Goal: Task Accomplishment & Management: Manage account settings

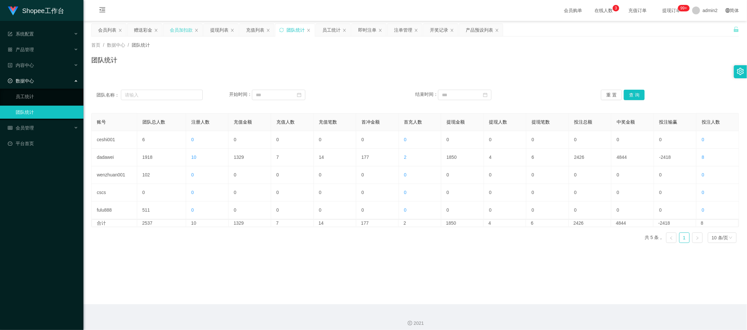
click at [181, 26] on div "会员加扣款" at bounding box center [181, 30] width 23 height 12
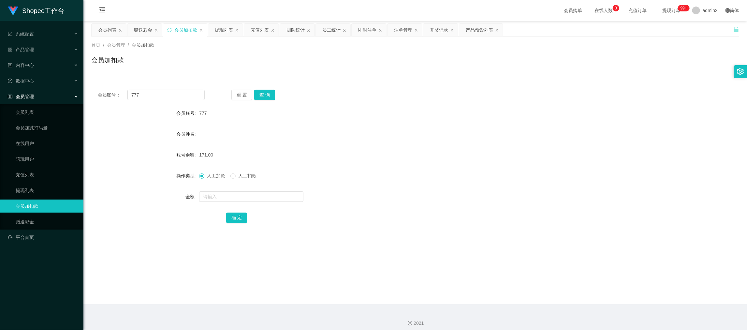
click at [187, 88] on div "会员账号： 777 重 置 查 询 会员账号 777 会员姓名 账号余额 171.00 操作类型 人工加款 人工扣款 金额 确 定" at bounding box center [415, 160] width 648 height 155
click at [186, 92] on input "777" at bounding box center [165, 95] width 77 height 10
click at [186, 91] on input "777" at bounding box center [165, 95] width 77 height 10
click at [257, 91] on button "查 询" at bounding box center [264, 95] width 21 height 10
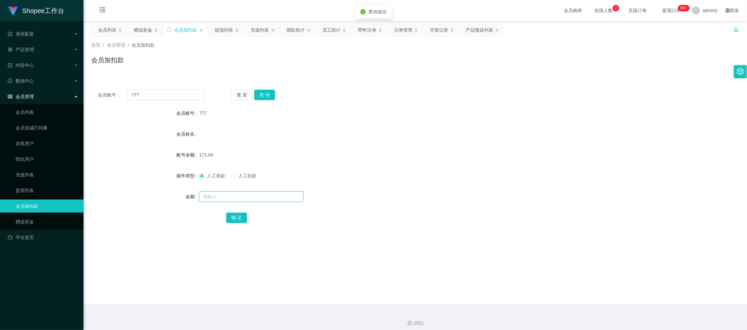
click at [281, 199] on input "text" at bounding box center [251, 196] width 104 height 10
type input "114"
click at [239, 217] on button "确 定" at bounding box center [236, 218] width 21 height 10
click at [392, 181] on div "人工加款 人工扣款" at bounding box center [388, 175] width 378 height 13
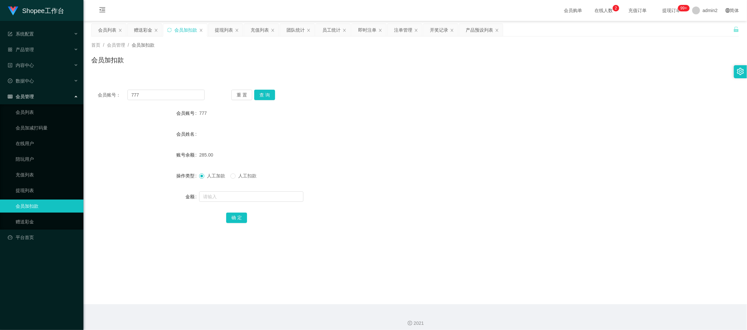
drag, startPoint x: 607, startPoint y: 277, endPoint x: 460, endPoint y: 217, distance: 158.9
click at [607, 278] on main "关闭左侧 关闭右侧 关闭其它 刷新页面 会员列表 赠送彩金 会员加扣款 提现列表 充值列表 团队统计 员工统计 即时注单 注单管理 开奖记录 产品预设列表 首…" at bounding box center [415, 162] width 664 height 283
click at [145, 28] on div "赠送彩金" at bounding box center [143, 30] width 18 height 12
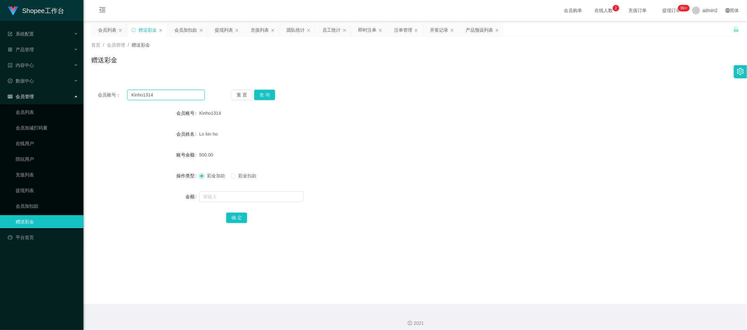
click at [176, 93] on input "Kinho1314" at bounding box center [165, 95] width 77 height 10
paste input "Dhayle85"
type input "Dhayle85"
click at [261, 93] on button "查 询" at bounding box center [264, 95] width 21 height 10
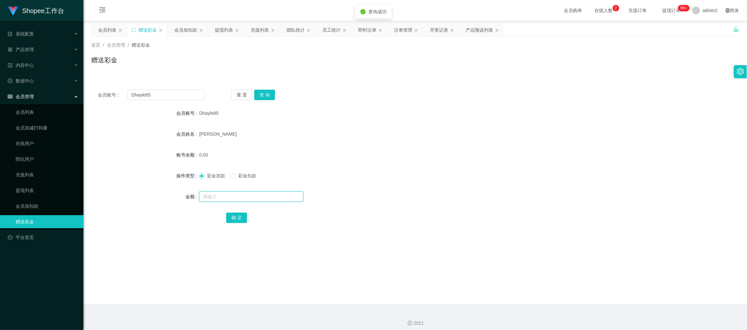
click at [282, 197] on input "text" at bounding box center [251, 196] width 104 height 10
type input "1000"
drag, startPoint x: 235, startPoint y: 215, endPoint x: 243, endPoint y: 213, distance: 8.3
click at [235, 215] on button "确 定" at bounding box center [236, 218] width 21 height 10
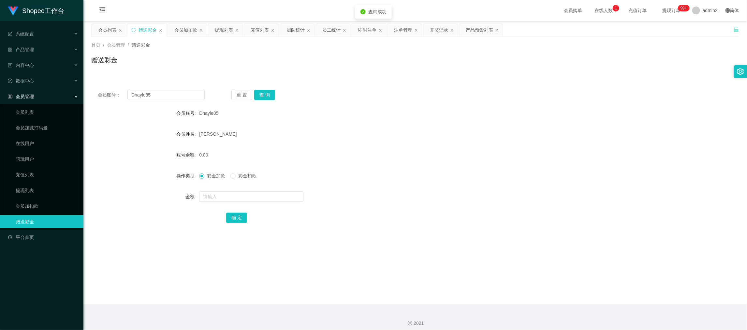
click at [435, 185] on form "会员账号 Dhayle85 会员姓名 Doyle Liagao 账号余额 0.00 操作类型 彩金加款 彩金扣款 金额 确 定" at bounding box center [415, 165] width 648 height 117
click at [183, 92] on input "Dhayle85" at bounding box center [165, 95] width 77 height 10
click at [268, 94] on button "查 询" at bounding box center [264, 95] width 21 height 10
click at [286, 198] on input "text" at bounding box center [251, 196] width 104 height 10
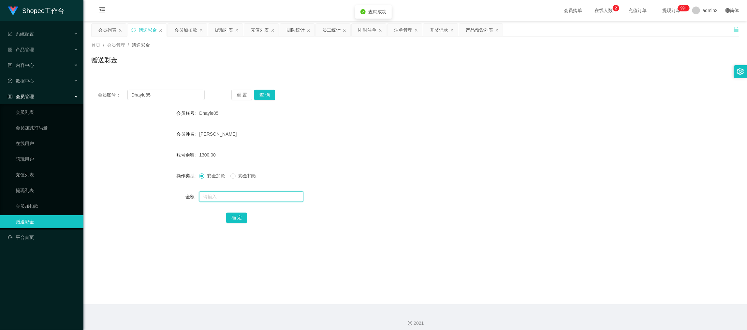
click at [286, 198] on input "text" at bounding box center [251, 196] width 104 height 10
type input "2700"
click at [242, 217] on button "确 定" at bounding box center [236, 218] width 21 height 10
click at [468, 173] on div "彩金加款 彩金扣款" at bounding box center [388, 175] width 378 height 13
click at [486, 90] on div "会员账号： Dhayle85 重 置 查 询" at bounding box center [415, 95] width 648 height 10
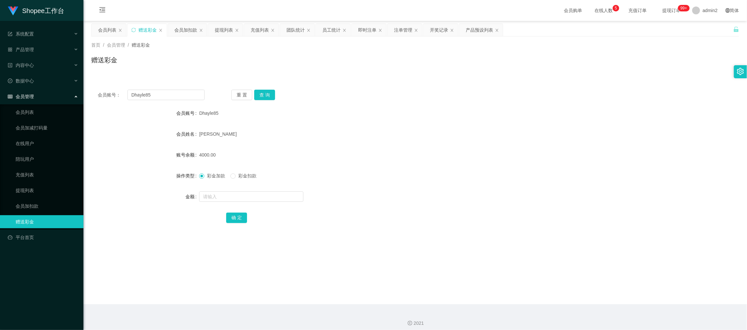
drag, startPoint x: 579, startPoint y: 304, endPoint x: 440, endPoint y: 171, distance: 192.5
click at [579, 304] on div "2021" at bounding box center [415, 319] width 664 height 30
click at [359, 30] on div "即时注单" at bounding box center [367, 30] width 18 height 12
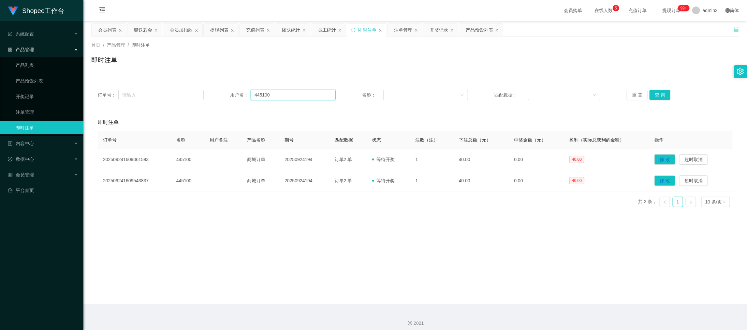
click at [319, 96] on input "445100" at bounding box center [293, 95] width 85 height 10
paste input "Suet410123"
type input "Suet410123"
click at [655, 91] on button "查 询" at bounding box center [660, 95] width 21 height 10
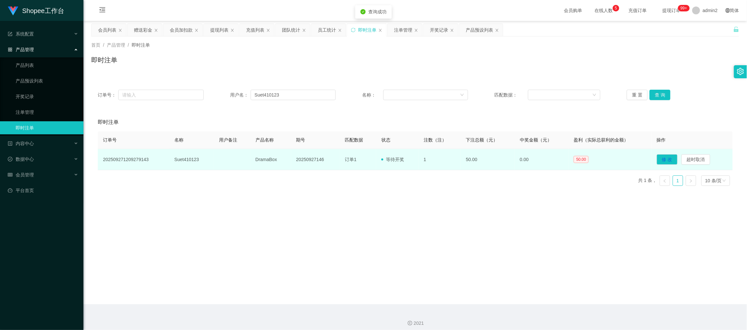
click at [303, 161] on td "20250927146" at bounding box center [315, 159] width 49 height 21
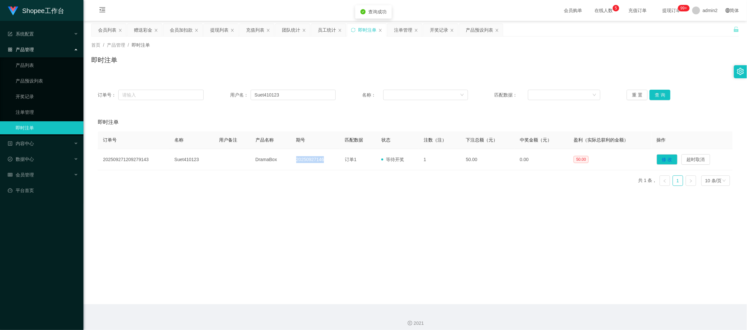
copy td "20250927146"
click at [529, 71] on div "首页 / 产品管理 / 即时注单 / 即时注单" at bounding box center [415, 56] width 664 height 39
click at [439, 28] on div "开奖记录" at bounding box center [439, 30] width 18 height 12
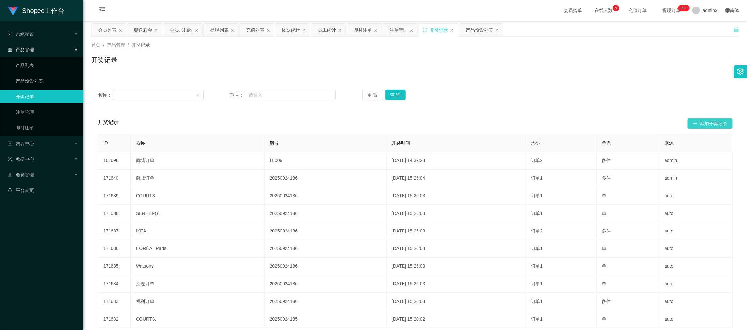
click at [699, 125] on button "添加开奖记录" at bounding box center [710, 123] width 45 height 10
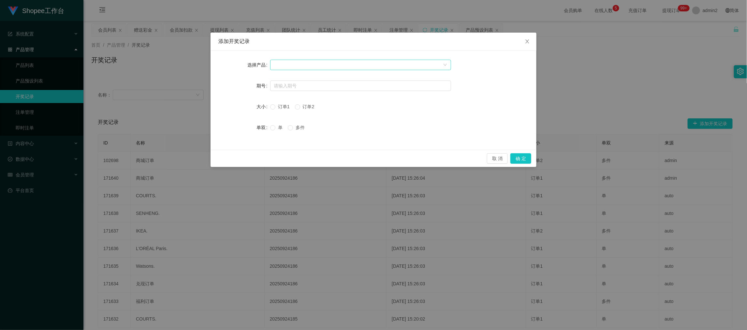
click at [340, 67] on div at bounding box center [358, 65] width 169 height 10
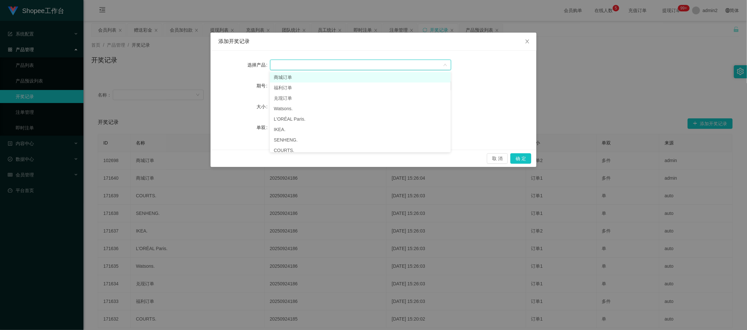
click at [307, 77] on li "商城订单" at bounding box center [360, 77] width 181 height 10
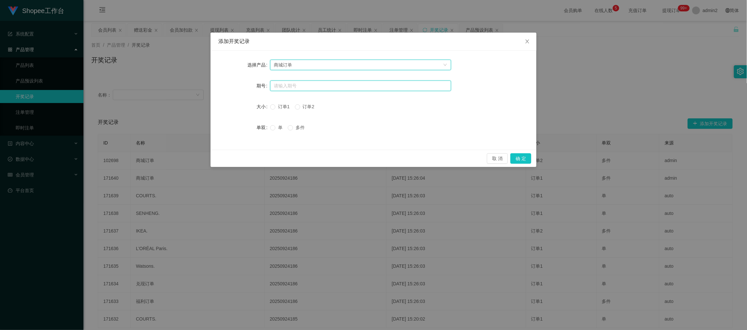
click at [309, 88] on input "text" at bounding box center [360, 86] width 181 height 10
paste input "20250927146"
type input "20250927146"
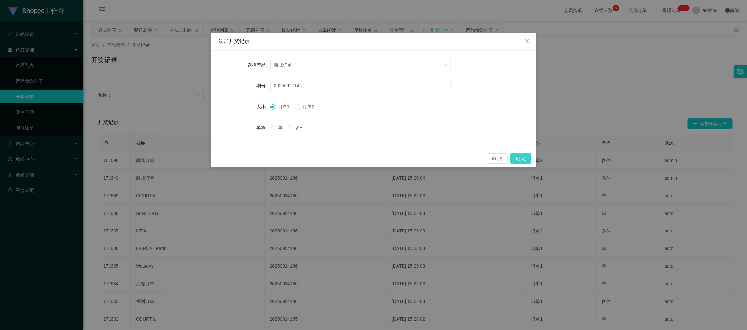
click at [520, 158] on button "确 定" at bounding box center [521, 158] width 21 height 10
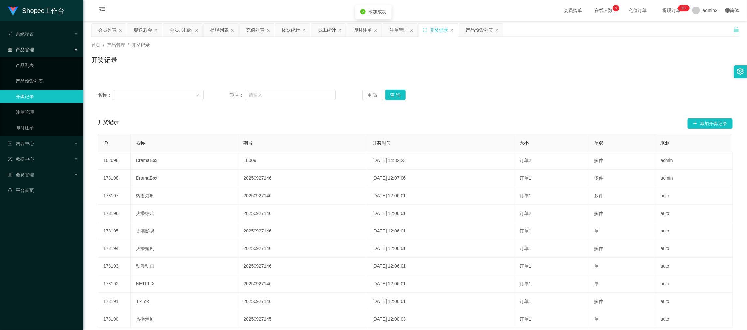
click at [522, 88] on div "名称： 期号： 重 置 查 询" at bounding box center [415, 94] width 648 height 23
click at [361, 30] on div "即时注单" at bounding box center [363, 30] width 18 height 12
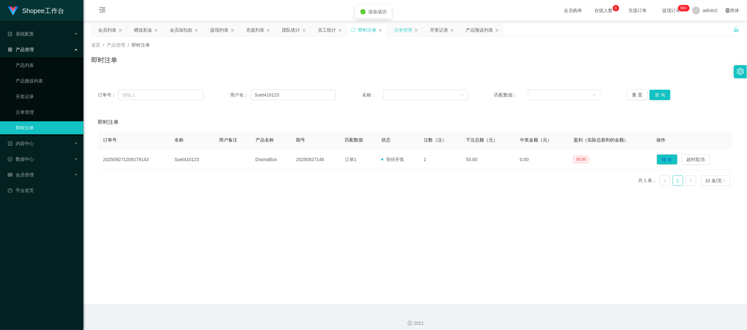
click at [400, 30] on div "注单管理" at bounding box center [403, 30] width 18 height 12
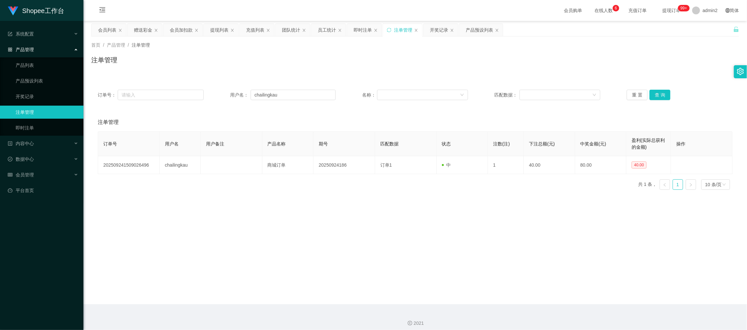
click at [662, 89] on div "订单号： 用户名： chailingkau 名称： 匹配数据： 重 置 查 询" at bounding box center [415, 94] width 648 height 23
click at [472, 234] on main "关闭左侧 关闭右侧 关闭其它 刷新页面 会员列表 赠送彩金 会员加扣款 提现列表 充值列表 团队统计 员工统计 即时注单 注单管理 开奖记录 产品预设列表 首…" at bounding box center [415, 162] width 664 height 283
drag, startPoint x: 571, startPoint y: 301, endPoint x: 506, endPoint y: 248, distance: 83.7
click at [570, 301] on main "关闭左侧 关闭右侧 关闭其它 刷新页面 会员列表 赠送彩金 会员加扣款 提现列表 充值列表 团队统计 员工统计 即时注单 注单管理 开奖记录 产品预设列表 首…" at bounding box center [415, 162] width 664 height 283
click at [310, 93] on input "chailingkau" at bounding box center [293, 95] width 85 height 10
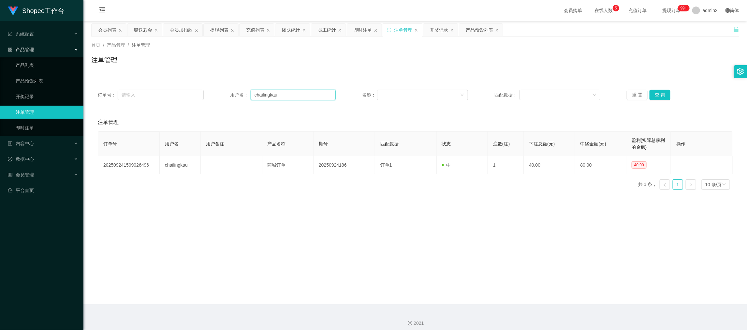
click at [310, 93] on input "chailingkau" at bounding box center [293, 95] width 85 height 10
paste input "Fred123"
type input "Fred123"
click at [657, 97] on button "查 询" at bounding box center [660, 95] width 21 height 10
click at [532, 219] on main "关闭左侧 关闭右侧 关闭其它 刷新页面 会员列表 赠送彩金 会员加扣款 提现列表 充值列表 团队统计 员工统计 即时注单 注单管理 开奖记录 产品预设列表 首…" at bounding box center [415, 162] width 664 height 283
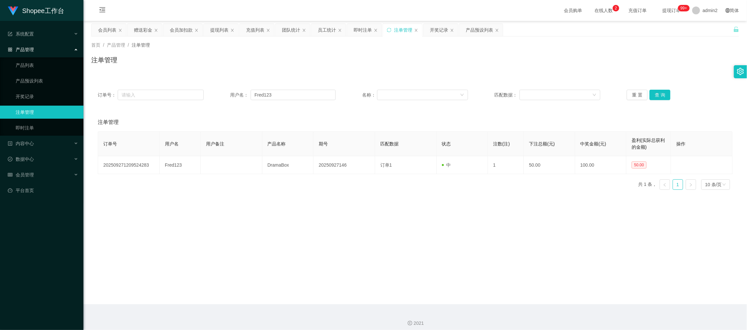
drag, startPoint x: 569, startPoint y: 289, endPoint x: 486, endPoint y: 222, distance: 106.5
click at [569, 286] on main "关闭左侧 关闭右侧 关闭其它 刷新页面 会员列表 赠送彩金 会员加扣款 提现列表 充值列表 团队统计 员工统计 即时注单 注单管理 开奖记录 产品预设列表 首…" at bounding box center [415, 162] width 664 height 283
click at [149, 26] on div "赠送彩金" at bounding box center [143, 30] width 18 height 12
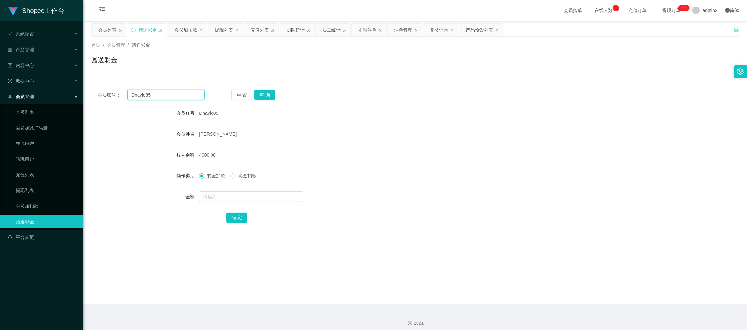
click at [182, 97] on input "Dhayle85" at bounding box center [165, 95] width 77 height 10
paste input "Yenicng"
type input "Yenicng"
click at [263, 95] on button "查 询" at bounding box center [264, 95] width 21 height 10
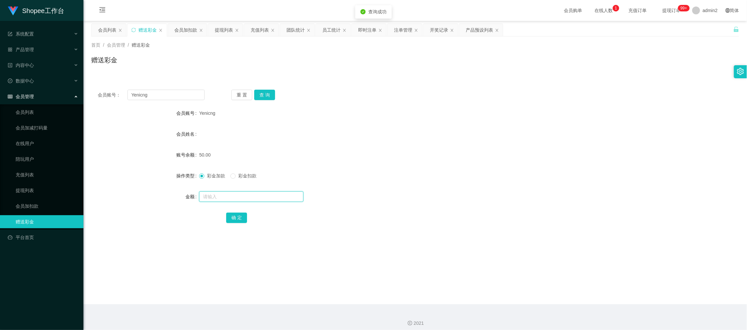
click at [272, 196] on input "text" at bounding box center [251, 196] width 104 height 10
type input "100"
click at [240, 214] on button "确 定" at bounding box center [236, 218] width 21 height 10
click at [404, 178] on div "彩金加款 彩金扣款" at bounding box center [388, 175] width 378 height 13
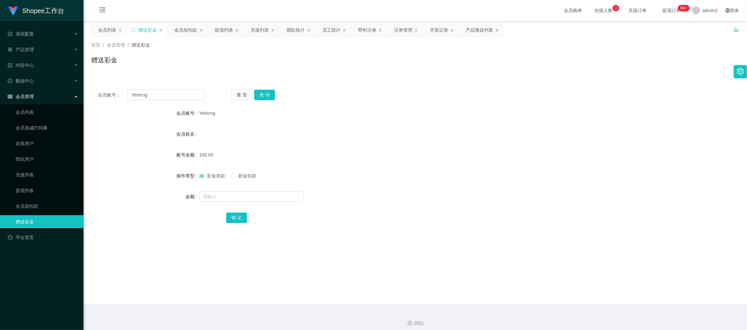
drag, startPoint x: 577, startPoint y: 301, endPoint x: 376, endPoint y: 164, distance: 243.4
click at [576, 301] on main "关闭左侧 关闭右侧 关闭其它 刷新页面 会员列表 赠送彩金 会员加扣款 提现列表 充值列表 团队统计 员工统计 即时注单 注单管理 开奖记录 产品预设列表 首…" at bounding box center [415, 162] width 664 height 283
click at [222, 28] on div "提现列表" at bounding box center [224, 30] width 18 height 12
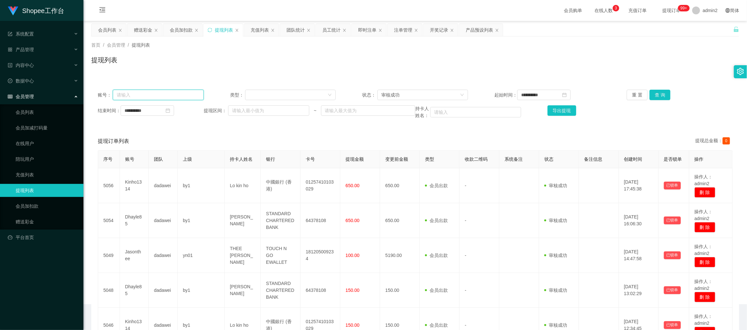
click at [193, 97] on input "text" at bounding box center [158, 95] width 91 height 10
drag, startPoint x: 193, startPoint y: 97, endPoint x: 187, endPoint y: 97, distance: 6.2
click at [193, 97] on input "text" at bounding box center [158, 95] width 91 height 10
click at [185, 97] on input "text" at bounding box center [158, 95] width 91 height 10
paste input "95001215"
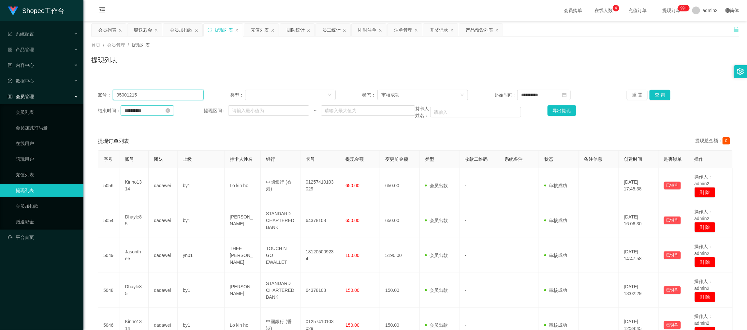
type input "95001215"
click at [155, 108] on input "**********" at bounding box center [147, 110] width 53 height 10
click at [163, 210] on link "今天" at bounding box center [165, 209] width 9 height 12
type input "**********"
click at [543, 93] on input "**********" at bounding box center [543, 95] width 53 height 10
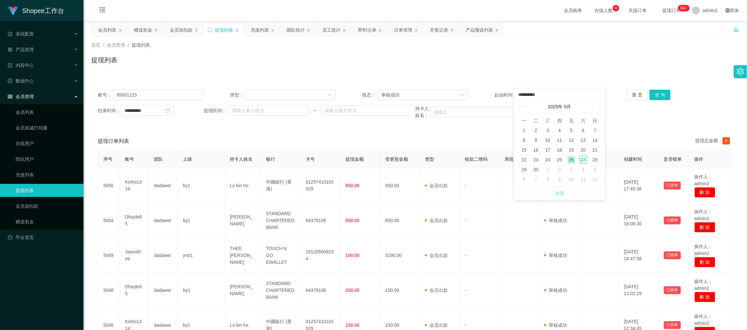
click at [561, 195] on link "今天" at bounding box center [559, 193] width 9 height 12
type input "**********"
click at [658, 95] on button "查 询" at bounding box center [660, 95] width 21 height 10
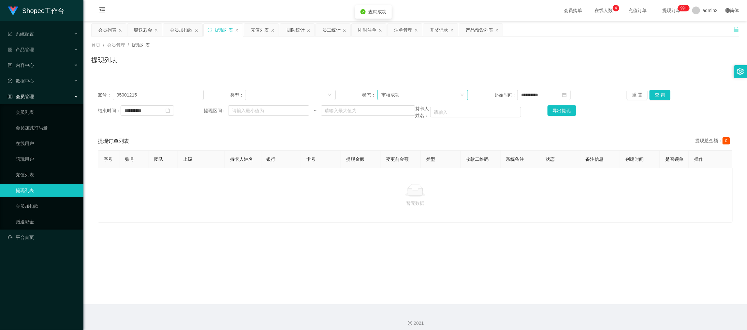
click at [437, 96] on div "审核成功" at bounding box center [420, 95] width 79 height 10
click at [407, 111] on li "等待审核" at bounding box center [420, 107] width 90 height 10
click at [658, 93] on button "查 询" at bounding box center [660, 95] width 21 height 10
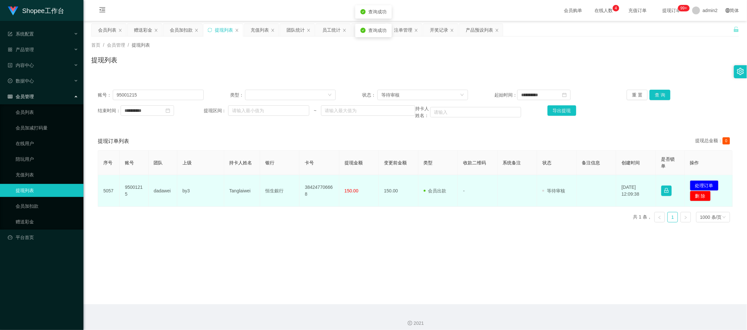
drag, startPoint x: 285, startPoint y: 200, endPoint x: 271, endPoint y: 205, distance: 15.0
click at [285, 200] on td "恒生銀行" at bounding box center [279, 191] width 39 height 32
drag, startPoint x: 228, startPoint y: 193, endPoint x: 372, endPoint y: 190, distance: 143.8
click at [372, 190] on tr "5057 95001215 dadawei by3 Tanglaiwei 恒生銀行 384247706668 150.00 150.00 会员出款 人工取款 …" at bounding box center [415, 191] width 635 height 32
copy tr "Tanglaiwei 恒生銀行 384247706668 150.00"
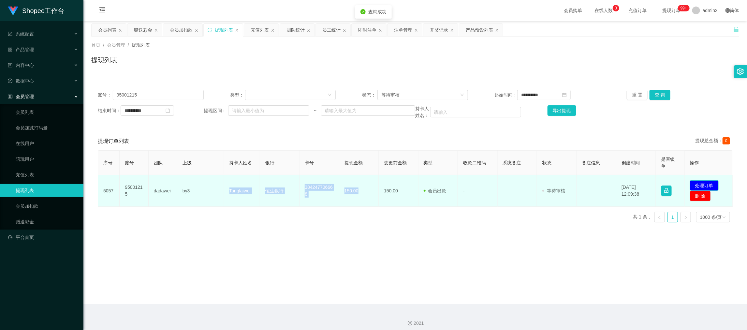
click at [692, 180] on button "处理订单" at bounding box center [704, 185] width 29 height 10
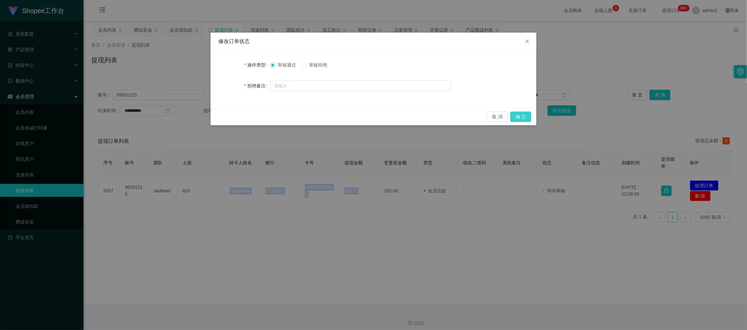
click at [520, 117] on button "确 定" at bounding box center [521, 117] width 21 height 10
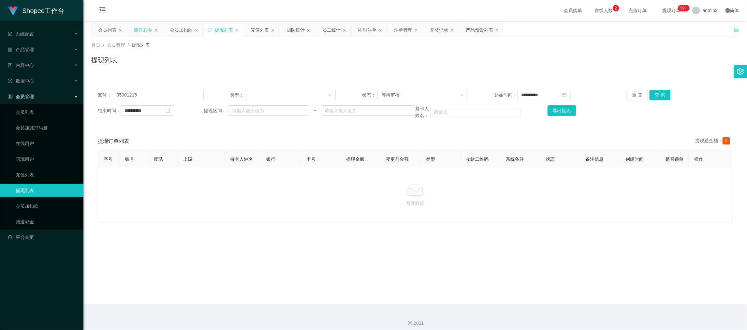
drag, startPoint x: 137, startPoint y: 28, endPoint x: 145, endPoint y: 31, distance: 8.5
click at [137, 28] on div "赠送彩金" at bounding box center [143, 30] width 18 height 12
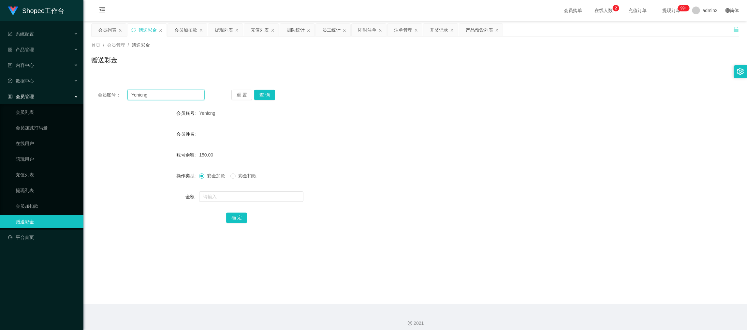
click at [171, 92] on input "Yenicng" at bounding box center [165, 95] width 77 height 10
paste input "kei0082003"
type input "kei0082003"
click at [272, 92] on button "查 询" at bounding box center [264, 95] width 21 height 10
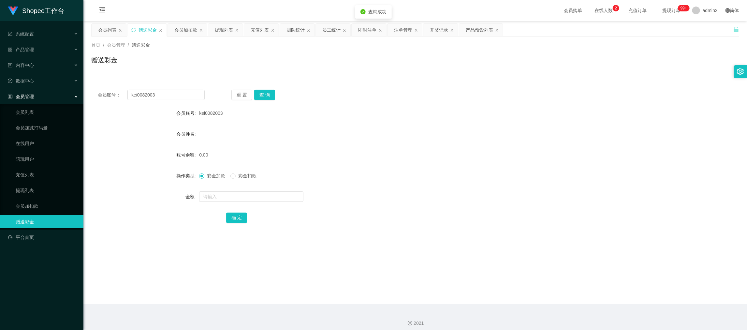
click at [292, 190] on div at bounding box center [388, 196] width 378 height 13
click at [252, 195] on input "text" at bounding box center [251, 196] width 104 height 10
type input "100"
click at [236, 216] on button "确 定" at bounding box center [236, 218] width 21 height 10
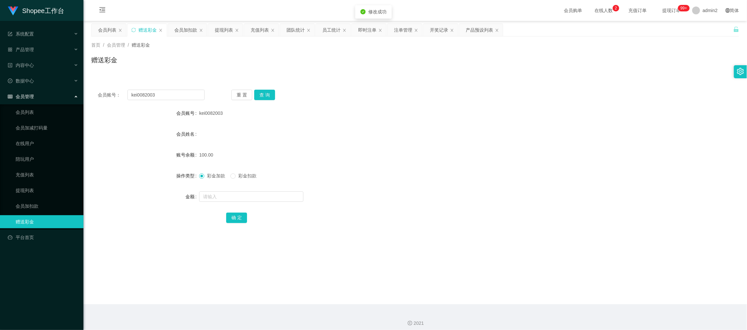
click at [414, 190] on div at bounding box center [388, 196] width 378 height 13
click at [589, 294] on main "关闭左侧 关闭右侧 关闭其它 刷新页面 会员列表 赠送彩金 会员加扣款 提现列表 充值列表 团队统计 员工统计 即时注单 注单管理 开奖记录 产品预设列表 首…" at bounding box center [415, 162] width 664 height 283
click at [216, 29] on div "提现列表" at bounding box center [224, 30] width 18 height 12
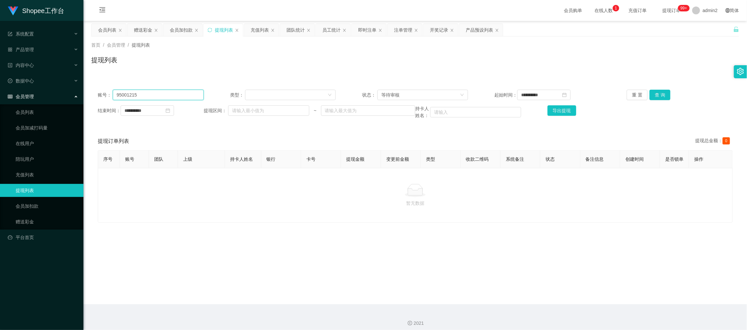
click at [198, 98] on input "95001215" at bounding box center [158, 95] width 91 height 10
click at [197, 97] on input "95001215" at bounding box center [158, 95] width 91 height 10
paste input "Fred123"
type input "Fred123"
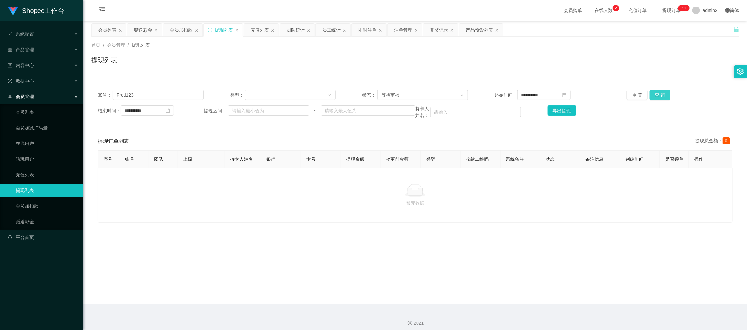
click at [662, 96] on button "查 询" at bounding box center [660, 95] width 21 height 10
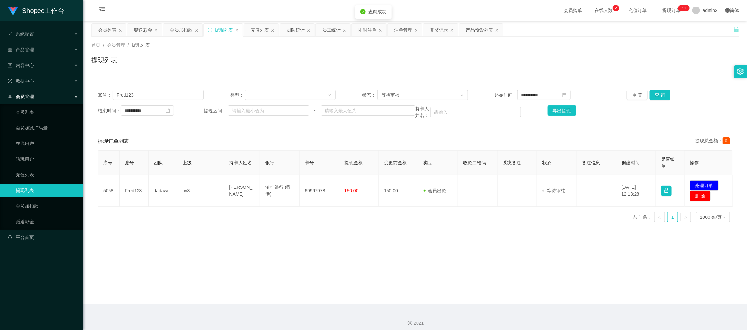
drag, startPoint x: 283, startPoint y: 209, endPoint x: 238, endPoint y: 209, distance: 45.0
click at [282, 209] on div "序号 账号 团队 上级 持卡人姓名 银行 卡号 提现金额 变更前金额 类型 收款二维码 系统备注 状态 备注信息 创建时间 是否锁单 操作 5058 Fred…" at bounding box center [415, 188] width 635 height 77
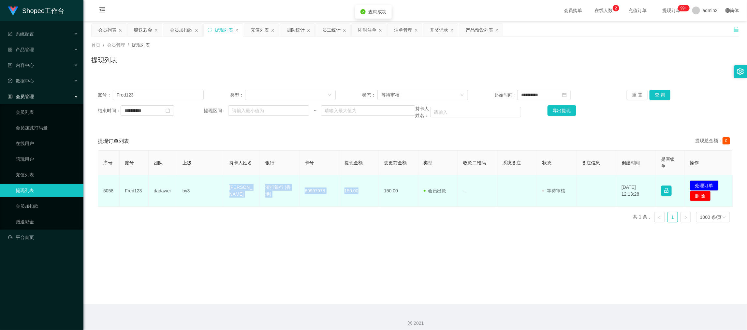
drag, startPoint x: 220, startPoint y: 185, endPoint x: 360, endPoint y: 191, distance: 140.0
click at [360, 191] on tr "5058 Fred123 dadawei by3 Tung Chong Min 渣打銀行 (香港) 69997978 150.00 150.00 会员出款 人…" at bounding box center [415, 191] width 635 height 32
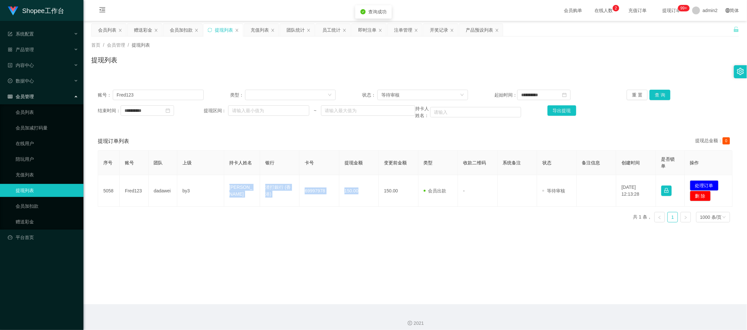
copy tr "Tung Chong Min 渣打銀行 (香港) 69997978 150.00"
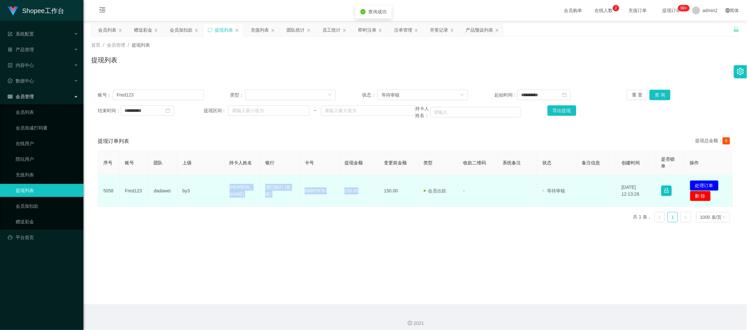
click at [707, 186] on button "处理订单" at bounding box center [704, 185] width 29 height 10
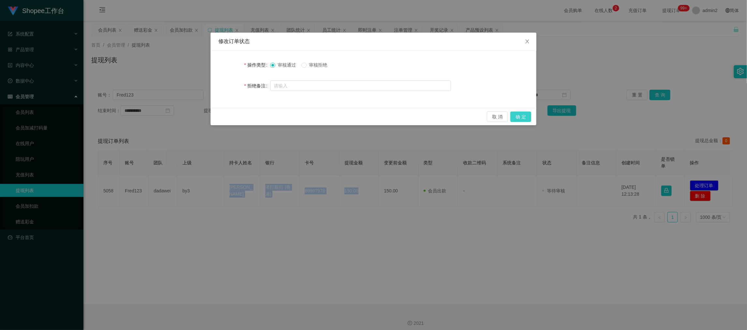
click at [526, 116] on button "确 定" at bounding box center [521, 117] width 21 height 10
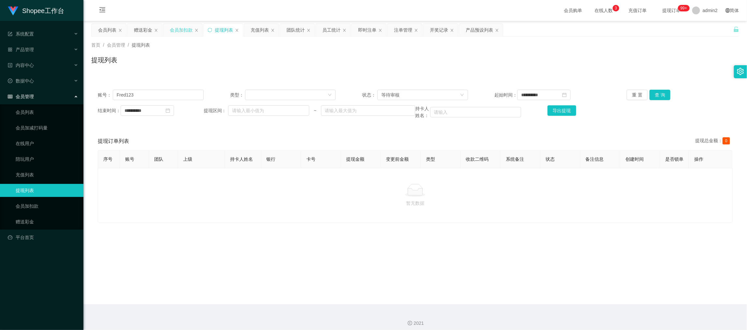
click at [177, 31] on div "会员加扣款" at bounding box center [181, 30] width 23 height 12
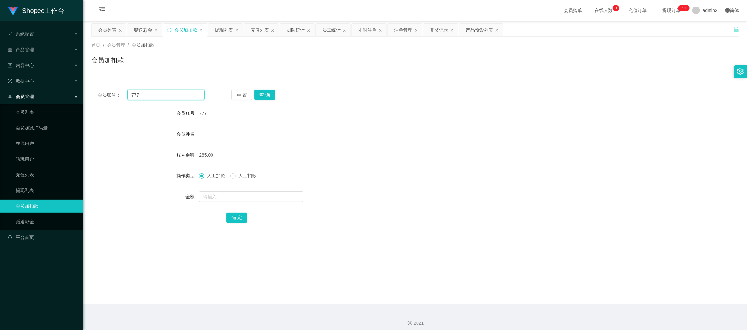
click at [179, 96] on input "777" at bounding box center [165, 95] width 77 height 10
paste input "lb123"
type input "lb123"
click at [266, 96] on button "查 询" at bounding box center [264, 95] width 21 height 10
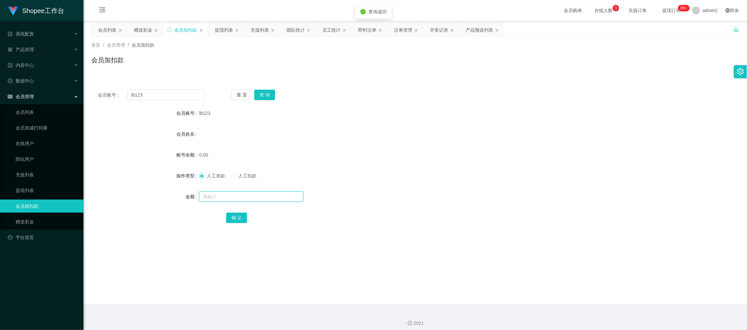
click at [289, 198] on input "text" at bounding box center [251, 196] width 104 height 10
type input "11"
click at [240, 217] on button "确 定" at bounding box center [236, 218] width 21 height 10
click at [342, 119] on div "lb123" at bounding box center [388, 113] width 378 height 13
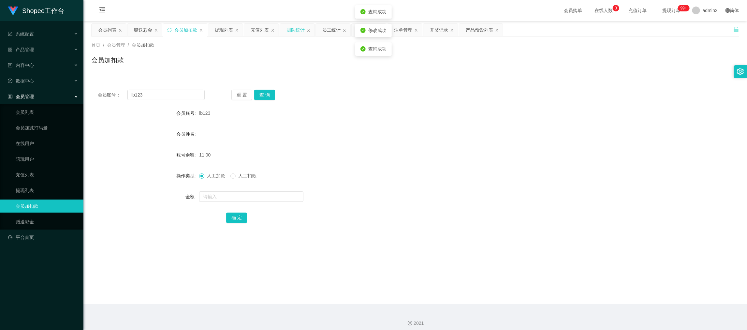
click at [290, 29] on div "团队统计" at bounding box center [296, 30] width 18 height 12
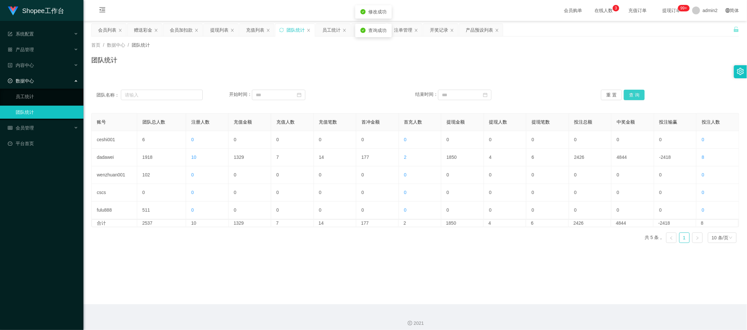
click at [639, 95] on button "查 询" at bounding box center [634, 95] width 21 height 10
click at [384, 265] on main "关闭左侧 关闭右侧 关闭其它 刷新页面 会员列表 赠送彩金 会员加扣款 提现列表 充值列表 团队统计 员工统计 即时注单 注单管理 开奖记录 产品预设列表 首…" at bounding box center [415, 162] width 664 height 283
click at [222, 28] on div "提现列表" at bounding box center [219, 30] width 18 height 12
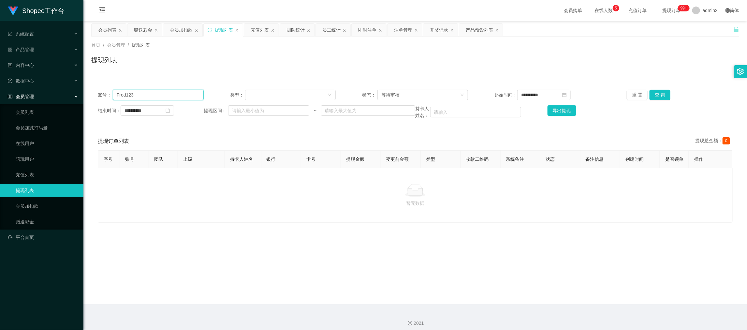
click at [182, 91] on input "Fred123" at bounding box center [158, 95] width 91 height 10
drag, startPoint x: 182, startPoint y: 91, endPoint x: 196, endPoint y: 93, distance: 14.8
click at [182, 91] on input "Fred123" at bounding box center [158, 95] width 91 height 10
paste input "Suet410"
type input "Suet410123"
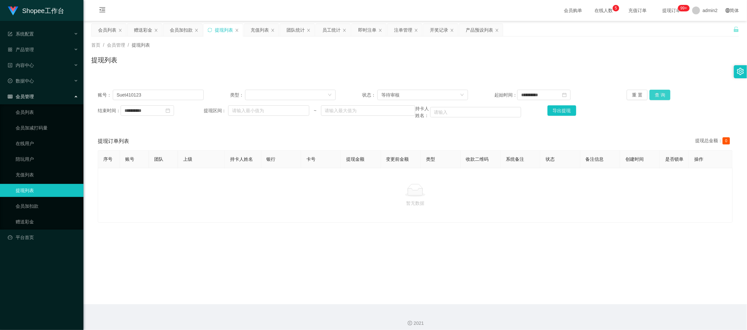
drag, startPoint x: 651, startPoint y: 93, endPoint x: 646, endPoint y: 95, distance: 6.4
click at [651, 93] on button "查 询" at bounding box center [660, 95] width 21 height 10
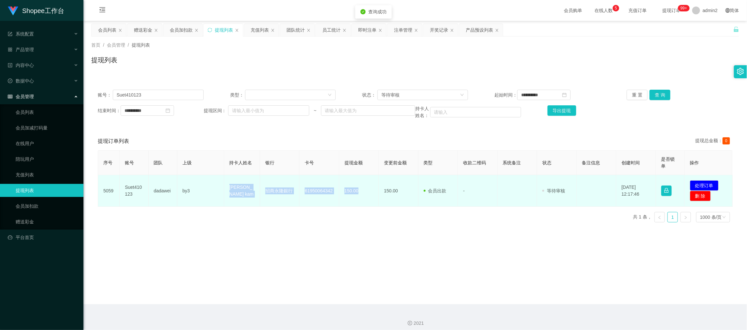
drag, startPoint x: 272, startPoint y: 192, endPoint x: 363, endPoint y: 192, distance: 91.0
click at [363, 192] on tr "5059 Suet410123 dadawei by3 Chan suet kam 招商永隆銀行 61950064342 150.00 150.00 会员出款…" at bounding box center [415, 191] width 635 height 32
copy tr "Chan suet kam 招商永隆銀行 61950064342 150.00"
click at [703, 183] on button "处理订单" at bounding box center [704, 185] width 29 height 10
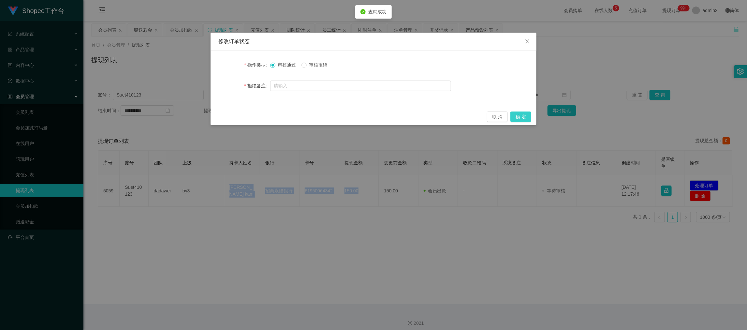
click at [523, 117] on button "确 定" at bounding box center [521, 117] width 21 height 10
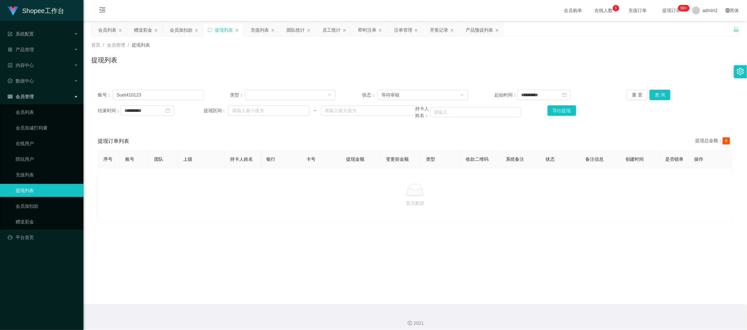
click at [446, 293] on main "**********" at bounding box center [415, 162] width 664 height 283
click at [298, 29] on div "团队统计" at bounding box center [296, 30] width 18 height 12
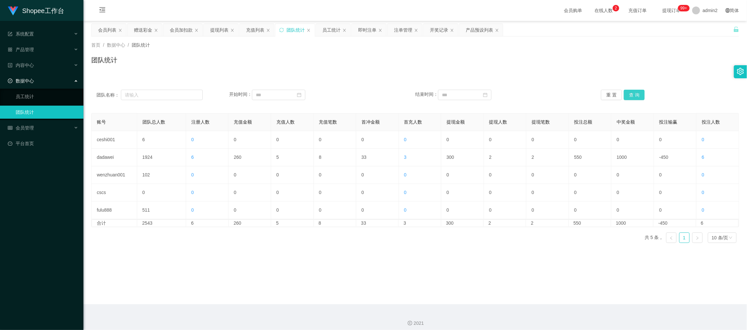
click at [631, 92] on button "查 询" at bounding box center [634, 95] width 21 height 10
click at [390, 255] on main "关闭左侧 关闭右侧 关闭其它 刷新页面 会员列表 赠送彩金 会员加扣款 提现列表 充值列表 团队统计 员工统计 即时注单 注单管理 开奖记录 产品预设列表 首…" at bounding box center [415, 162] width 664 height 283
click at [254, 29] on div "充值列表" at bounding box center [255, 30] width 18 height 12
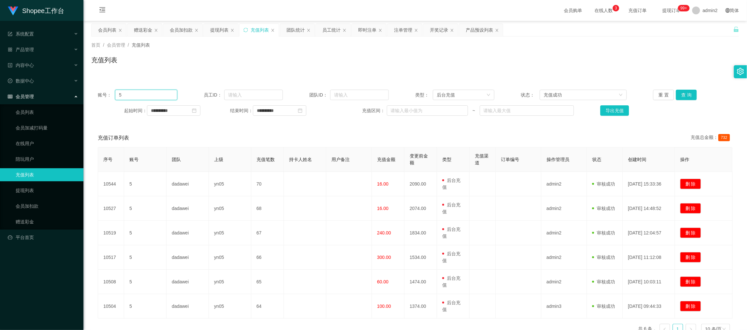
click at [167, 90] on input "5" at bounding box center [146, 95] width 62 height 10
paste input "777"
type input "777"
click at [183, 110] on input "**********" at bounding box center [173, 110] width 53 height 10
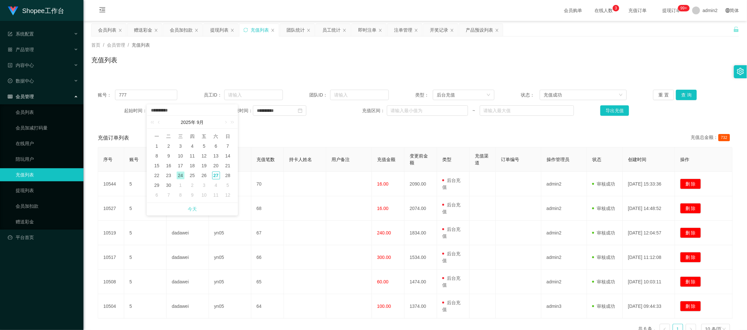
click at [194, 206] on link "今天" at bounding box center [192, 209] width 9 height 12
type input "**********"
click at [284, 113] on input "**********" at bounding box center [279, 110] width 53 height 10
click at [300, 208] on link "今天" at bounding box center [297, 209] width 9 height 12
type input "**********"
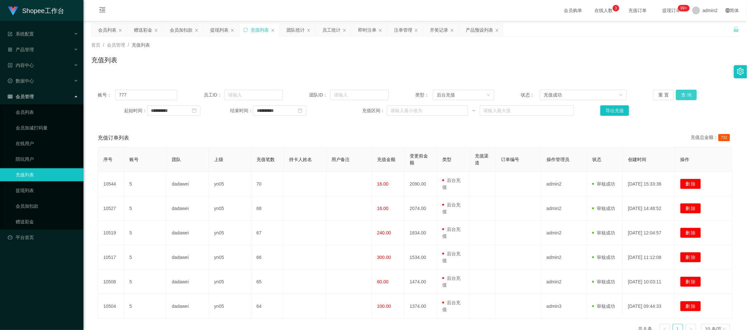
click at [689, 92] on button "查 询" at bounding box center [686, 95] width 21 height 10
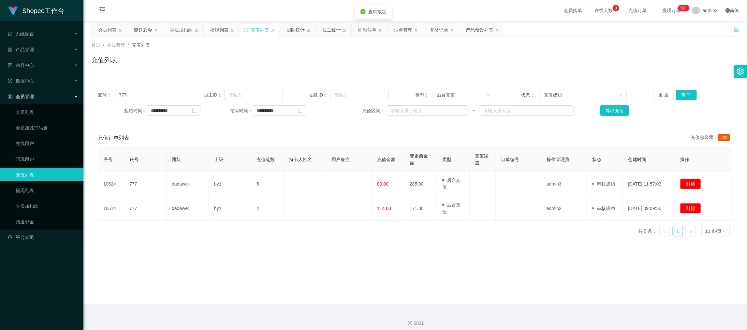
click at [329, 236] on div "序号 账号 团队 上级 充值笔数 持卡人姓名 用户备注 充值金额 变更前金额 类型 充值渠道 订单编号 操作管理员 状态 创建时间 操作 10624 777 …" at bounding box center [415, 194] width 635 height 95
click at [177, 29] on div "会员加扣款" at bounding box center [181, 30] width 23 height 12
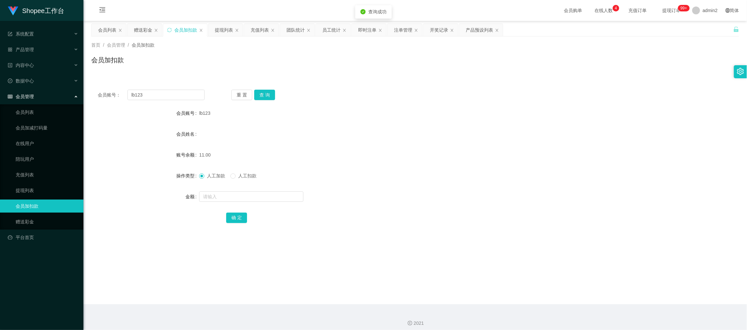
click at [170, 100] on div "会员账号： lb123 重 置 查 询 会员账号 lb123 会员姓名 账号余额 11.00 操作类型 人工加款 人工扣款 金额 确 定" at bounding box center [415, 160] width 648 height 155
click at [170, 96] on input "lb123" at bounding box center [165, 95] width 77 height 10
paste input "777"
type input "777"
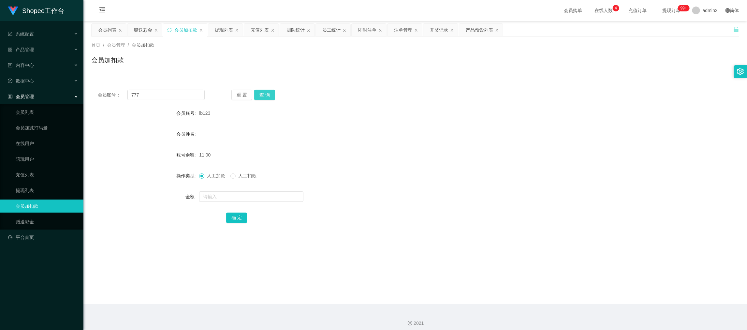
drag, startPoint x: 262, startPoint y: 98, endPoint x: 265, endPoint y: 107, distance: 9.2
click at [262, 98] on button "查 询" at bounding box center [264, 95] width 21 height 10
click at [267, 196] on input "text" at bounding box center [251, 196] width 104 height 10
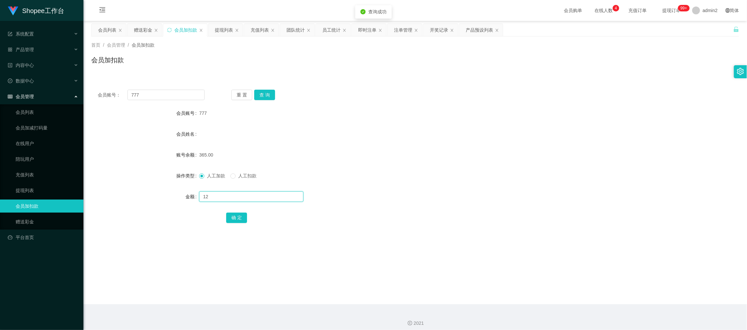
type input "12"
drag, startPoint x: 238, startPoint y: 212, endPoint x: 252, endPoint y: 215, distance: 15.0
click at [238, 212] on div "确 定" at bounding box center [415, 217] width 378 height 13
click at [235, 217] on button "确 定" at bounding box center [236, 218] width 21 height 10
click at [442, 166] on form "会员账号 777 会员姓名 账号余额 365.00 操作类型 人工加款 人工扣款 金额 12 确 定" at bounding box center [415, 165] width 648 height 117
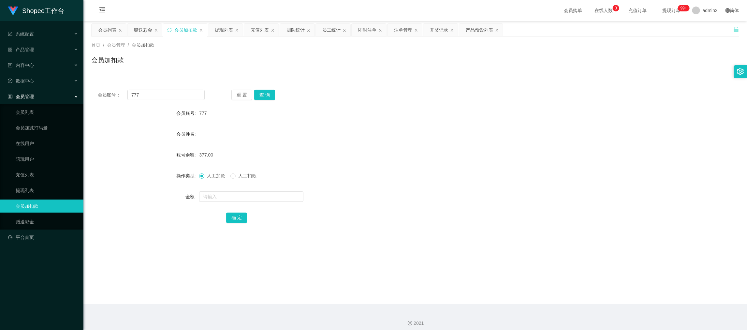
click at [145, 31] on div "赠送彩金" at bounding box center [143, 30] width 18 height 12
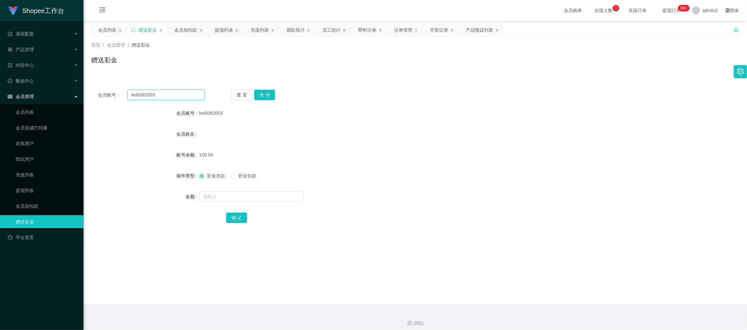
click at [187, 95] on input "kei0082003" at bounding box center [165, 95] width 77 height 10
drag, startPoint x: 187, startPoint y: 95, endPoint x: 248, endPoint y: 101, distance: 61.7
click at [189, 96] on input "kei0082003" at bounding box center [165, 95] width 77 height 10
click at [264, 94] on button "查 询" at bounding box center [264, 95] width 21 height 10
click at [268, 195] on input "text" at bounding box center [251, 196] width 104 height 10
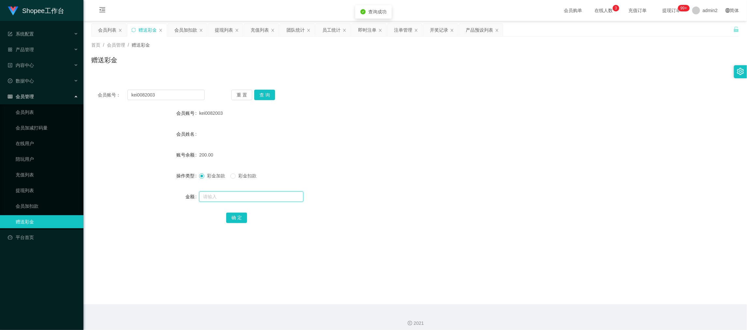
click at [268, 195] on input "text" at bounding box center [251, 196] width 104 height 10
type input "50"
click at [236, 177] on span at bounding box center [233, 175] width 5 height 5
drag, startPoint x: 240, startPoint y: 219, endPoint x: 222, endPoint y: 195, distance: 30.1
click at [240, 218] on button "确 定" at bounding box center [236, 218] width 21 height 10
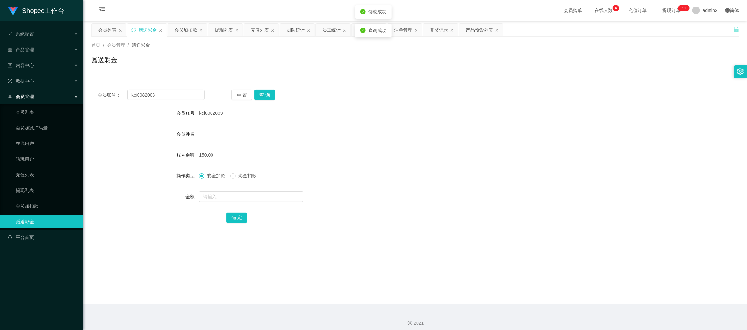
click at [380, 171] on div "彩金加款 彩金扣款" at bounding box center [388, 175] width 378 height 13
click at [547, 299] on main "关闭左侧 关闭右侧 关闭其它 刷新页面 会员列表 赠送彩金 会员加扣款 提现列表 充值列表 团队统计 员工统计 即时注单 注单管理 开奖记录 产品预设列表 首…" at bounding box center [415, 162] width 664 height 283
drag, startPoint x: 591, startPoint y: 296, endPoint x: 498, endPoint y: 230, distance: 113.6
click at [591, 296] on main "关闭左侧 关闭右侧 关闭其它 刷新页面 会员列表 赠送彩金 会员加扣款 提现列表 充值列表 团队统计 员工统计 即时注单 注单管理 开奖记录 产品预设列表 首…" at bounding box center [415, 162] width 664 height 283
click at [181, 95] on input "kei0082003" at bounding box center [165, 95] width 77 height 10
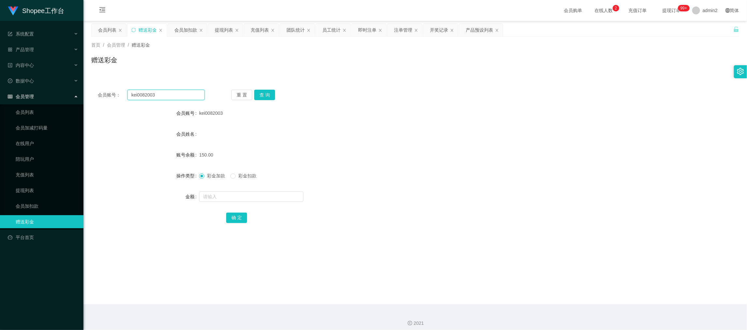
click at [181, 95] on input "kei0082003" at bounding box center [165, 95] width 77 height 10
paste input "Kk123456"
type input "Kk123456"
click at [262, 93] on button "查 询" at bounding box center [264, 95] width 21 height 10
click at [273, 195] on input "text" at bounding box center [251, 196] width 104 height 10
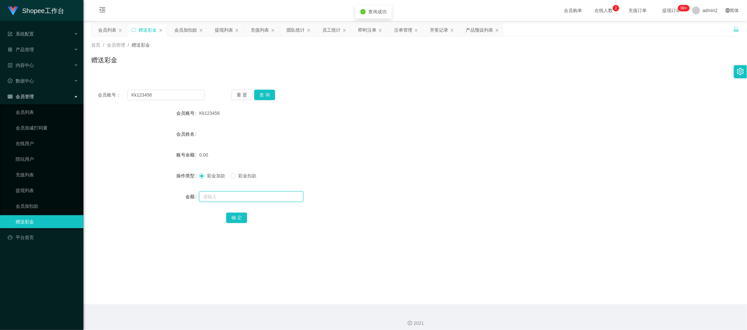
click at [273, 195] on input "text" at bounding box center [251, 196] width 104 height 10
type input "100"
drag, startPoint x: 238, startPoint y: 214, endPoint x: 264, endPoint y: 209, distance: 26.8
click at [238, 214] on button "确 定" at bounding box center [236, 218] width 21 height 10
click at [380, 189] on form "会员账号 Kk123456 会员姓名 账号余额 100.00 操作类型 彩金加款 彩金扣款 金额 确 定" at bounding box center [415, 165] width 648 height 117
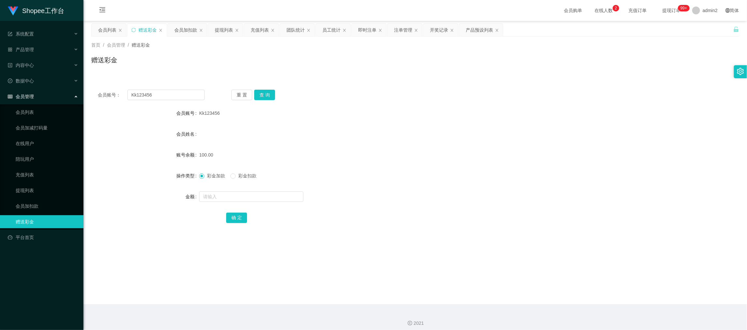
drag, startPoint x: 567, startPoint y: 295, endPoint x: 498, endPoint y: 252, distance: 81.5
click at [567, 295] on main "关闭左侧 关闭右侧 关闭其它 刷新页面 会员列表 赠送彩金 会员加扣款 提现列表 充值列表 团队统计 员工统计 即时注单 注单管理 开奖记录 产品预设列表 首…" at bounding box center [415, 162] width 664 height 283
click at [217, 28] on div "提现列表" at bounding box center [224, 30] width 18 height 12
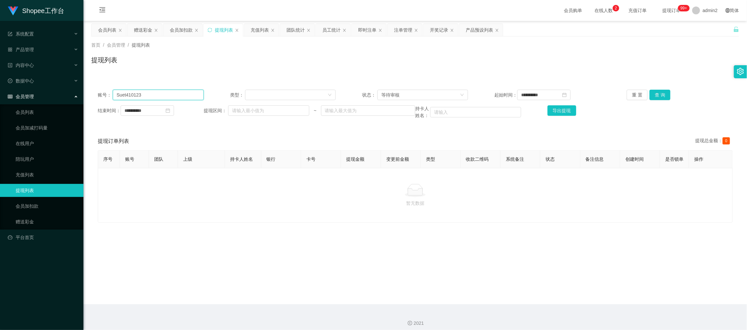
click at [172, 91] on input "Suet410123" at bounding box center [158, 95] width 91 height 10
drag, startPoint x: 172, startPoint y: 91, endPoint x: 180, endPoint y: 93, distance: 7.9
click at [173, 91] on input "Suet410123" at bounding box center [158, 95] width 91 height 10
paste input "Yenicng"
click at [653, 93] on button "查 询" at bounding box center [660, 95] width 21 height 10
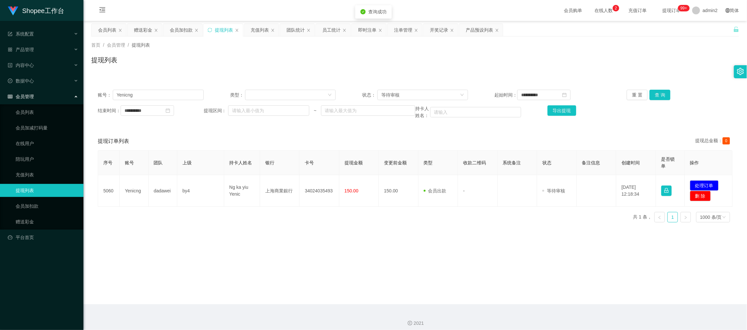
click at [248, 219] on div "序号 账号 团队 上级 持卡人姓名 银行 卡号 提现金额 变更前金额 类型 收款二维码 系统备注 状态 备注信息 创建时间 是否锁单 操作 5060 Yeni…" at bounding box center [415, 188] width 635 height 77
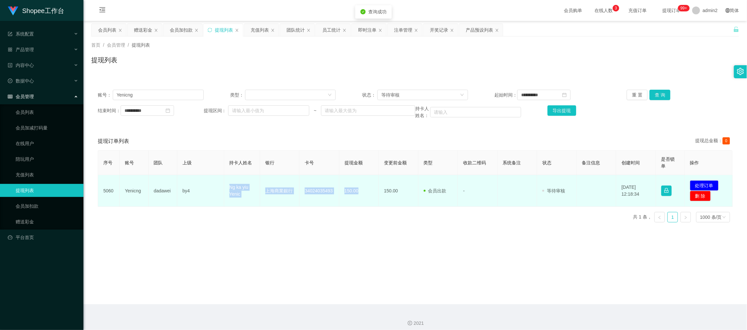
drag, startPoint x: 215, startPoint y: 183, endPoint x: 362, endPoint y: 201, distance: 148.2
click at [362, 201] on tr "5060 Yenicng dadawei by4 Ng ka yiu Yenic 上海商業銀行 34024035493 150.00 150.00 会员出款 …" at bounding box center [415, 191] width 635 height 32
copy tr "Ng ka yiu Yenic 上海商業銀行 34024035493 150.00"
click at [700, 182] on button "处理订单" at bounding box center [704, 185] width 29 height 10
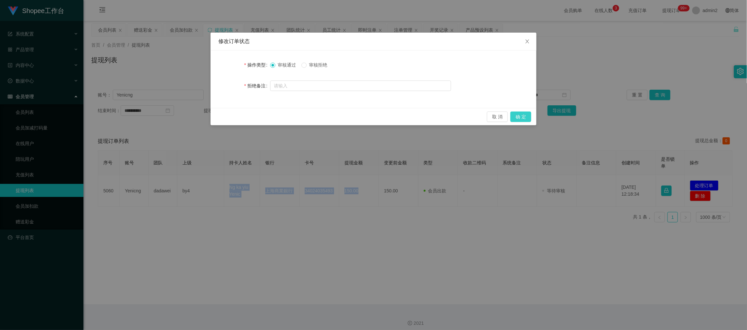
click at [528, 117] on button "确 定" at bounding box center [521, 117] width 21 height 10
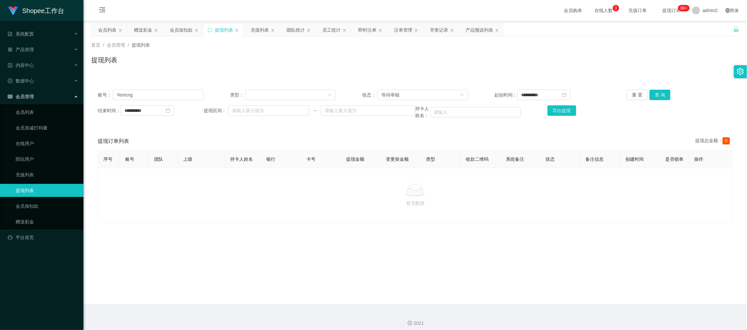
drag, startPoint x: 584, startPoint y: 306, endPoint x: 393, endPoint y: 191, distance: 223.8
click at [582, 304] on div "2021" at bounding box center [415, 319] width 664 height 30
click at [181, 97] on input "Yenicng" at bounding box center [158, 95] width 91 height 10
paste input "Sorry99"
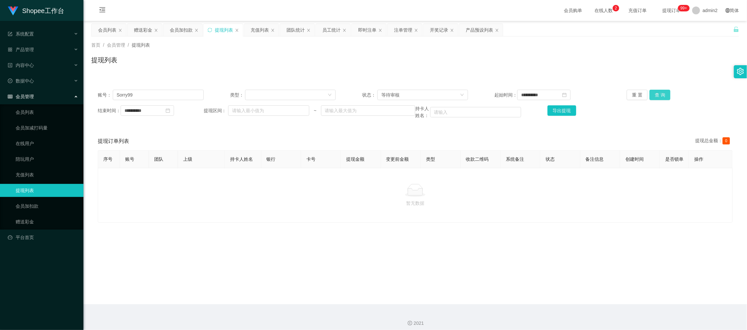
drag, startPoint x: 654, startPoint y: 92, endPoint x: 613, endPoint y: 106, distance: 43.4
click at [654, 92] on button "查 询" at bounding box center [660, 95] width 21 height 10
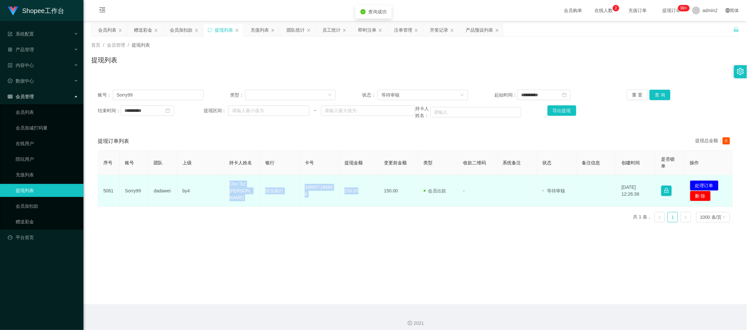
drag, startPoint x: 213, startPoint y: 187, endPoint x: 366, endPoint y: 191, distance: 152.9
click at [366, 191] on tr "5061 Sorry99 dadawei by4 Cho Tsz Shing Hugo 恒生銀行 348857186888 150.00 150.00 会员出…" at bounding box center [415, 191] width 635 height 32
copy tr "Cho Tsz Shing Hugo 恒生銀行 348857186888 150.00"
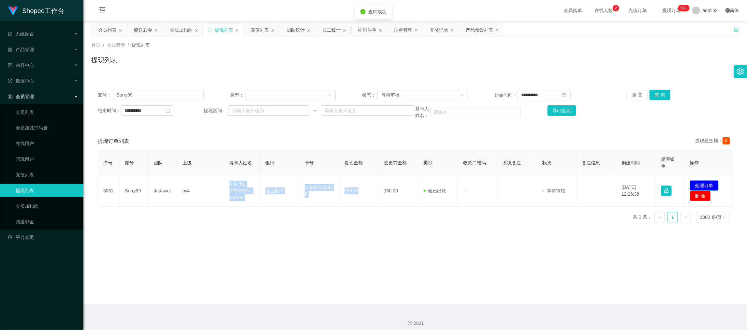
click at [705, 183] on button "处理订单" at bounding box center [704, 185] width 29 height 10
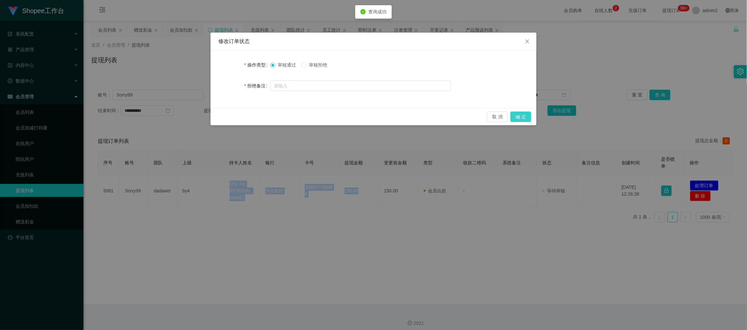
click at [522, 113] on button "确 定" at bounding box center [521, 117] width 21 height 10
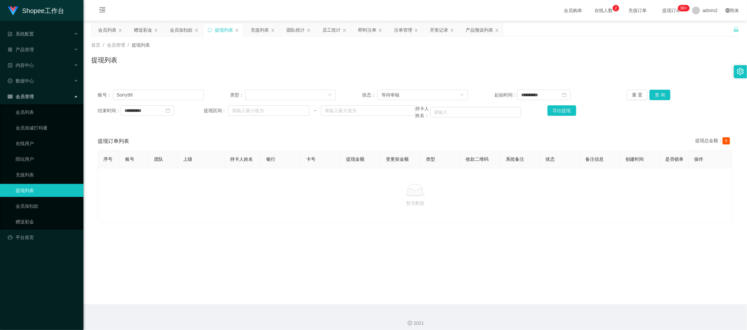
click at [273, 217] on div "暂无数据" at bounding box center [415, 195] width 635 height 55
click at [179, 95] on input "Sorry99" at bounding box center [158, 95] width 91 height 10
paste input "kei0082003"
type input "kei0082003"
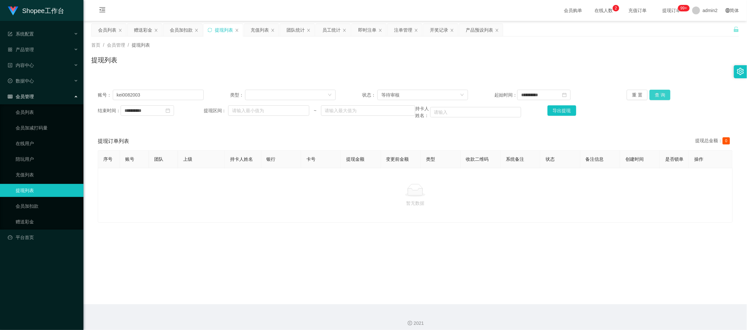
click at [657, 95] on button "查 询" at bounding box center [660, 95] width 21 height 10
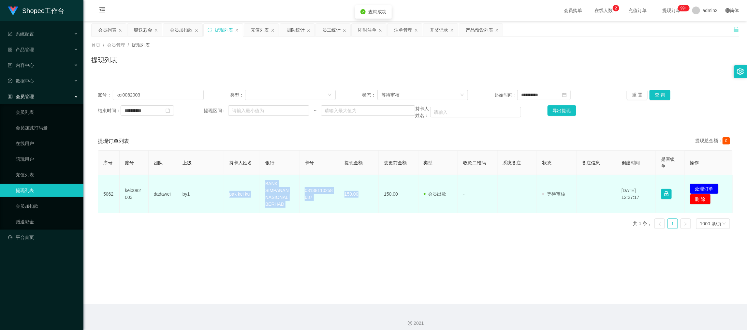
drag, startPoint x: 222, startPoint y: 191, endPoint x: 372, endPoint y: 204, distance: 150.2
click at [372, 204] on tr "5062 kei0082003 dadawei by1 pak kei ku BANK SIMPANAN NASIONAL BERHAD 0313811025…" at bounding box center [415, 194] width 635 height 38
copy tr "pak kei ku BANK SIMPANAN NASIONAL BERHAD 03138110258687 150.00"
click at [707, 190] on button "处理订单" at bounding box center [704, 189] width 29 height 10
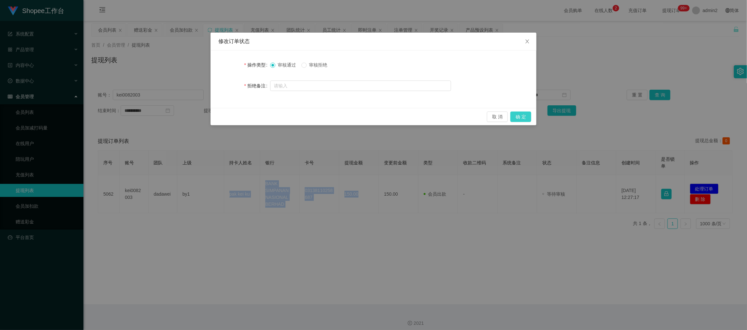
click at [519, 114] on button "确 定" at bounding box center [521, 117] width 21 height 10
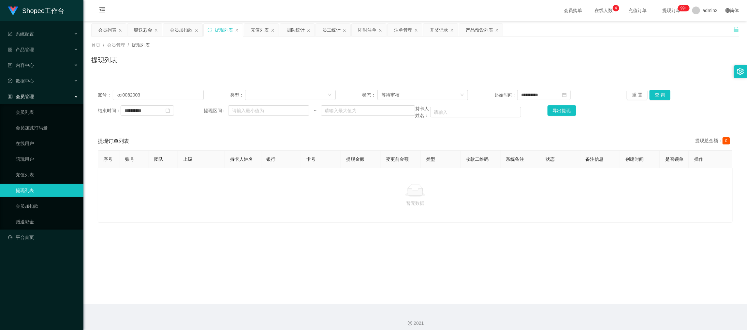
click at [578, 302] on main "**********" at bounding box center [415, 162] width 664 height 283
click at [456, 249] on main "**********" at bounding box center [415, 162] width 664 height 283
drag, startPoint x: 581, startPoint y: 283, endPoint x: 542, endPoint y: 262, distance: 44.2
click at [581, 283] on main "**********" at bounding box center [415, 162] width 664 height 283
click at [106, 31] on div "会员列表" at bounding box center [107, 30] width 18 height 12
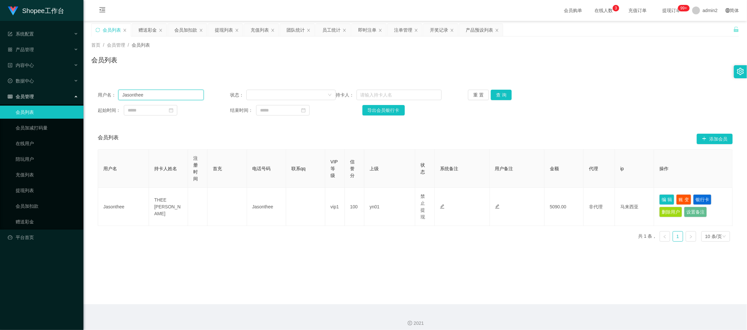
click at [177, 97] on input "Jasonthee" at bounding box center [160, 95] width 85 height 10
drag, startPoint x: 177, startPoint y: 97, endPoint x: 384, endPoint y: 93, distance: 206.7
click at [179, 97] on input "Jasonthee" at bounding box center [160, 95] width 85 height 10
paste input "kei0082003"
type input "kei0082003"
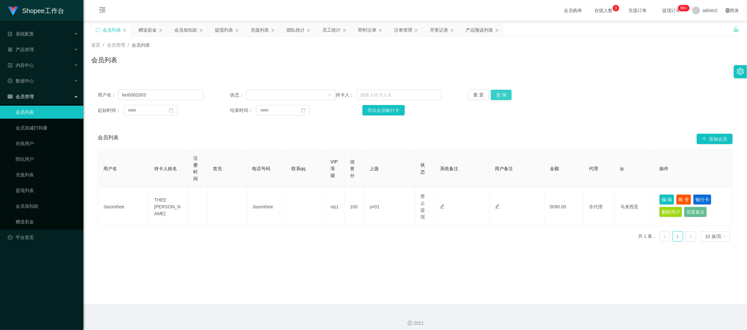
click at [496, 95] on button "查 询" at bounding box center [501, 95] width 21 height 10
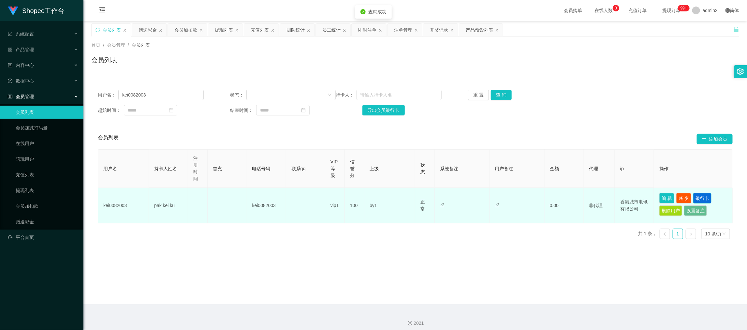
click at [705, 198] on button "银行卡" at bounding box center [702, 198] width 18 height 10
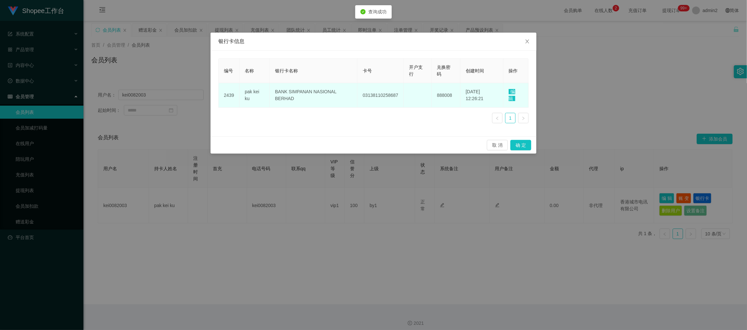
click at [515, 89] on span "编辑" at bounding box center [512, 95] width 7 height 12
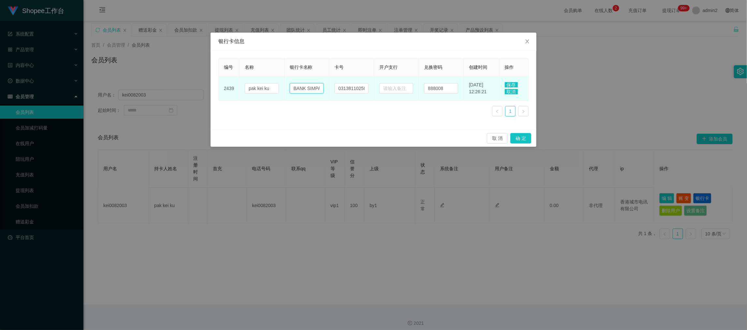
click at [311, 86] on input "BANK SIMPANAN NASIONAL BERHAD" at bounding box center [307, 88] width 34 height 10
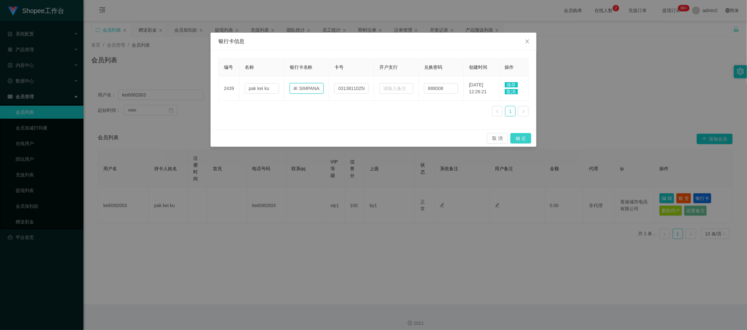
paste input "中國銀行"
type input "中國銀行"
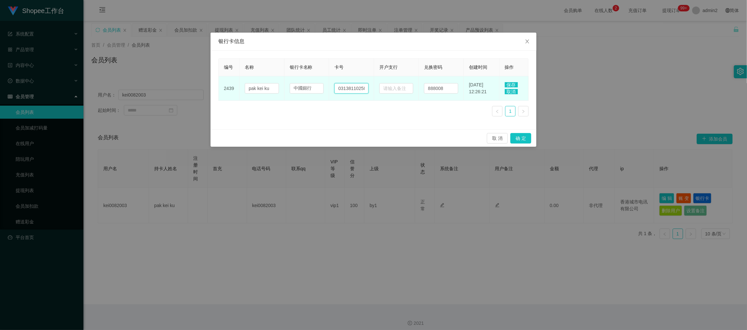
click at [357, 93] on input "03138110258687" at bounding box center [352, 88] width 34 height 10
paste input "51675203"
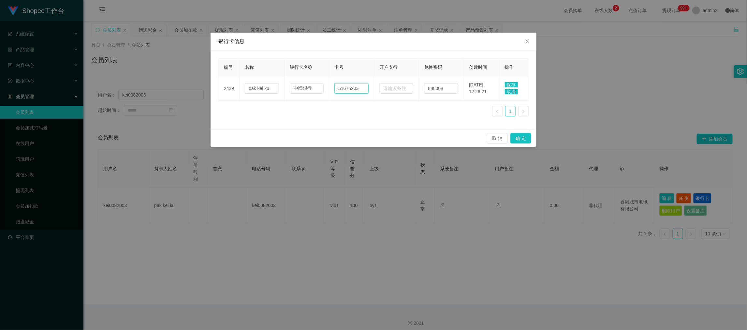
type input "51675203"
click at [510, 84] on span "保存" at bounding box center [511, 84] width 13 height 5
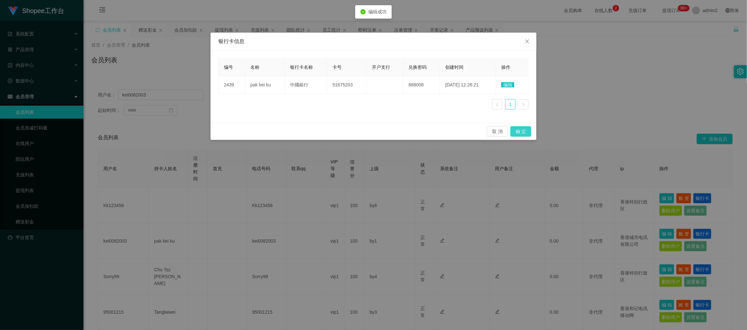
click at [522, 130] on button "确 定" at bounding box center [521, 131] width 21 height 10
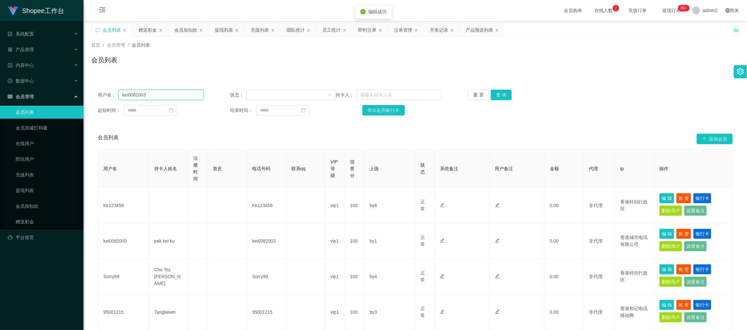
drag, startPoint x: 148, startPoint y: 96, endPoint x: 121, endPoint y: 95, distance: 26.4
click at [121, 95] on input "kei0082003" at bounding box center [160, 95] width 85 height 10
click at [231, 29] on div "提现列表" at bounding box center [224, 30] width 18 height 12
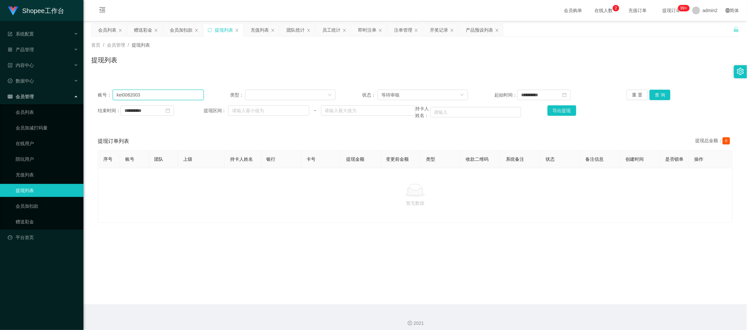
click at [180, 93] on input "kei0082003" at bounding box center [158, 95] width 91 height 10
drag, startPoint x: 180, startPoint y: 93, endPoint x: 235, endPoint y: 95, distance: 55.1
click at [183, 94] on input "kei0082003" at bounding box center [158, 95] width 91 height 10
drag, startPoint x: 652, startPoint y: 91, endPoint x: 639, endPoint y: 99, distance: 15.4
click at [652, 91] on button "查 询" at bounding box center [660, 95] width 21 height 10
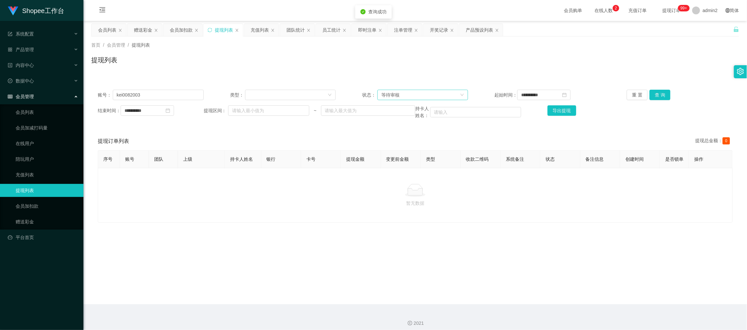
click at [426, 93] on div "等待审核" at bounding box center [420, 95] width 79 height 10
click at [414, 117] on li "审核成功" at bounding box center [420, 118] width 90 height 10
click at [665, 97] on button "查 询" at bounding box center [660, 95] width 21 height 10
drag, startPoint x: 403, startPoint y: 248, endPoint x: 381, endPoint y: 244, distance: 22.4
click at [391, 247] on main "**********" at bounding box center [415, 162] width 664 height 283
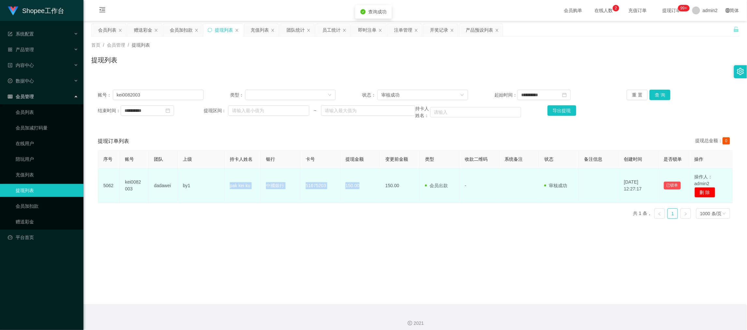
drag, startPoint x: 224, startPoint y: 183, endPoint x: 367, endPoint y: 189, distance: 143.6
click at [367, 189] on tr "5062 kei0082003 dadawei by1 pak kei ku 中國銀行 51675203 150.00 150.00 会员出款 人工取款 - …" at bounding box center [415, 185] width 635 height 35
copy tr "pak kei ku 中國銀行 51675203 150.00"
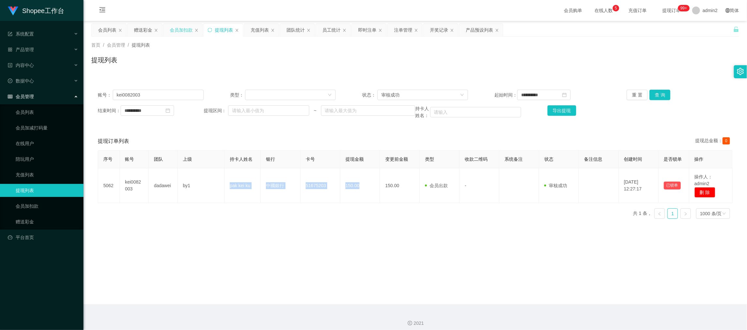
click at [178, 31] on div "会员加扣款" at bounding box center [181, 30] width 23 height 12
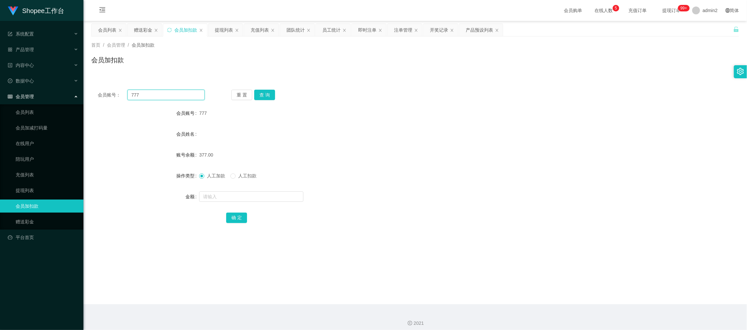
click at [178, 92] on input "777" at bounding box center [165, 95] width 77 height 10
paste input "68"
type input "68"
click at [264, 94] on button "查 询" at bounding box center [264, 95] width 21 height 10
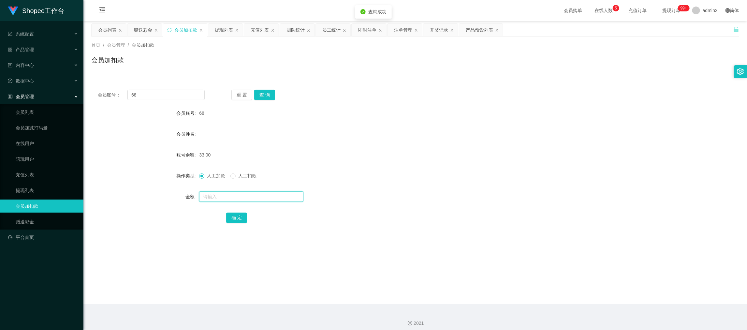
click at [284, 198] on input "text" at bounding box center [251, 196] width 104 height 10
type input "12"
click at [233, 217] on button "确 定" at bounding box center [236, 218] width 21 height 10
click at [434, 177] on div "人工加款 人工扣款" at bounding box center [388, 175] width 378 height 13
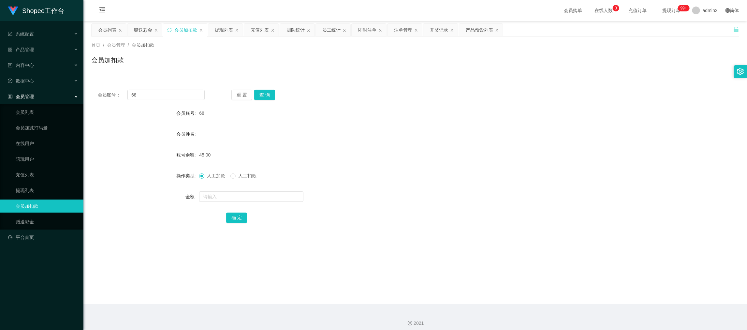
drag, startPoint x: 586, startPoint y: 287, endPoint x: 462, endPoint y: 197, distance: 153.4
click at [587, 282] on main "关闭左侧 关闭右侧 关闭其它 刷新页面 会员列表 赠送彩金 会员加扣款 提现列表 充值列表 团队统计 员工统计 即时注单 注单管理 开奖记录 产品预设列表 首…" at bounding box center [415, 162] width 664 height 283
click at [146, 23] on main "关闭左侧 关闭右侧 关闭其它 刷新页面 会员列表 赠送彩金 会员加扣款 提现列表 充值列表 团队统计 员工统计 即时注单 注单管理 开奖记录 产品预设列表 首…" at bounding box center [415, 162] width 664 height 283
click at [146, 29] on div "赠送彩金" at bounding box center [143, 30] width 18 height 12
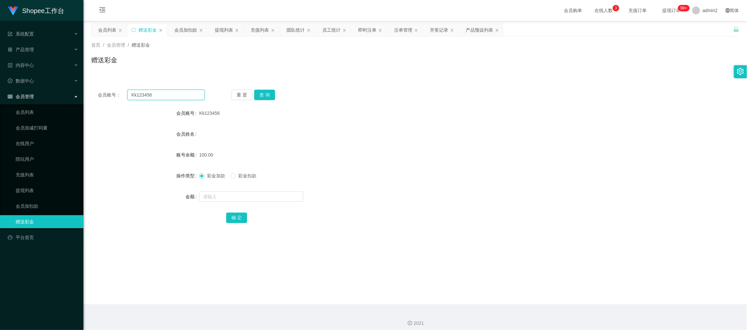
click at [177, 94] on input "Kk123456" at bounding box center [165, 95] width 77 height 10
paste input "93772022"
type input "93772022"
click at [268, 94] on button "查 询" at bounding box center [264, 95] width 21 height 10
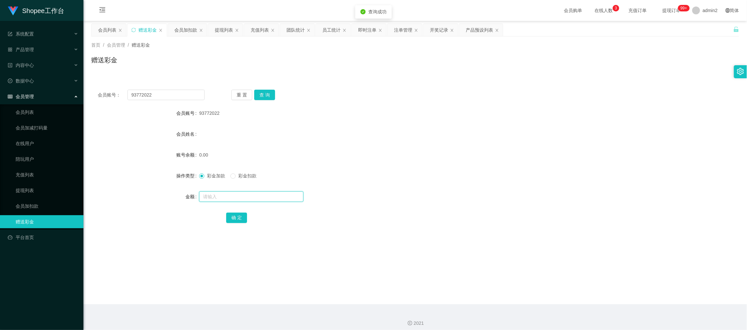
click at [279, 191] on input "text" at bounding box center [251, 196] width 104 height 10
drag, startPoint x: 279, startPoint y: 191, endPoint x: 274, endPoint y: 195, distance: 6.9
click at [278, 191] on input "text" at bounding box center [251, 196] width 104 height 10
type input "100"
drag, startPoint x: 233, startPoint y: 221, endPoint x: 240, endPoint y: 219, distance: 6.9
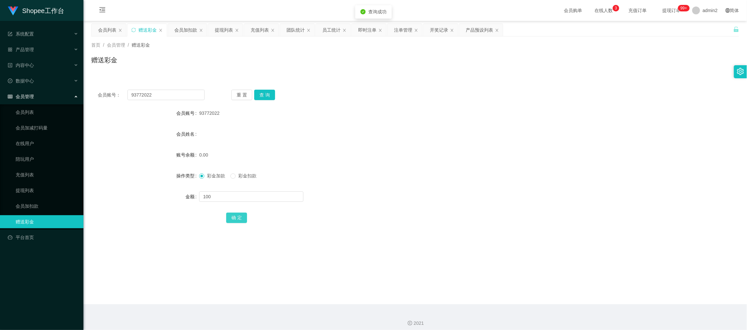
click at [233, 221] on button "确 定" at bounding box center [236, 218] width 21 height 10
click at [429, 176] on div "彩金加款 彩金扣款" at bounding box center [388, 175] width 378 height 13
drag, startPoint x: 591, startPoint y: 289, endPoint x: 383, endPoint y: 149, distance: 250.3
click at [591, 289] on main "关闭左侧 关闭右侧 关闭其它 刷新页面 会员列表 赠送彩金 会员加扣款 提现列表 充值列表 团队统计 员工统计 即时注单 注单管理 开奖记录 产品预设列表 首…" at bounding box center [415, 162] width 664 height 283
click at [184, 29] on div "会员加扣款" at bounding box center [185, 30] width 23 height 12
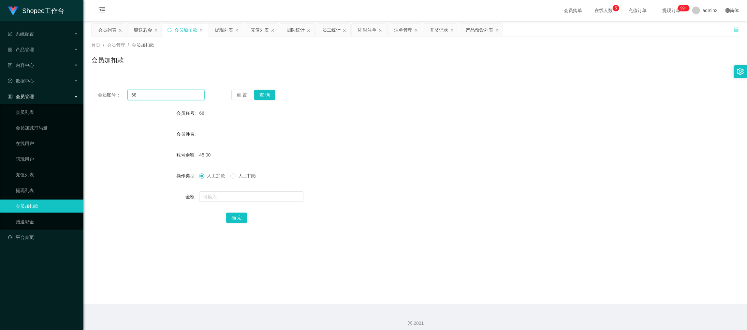
click at [186, 95] on input "68" at bounding box center [165, 95] width 77 height 10
drag, startPoint x: 186, startPoint y: 95, endPoint x: 231, endPoint y: 100, distance: 44.9
click at [186, 95] on input "68" at bounding box center [165, 95] width 77 height 10
paste input "777"
type input "777"
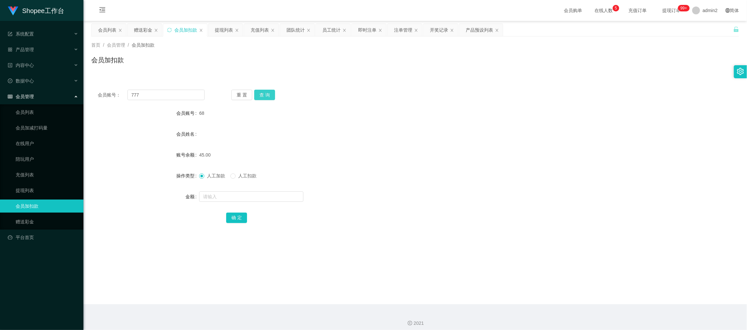
drag, startPoint x: 270, startPoint y: 96, endPoint x: 274, endPoint y: 114, distance: 19.4
click at [270, 95] on button "查 询" at bounding box center [264, 95] width 21 height 10
click at [282, 200] on input "text" at bounding box center [251, 196] width 104 height 10
click at [282, 197] on input "text" at bounding box center [251, 196] width 104 height 10
type input "12"
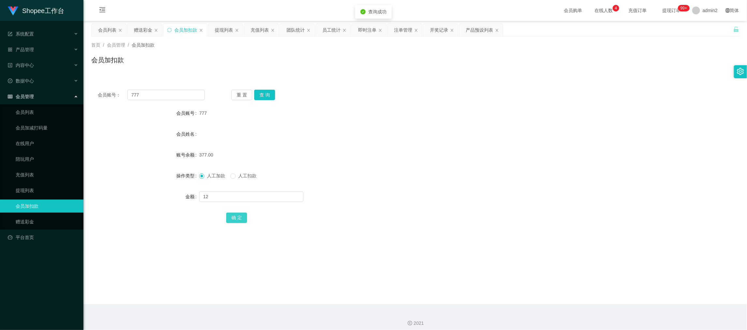
drag, startPoint x: 242, startPoint y: 216, endPoint x: 275, endPoint y: 201, distance: 36.8
click at [242, 216] on button "确 定" at bounding box center [236, 218] width 21 height 10
click at [141, 27] on div "赠送彩金" at bounding box center [143, 30] width 18 height 12
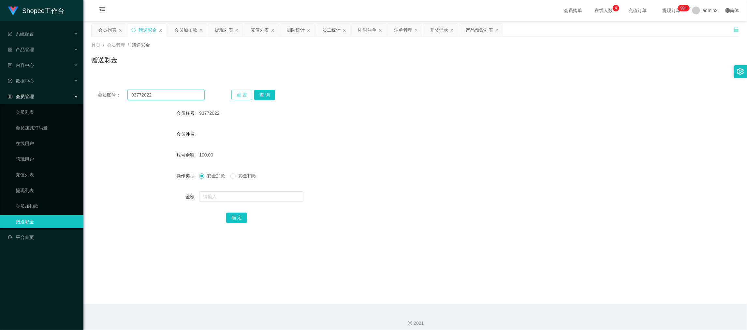
click at [173, 92] on input "93772022" at bounding box center [165, 95] width 77 height 10
paste input "Kk123456"
type input "Kk123456"
click at [272, 94] on button "查 询" at bounding box center [264, 95] width 21 height 10
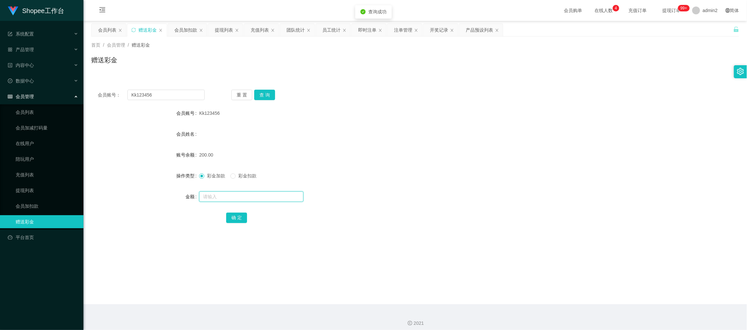
click at [266, 197] on input "text" at bounding box center [251, 196] width 104 height 10
type input "50"
click at [241, 217] on button "确 定" at bounding box center [236, 218] width 21 height 10
drag, startPoint x: 374, startPoint y: 176, endPoint x: 384, endPoint y: 174, distance: 10.2
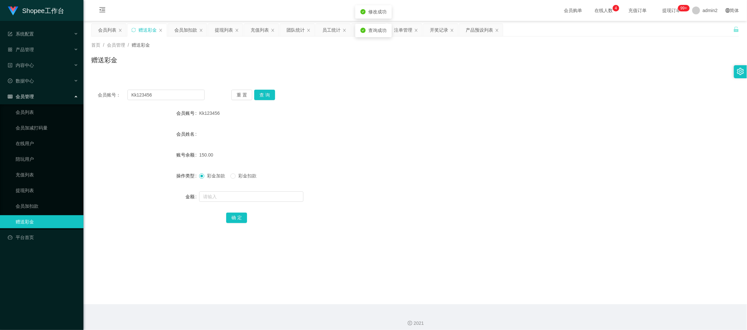
click at [384, 174] on div "彩金加款 彩金扣款" at bounding box center [388, 175] width 378 height 13
drag, startPoint x: 621, startPoint y: 286, endPoint x: 454, endPoint y: 177, distance: 200.0
click at [622, 287] on main "关闭左侧 关闭右侧 关闭其它 刷新页面 会员列表 赠送彩金 会员加扣款 提现列表 充值列表 团队统计 员工统计 即时注单 注单管理 开奖记录 产品预设列表 首…" at bounding box center [415, 162] width 664 height 283
click at [173, 95] on input "Kk123456" at bounding box center [165, 95] width 77 height 10
drag, startPoint x: 173, startPoint y: 95, endPoint x: 241, endPoint y: 95, distance: 67.8
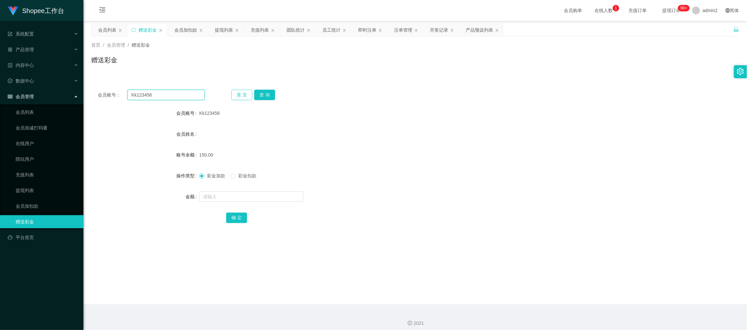
click at [174, 95] on input "Kk123456" at bounding box center [165, 95] width 77 height 10
paste input "jin123"
type input "jin123"
click at [267, 92] on button "查 询" at bounding box center [264, 95] width 21 height 10
click at [264, 198] on input "text" at bounding box center [251, 196] width 104 height 10
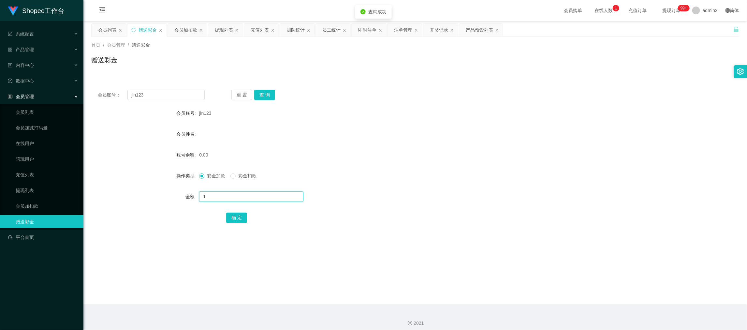
click at [264, 198] on input "1" at bounding box center [251, 196] width 104 height 10
type input "100"
drag, startPoint x: 238, startPoint y: 219, endPoint x: 246, endPoint y: 217, distance: 8.7
click at [238, 219] on button "确 定" at bounding box center [236, 218] width 21 height 10
click at [387, 187] on form "会员账号 jin123 会员姓名 账号余额 0.00 操作类型 彩金加款 彩金扣款 金额 确 定" at bounding box center [415, 165] width 648 height 117
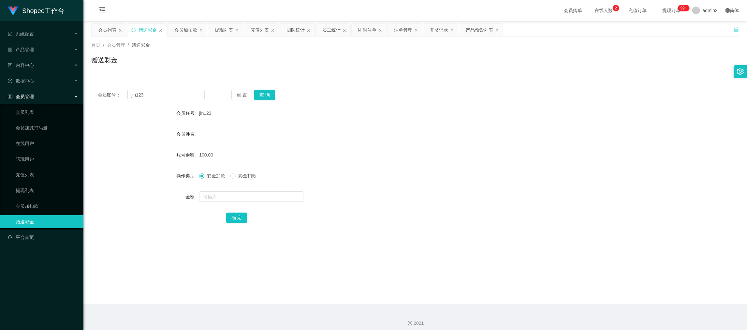
drag, startPoint x: 603, startPoint y: 296, endPoint x: 406, endPoint y: 165, distance: 236.8
click at [603, 294] on main "关闭左侧 关闭右侧 关闭其它 刷新页面 会员列表 赠送彩金 会员加扣款 提现列表 充值列表 团队统计 员工统计 即时注单 注单管理 开奖记录 产品预设列表 首…" at bounding box center [415, 162] width 664 height 283
click at [181, 31] on div "会员加扣款" at bounding box center [185, 30] width 23 height 12
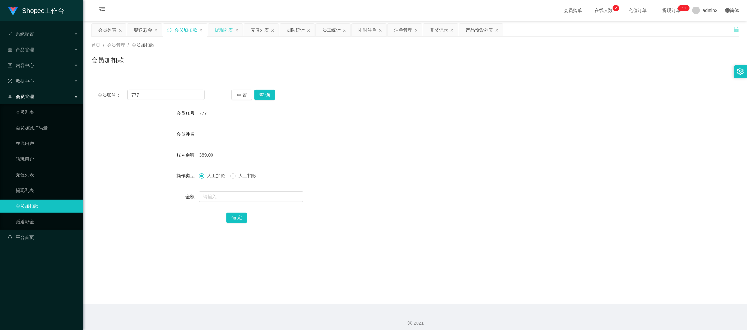
click at [226, 29] on div "提现列表" at bounding box center [224, 30] width 18 height 12
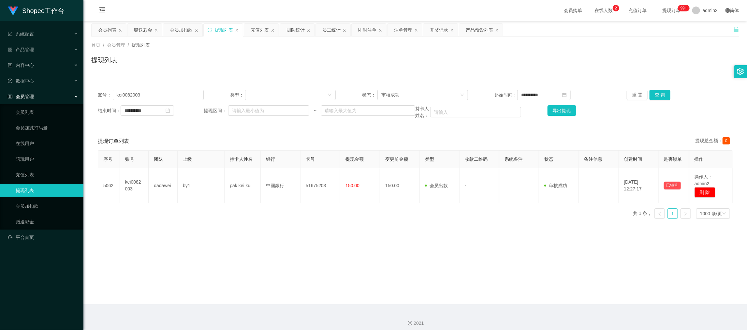
click at [184, 102] on div "**********" at bounding box center [415, 104] width 648 height 42
click at [181, 95] on input "kei0082003" at bounding box center [158, 95] width 91 height 10
paste input "Kk123456"
type input "Kk123456"
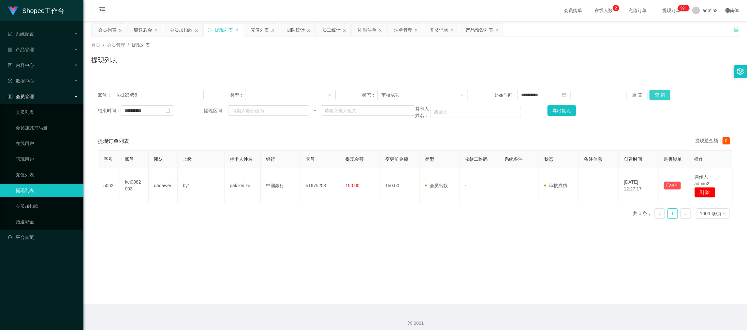
click at [657, 94] on button "查 询" at bounding box center [660, 95] width 21 height 10
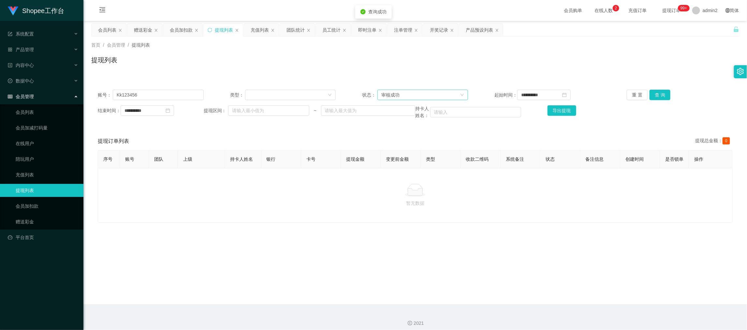
click at [398, 94] on div "审核成功" at bounding box center [420, 95] width 79 height 10
click at [399, 104] on li "等待审核" at bounding box center [420, 107] width 90 height 10
click at [659, 93] on button "查 询" at bounding box center [660, 95] width 21 height 10
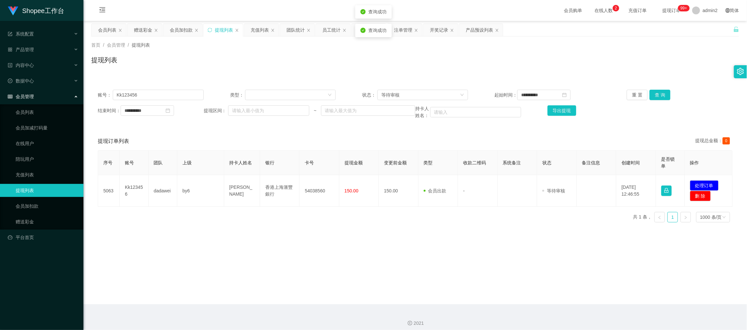
click at [289, 217] on div "序号 账号 团队 上级 持卡人姓名 银行 卡号 提现金额 变更前金额 类型 收款二维码 系统备注 状态 备注信息 创建时间 是否锁单 操作 5063 Kk12…" at bounding box center [415, 188] width 635 height 77
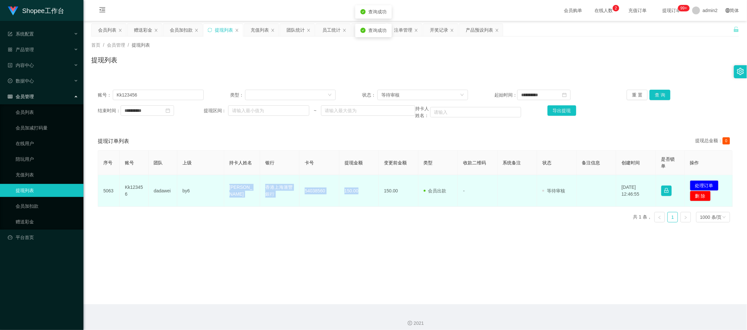
drag, startPoint x: 226, startPoint y: 187, endPoint x: 374, endPoint y: 196, distance: 147.9
click at [374, 196] on tr "5063 Kk123456 dadawei by6 Yeung Kit Yu 香港上海滙豐銀行 54038560 150.00 150.00 会员出款 人工取…" at bounding box center [415, 191] width 635 height 32
copy tr "Yeung Kit Yu 香港上海滙豐銀行 54038560 150.00"
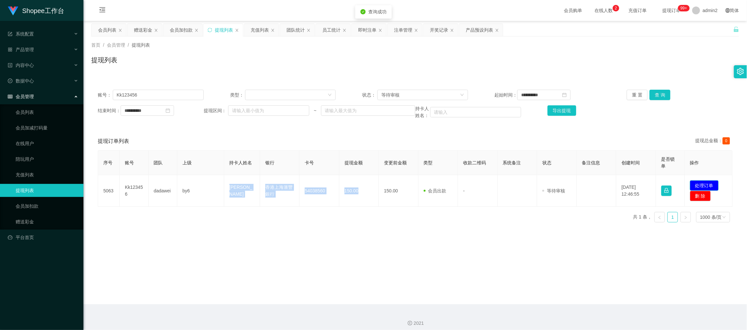
click at [698, 183] on button "处理订单" at bounding box center [704, 185] width 29 height 10
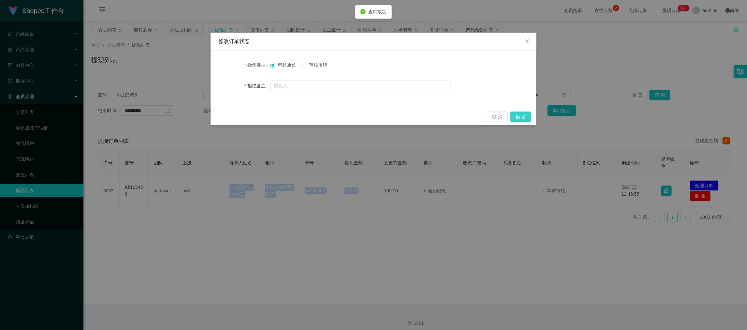
click at [516, 119] on button "确 定" at bounding box center [521, 117] width 21 height 10
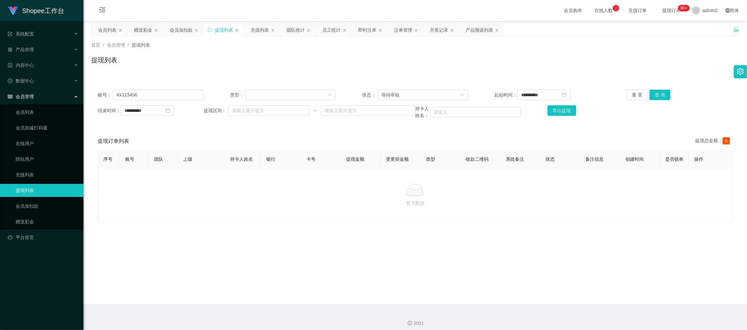
click at [316, 205] on div "暂无数据" at bounding box center [415, 195] width 624 height 23
click at [256, 29] on div "充值列表" at bounding box center [260, 30] width 18 height 12
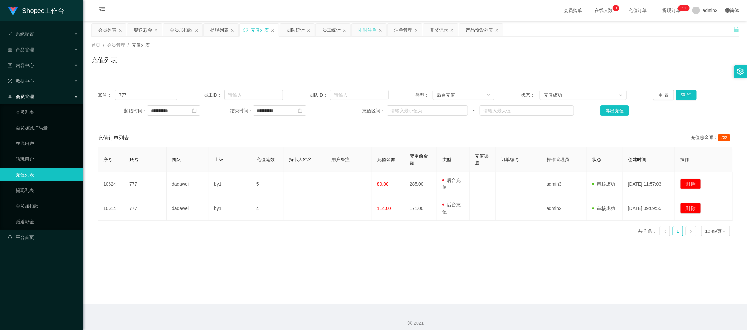
click at [369, 28] on div "即时注单" at bounding box center [367, 30] width 18 height 12
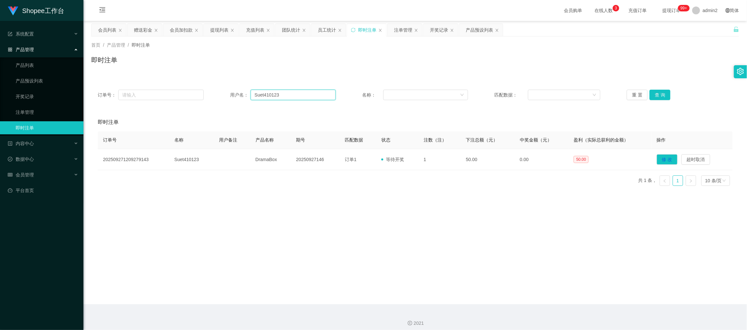
click at [295, 94] on input "Suet410123" at bounding box center [293, 95] width 85 height 10
drag, startPoint x: 295, startPoint y: 94, endPoint x: 364, endPoint y: 94, distance: 68.5
click at [300, 94] on input "Suet410123" at bounding box center [293, 95] width 85 height 10
paste input "jin"
type input "jin123"
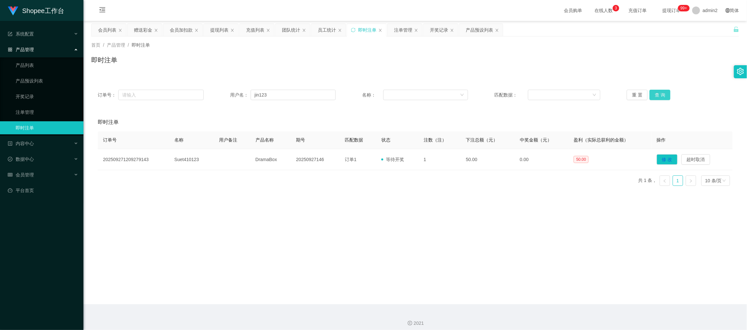
click at [658, 93] on button "查 询" at bounding box center [660, 95] width 21 height 10
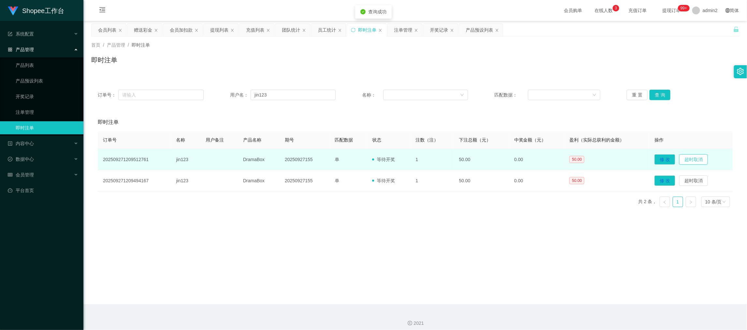
drag, startPoint x: 687, startPoint y: 158, endPoint x: 695, endPoint y: 157, distance: 7.5
click at [687, 158] on button "超时取消" at bounding box center [693, 159] width 29 height 10
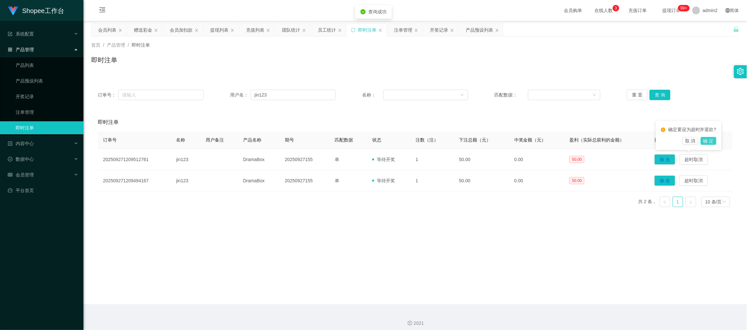
click at [708, 139] on button "确 定" at bounding box center [709, 141] width 16 height 8
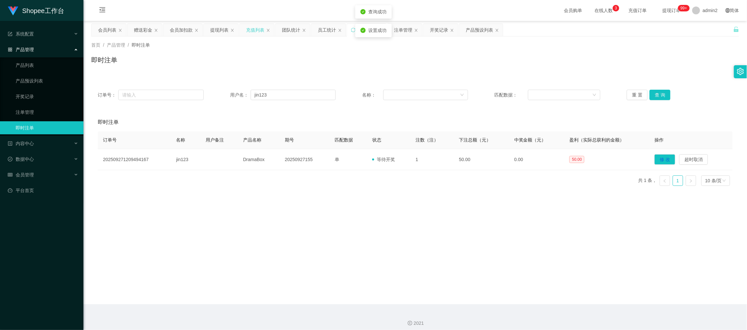
click at [251, 28] on div "充值列表" at bounding box center [255, 30] width 18 height 12
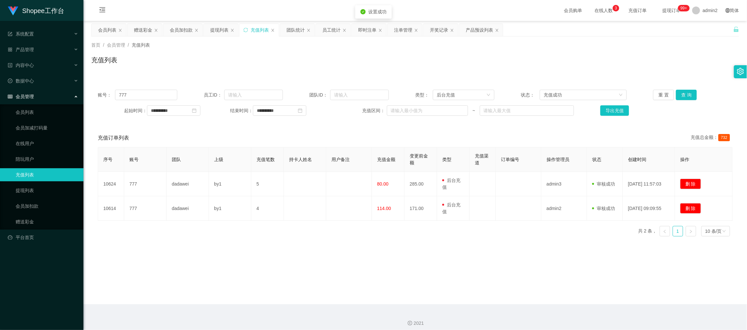
click at [170, 89] on div "**********" at bounding box center [415, 102] width 648 height 39
click at [158, 94] on input "777" at bounding box center [146, 95] width 62 height 10
drag, startPoint x: 158, startPoint y: 94, endPoint x: 345, endPoint y: 91, distance: 186.5
click at [159, 94] on input "777" at bounding box center [146, 95] width 62 height 10
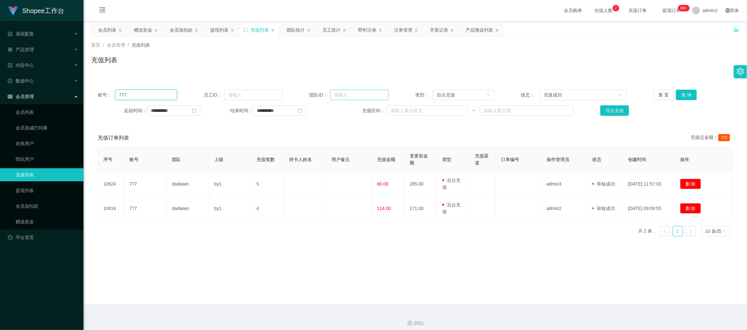
paste input "jin123"
type input "jin123"
click at [685, 90] on button "查 询" at bounding box center [686, 95] width 21 height 10
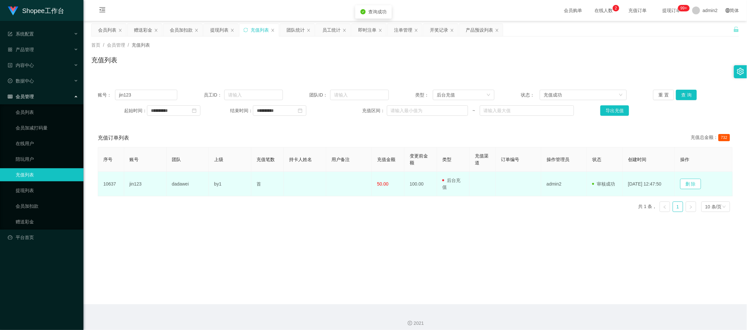
click at [694, 181] on button "删 除" at bounding box center [690, 184] width 21 height 10
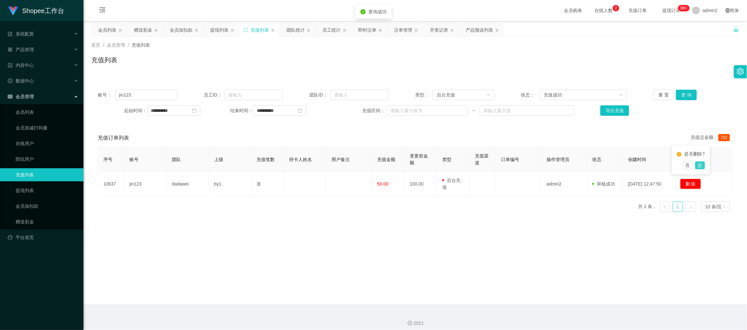
click at [699, 166] on button "是" at bounding box center [700, 165] width 10 height 8
click at [519, 212] on div "暂无数据" at bounding box center [415, 198] width 635 height 55
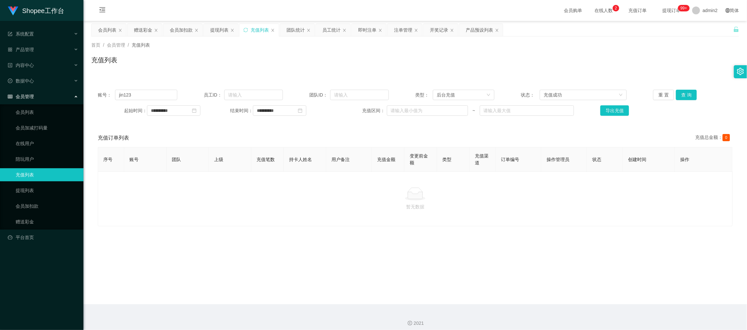
drag, startPoint x: 598, startPoint y: 303, endPoint x: 528, endPoint y: 240, distance: 93.7
click at [596, 300] on main "**********" at bounding box center [415, 162] width 664 height 283
click at [140, 29] on div "赠送彩金" at bounding box center [143, 30] width 18 height 12
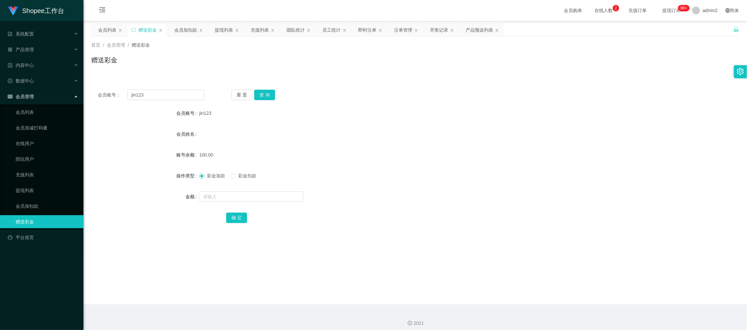
click at [177, 105] on div "会员账号： jin123 重 置 查 询 会员账号 jin123 会员姓名 账号余额 100.00 操作类型 彩金加款 彩金扣款 金额 确 定" at bounding box center [415, 160] width 648 height 155
click at [179, 94] on input "jin123" at bounding box center [165, 95] width 77 height 10
drag, startPoint x: 179, startPoint y: 94, endPoint x: 216, endPoint y: 96, distance: 37.2
click at [179, 94] on input "jin123" at bounding box center [165, 95] width 77 height 10
click at [276, 90] on div "重 置 查 询" at bounding box center [284, 95] width 107 height 10
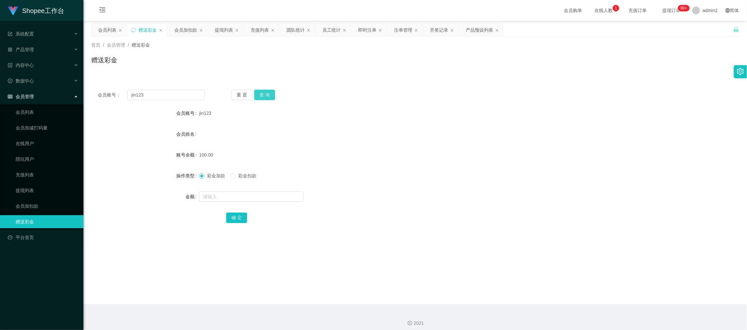
click at [265, 96] on button "查 询" at bounding box center [264, 95] width 21 height 10
click at [264, 191] on input "text" at bounding box center [251, 196] width 104 height 10
click at [268, 197] on input "text" at bounding box center [251, 196] width 104 height 10
type input "4"
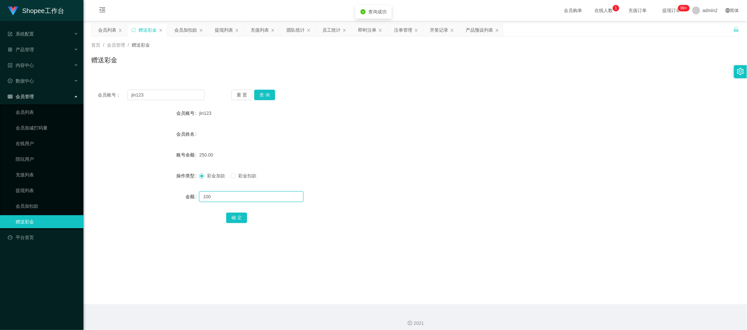
type input "100"
drag, startPoint x: 226, startPoint y: 177, endPoint x: 230, endPoint y: 177, distance: 4.0
click at [229, 177] on div "彩金加款 彩金扣款" at bounding box center [230, 175] width 63 height 7
click at [238, 214] on button "确 定" at bounding box center [236, 218] width 21 height 10
click at [381, 167] on form "会员账号 jin123 会员姓名 账号余额 150.00 操作类型 彩金加款 彩金扣款 金额 确 定" at bounding box center [415, 165] width 648 height 117
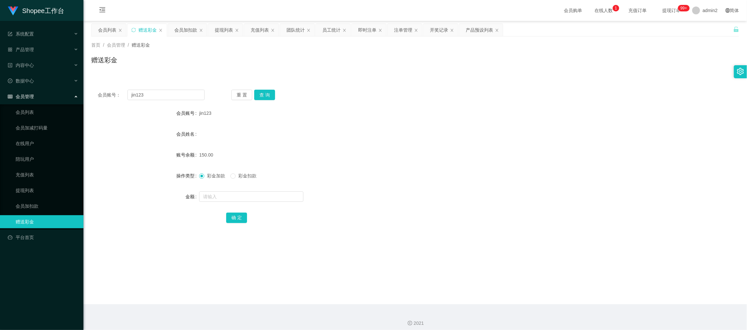
drag, startPoint x: 593, startPoint y: 313, endPoint x: 364, endPoint y: 192, distance: 259.2
click at [592, 312] on div "2021" at bounding box center [415, 319] width 664 height 30
click at [101, 30] on div "会员列表" at bounding box center [107, 30] width 18 height 12
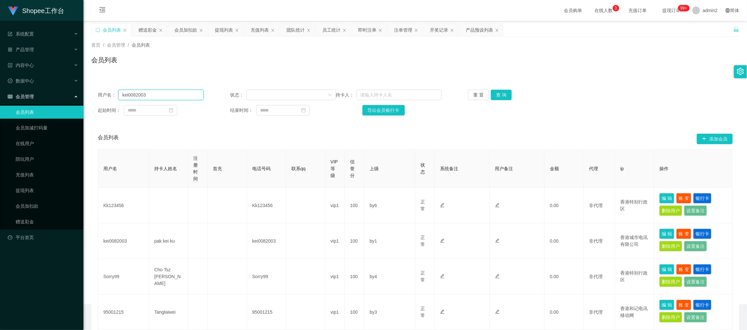
click at [185, 94] on input "kei0082003" at bounding box center [160, 95] width 85 height 10
paste input "jin12"
type input "jin123"
click at [499, 96] on button "查 询" at bounding box center [501, 95] width 21 height 10
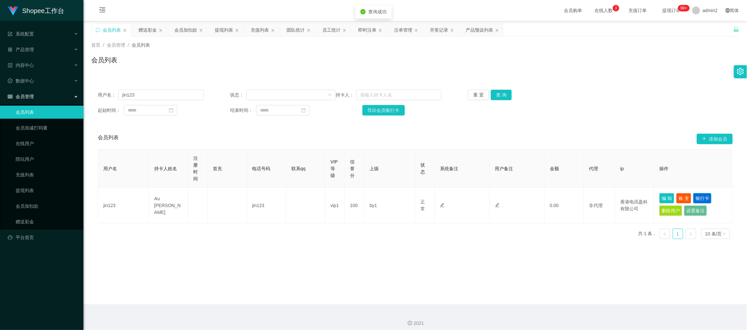
click at [704, 198] on button "银行卡" at bounding box center [702, 198] width 18 height 10
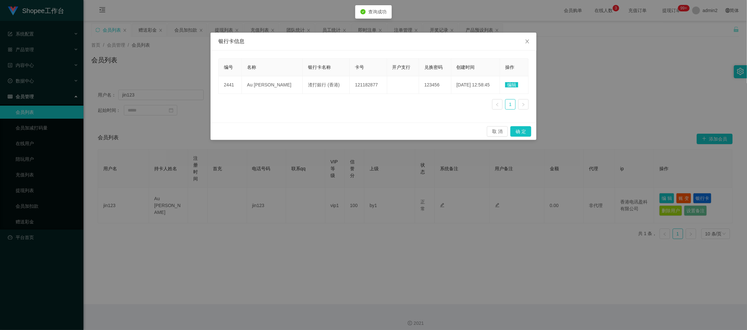
click at [510, 84] on span "编辑" at bounding box center [511, 84] width 13 height 5
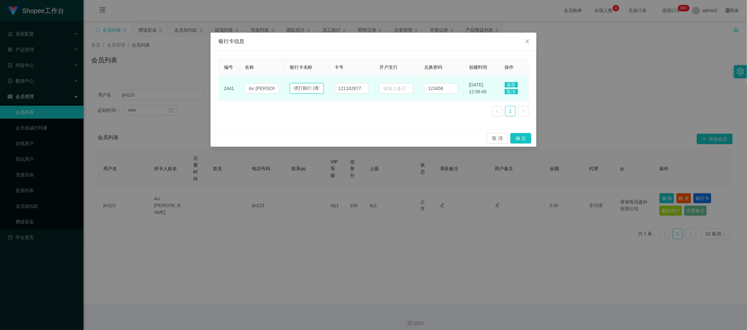
click at [312, 87] on input "渣打銀行 (香港)" at bounding box center [307, 88] width 34 height 10
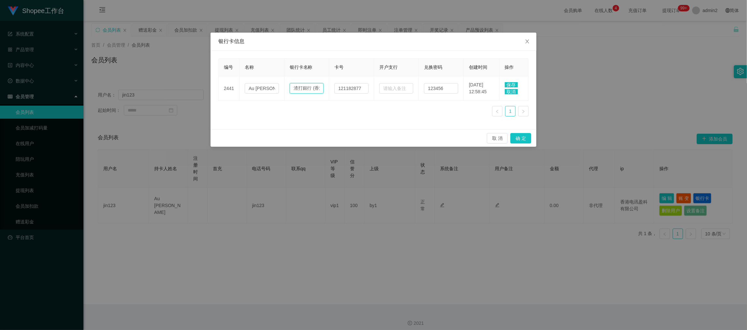
paste input "螞蟻銀行"
type input "螞蟻銀行"
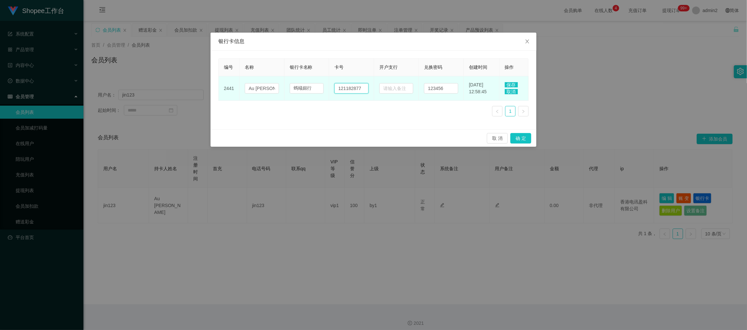
click at [346, 88] on input "121182877" at bounding box center [352, 88] width 34 height 10
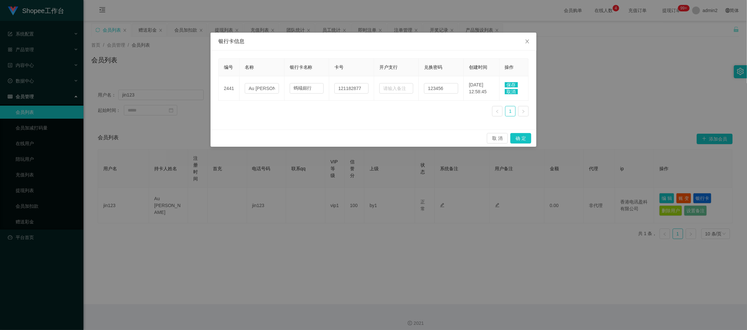
click at [513, 82] on span "保存" at bounding box center [511, 84] width 13 height 5
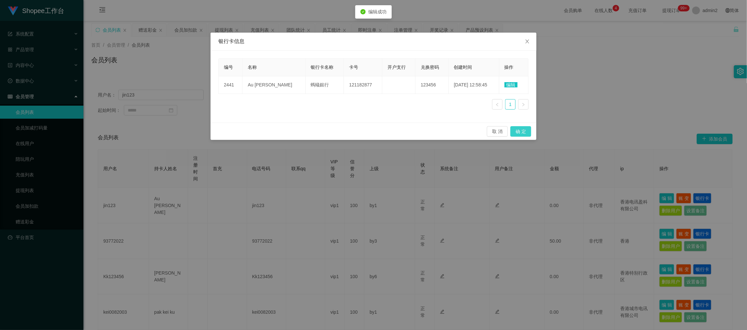
click at [522, 130] on button "确 定" at bounding box center [521, 131] width 21 height 10
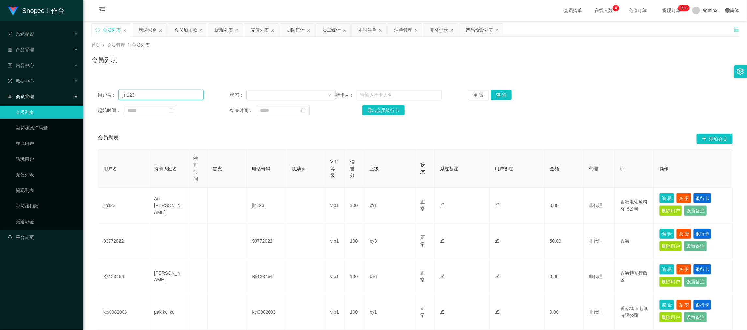
drag, startPoint x: 117, startPoint y: 95, endPoint x: 110, endPoint y: 93, distance: 8.1
click at [110, 93] on div "用户名： jin123" at bounding box center [151, 95] width 106 height 10
click at [256, 28] on div "充值列表" at bounding box center [260, 30] width 18 height 12
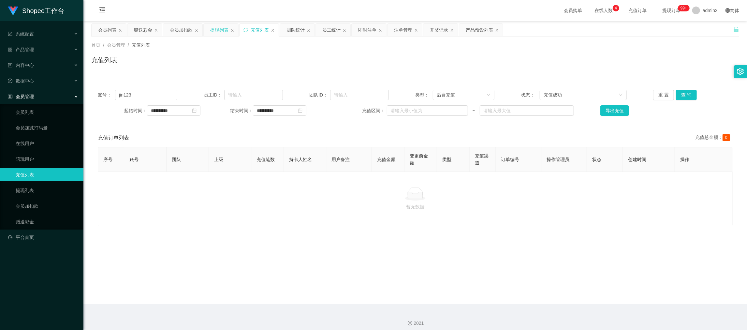
click at [217, 34] on div "提现列表" at bounding box center [219, 30] width 18 height 12
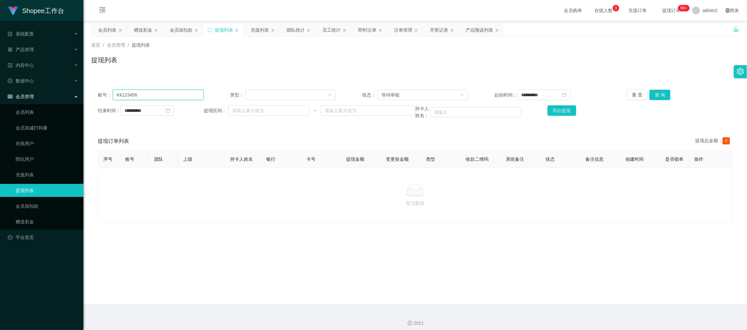
click at [183, 91] on input "Kk123456" at bounding box center [158, 95] width 91 height 10
paste input "jin123"
drag, startPoint x: 653, startPoint y: 93, endPoint x: 642, endPoint y: 97, distance: 12.1
click at [653, 93] on button "查 询" at bounding box center [660, 95] width 21 height 10
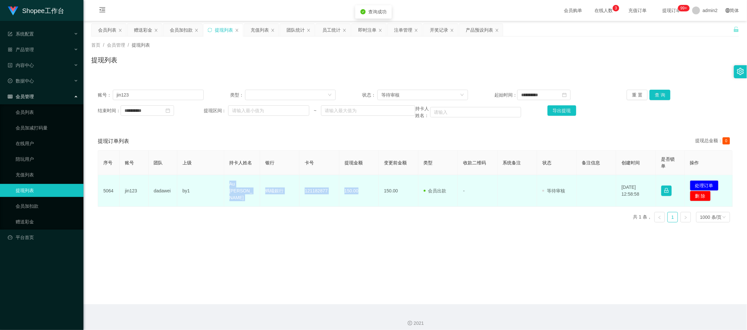
drag, startPoint x: 228, startPoint y: 188, endPoint x: 371, endPoint y: 203, distance: 143.9
click at [371, 203] on tr "5064 jin123 dadawei by1 Au yeung jin 螞蟻銀行 121182877 150.00 150.00 会员出款 人工取款 - 审…" at bounding box center [415, 191] width 635 height 32
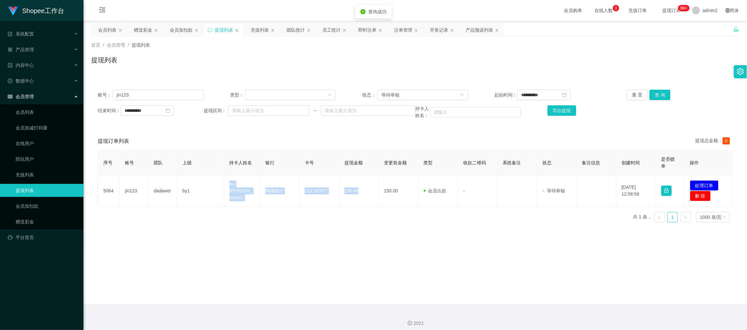
copy tr "Au yeung jin 螞蟻銀行 121182877 150.00"
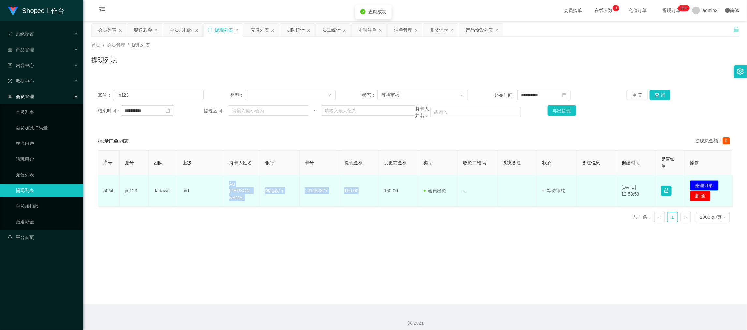
click at [697, 183] on button "处理订单" at bounding box center [704, 185] width 29 height 10
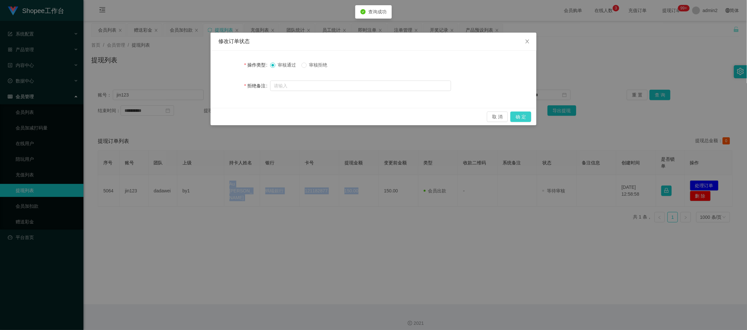
click at [526, 113] on button "确 定" at bounding box center [521, 117] width 21 height 10
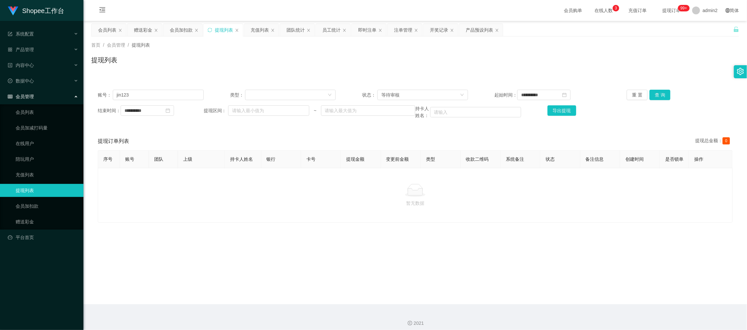
drag, startPoint x: 582, startPoint y: 283, endPoint x: 391, endPoint y: 185, distance: 214.8
click at [582, 283] on main "**********" at bounding box center [415, 162] width 664 height 283
click at [192, 95] on input "jin123" at bounding box center [158, 95] width 91 height 10
paste input "93772022"
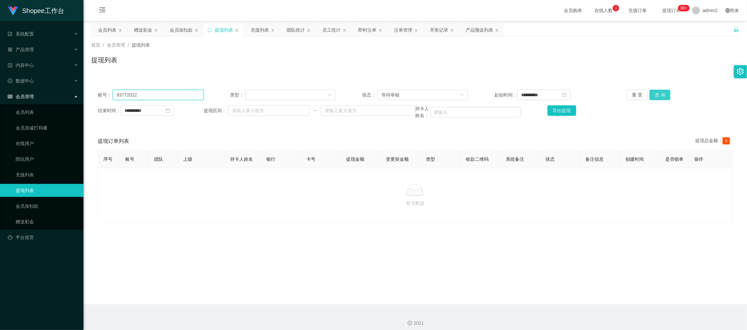
type input "93772022"
drag, startPoint x: 654, startPoint y: 93, endPoint x: 644, endPoint y: 95, distance: 9.6
click at [654, 93] on button "查 询" at bounding box center [660, 95] width 21 height 10
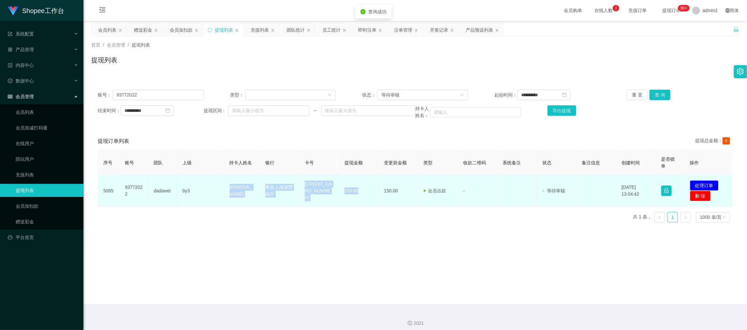
drag, startPoint x: 248, startPoint y: 193, endPoint x: 372, endPoint y: 196, distance: 123.9
click at [372, 196] on tr "5065 93772022 dadawei by3 Yeung Hiu Wah 香港上海滙豐銀行 566762597292 150.00 150.00 会员出…" at bounding box center [415, 191] width 635 height 32
click at [694, 184] on button "处理订单" at bounding box center [704, 185] width 29 height 10
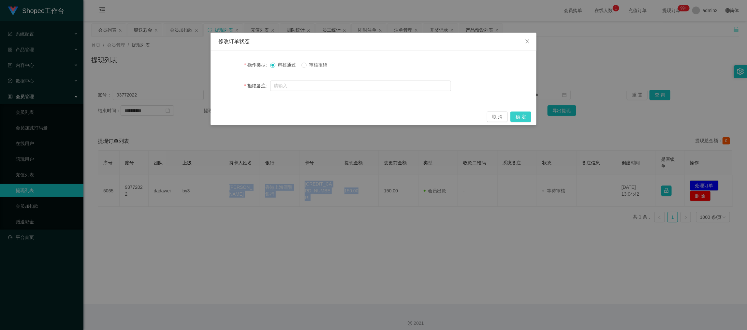
click at [521, 117] on button "确 定" at bounding box center [521, 117] width 21 height 10
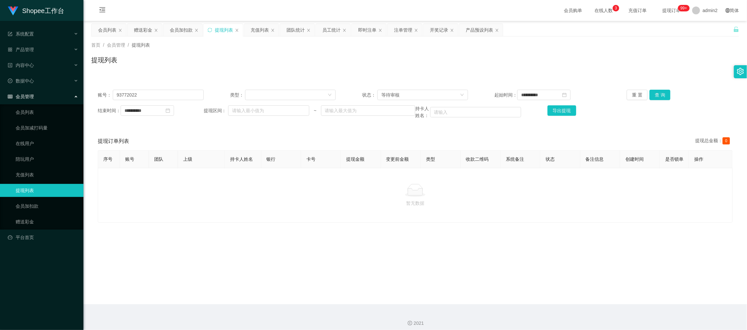
drag, startPoint x: 562, startPoint y: 288, endPoint x: 544, endPoint y: 278, distance: 20.6
click at [562, 288] on main "**********" at bounding box center [415, 162] width 664 height 283
click at [313, 191] on div at bounding box center [415, 190] width 624 height 13
drag, startPoint x: 585, startPoint y: 291, endPoint x: 448, endPoint y: 221, distance: 154.0
click at [585, 291] on main "**********" at bounding box center [415, 162] width 664 height 283
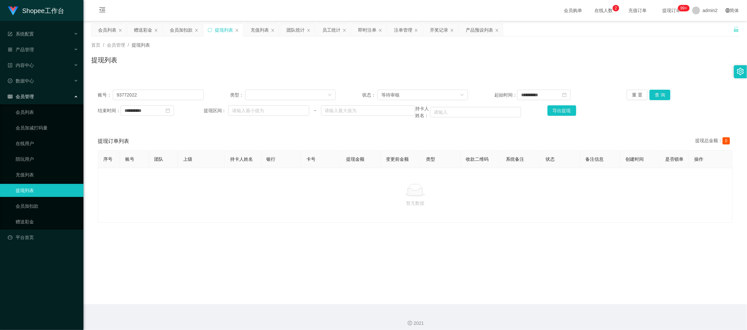
drag, startPoint x: 179, startPoint y: 28, endPoint x: 202, endPoint y: 77, distance: 54.0
click at [179, 31] on div "会员加扣款" at bounding box center [181, 30] width 23 height 12
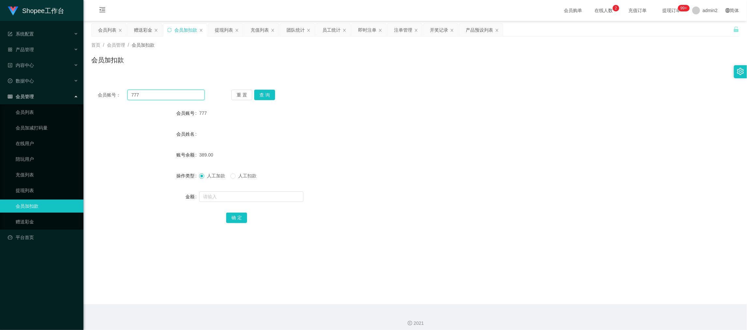
click at [178, 94] on input "777" at bounding box center [165, 95] width 77 height 10
drag, startPoint x: 178, startPoint y: 93, endPoint x: 216, endPoint y: 98, distance: 38.5
click at [178, 95] on input "777" at bounding box center [165, 95] width 77 height 10
paste input "68"
type input "68"
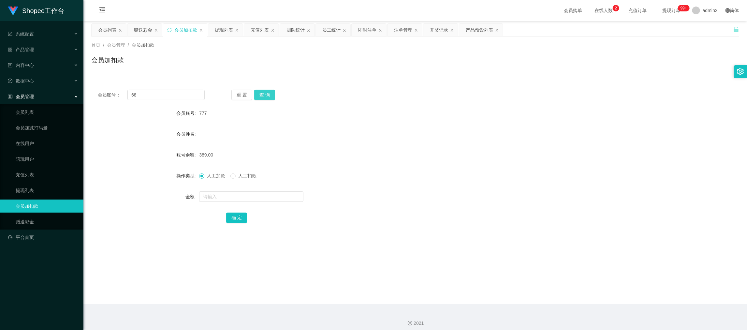
click at [273, 96] on button "查 询" at bounding box center [264, 95] width 21 height 10
click at [272, 193] on input "text" at bounding box center [251, 196] width 104 height 10
type input "12"
click at [235, 219] on button "确 定" at bounding box center [236, 218] width 21 height 10
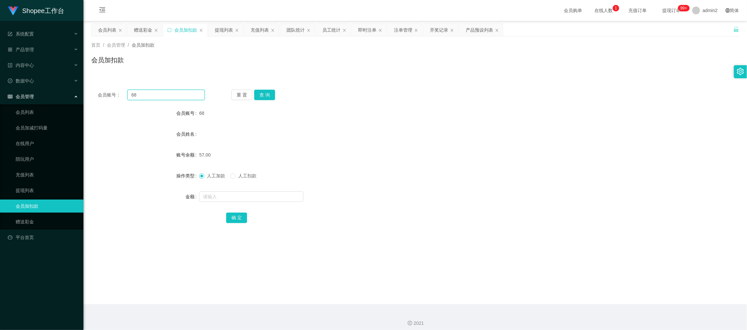
click at [180, 92] on input "68" at bounding box center [165, 95] width 77 height 10
paste input "777"
type input "777"
click at [270, 93] on button "查 询" at bounding box center [264, 95] width 21 height 10
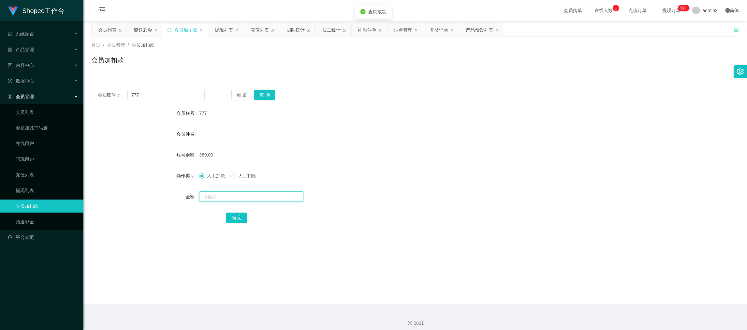
click at [283, 196] on input "text" at bounding box center [251, 196] width 104 height 10
type input "264"
drag, startPoint x: 238, startPoint y: 217, endPoint x: 305, endPoint y: 202, distance: 68.6
click at [238, 217] on button "确 定" at bounding box center [236, 218] width 21 height 10
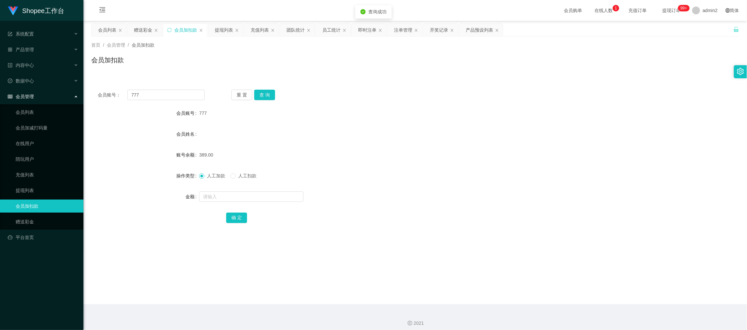
click at [426, 165] on form "会员账号 777 会员姓名 账号余额 389.00 操作类型 人工加款 人工扣款 金额 确 定" at bounding box center [415, 165] width 648 height 117
click at [584, 292] on main "关闭左侧 关闭右侧 关闭其它 刷新页面 会员列表 赠送彩金 会员加扣款 提现列表 充值列表 团队统计 员工统计 即时注单 注单管理 开奖记录 产品预设列表 首…" at bounding box center [415, 162] width 664 height 283
click at [144, 28] on div "赠送彩金" at bounding box center [143, 30] width 18 height 12
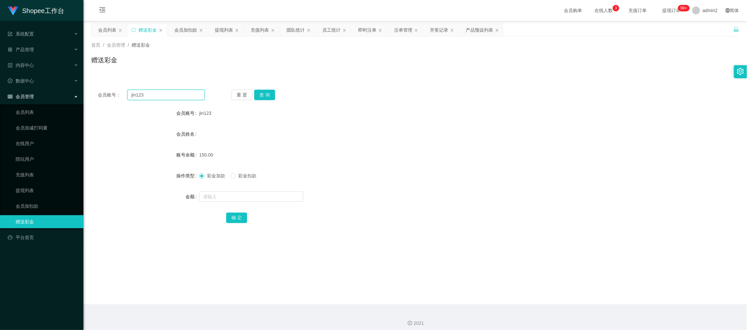
click at [175, 92] on input "jin123" at bounding box center [165, 95] width 77 height 10
paste input "Dhayle85"
type input "Dhayle85"
drag, startPoint x: 264, startPoint y: 95, endPoint x: 268, endPoint y: 105, distance: 11.1
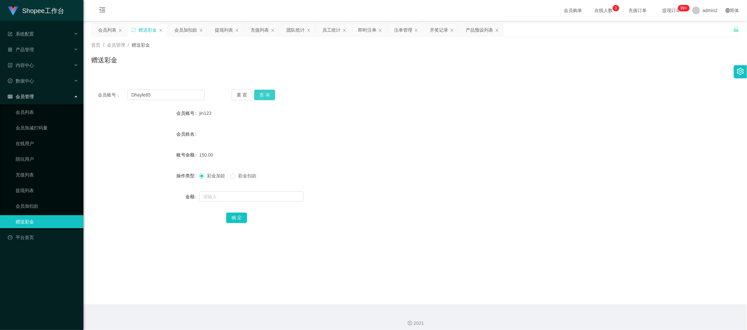
click at [264, 95] on button "查 询" at bounding box center [264, 95] width 21 height 10
click at [278, 193] on input "text" at bounding box center [251, 196] width 104 height 10
type input "2300"
click at [238, 214] on button "确 定" at bounding box center [236, 218] width 21 height 10
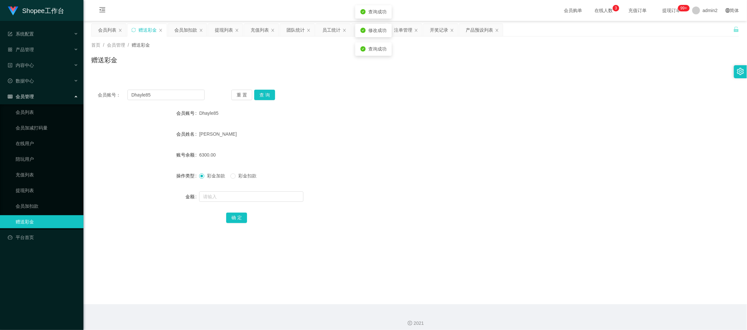
click at [424, 170] on div "彩金加款 彩金扣款" at bounding box center [388, 175] width 378 height 13
drag, startPoint x: 582, startPoint y: 286, endPoint x: 561, endPoint y: 271, distance: 25.2
click at [582, 286] on main "关闭左侧 关闭右侧 关闭其它 刷新页面 会员列表 赠送彩金 会员加扣款 提现列表 充值列表 团队统计 员工统计 即时注单 注单管理 开奖记录 产品预设列表 首…" at bounding box center [415, 162] width 664 height 283
click at [177, 98] on input "Dhayle85" at bounding box center [165, 95] width 77 height 10
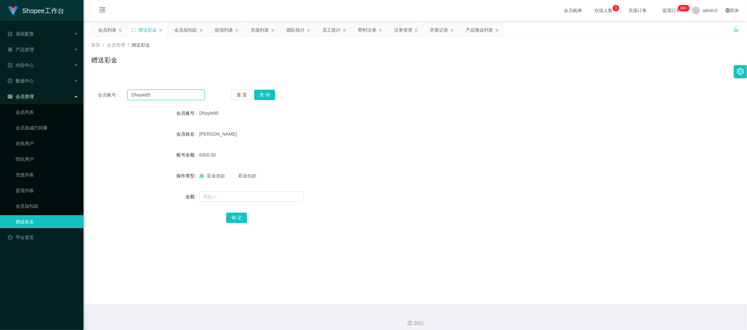
paste input "Yauzzy"
type input "Yauzzy"
click at [266, 97] on button "查 询" at bounding box center [264, 95] width 21 height 10
click at [281, 197] on input "text" at bounding box center [251, 196] width 104 height 10
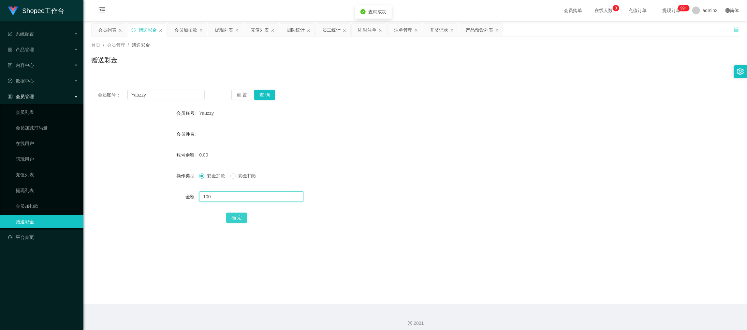
type input "100"
click at [233, 216] on button "确 定" at bounding box center [236, 218] width 21 height 10
click at [401, 168] on form "会员账号 Yauzzy 会员姓名 账号余额 0.00 操作类型 彩金加款 彩金扣款 金额 确 定" at bounding box center [415, 165] width 648 height 117
drag, startPoint x: 603, startPoint y: 291, endPoint x: 523, endPoint y: 235, distance: 97.9
click at [603, 291] on main "关闭左侧 关闭右侧 关闭其它 刷新页面 会员列表 赠送彩金 会员加扣款 提现列表 充值列表 团队统计 员工统计 即时注单 注单管理 开奖记录 产品预设列表 首…" at bounding box center [415, 162] width 664 height 283
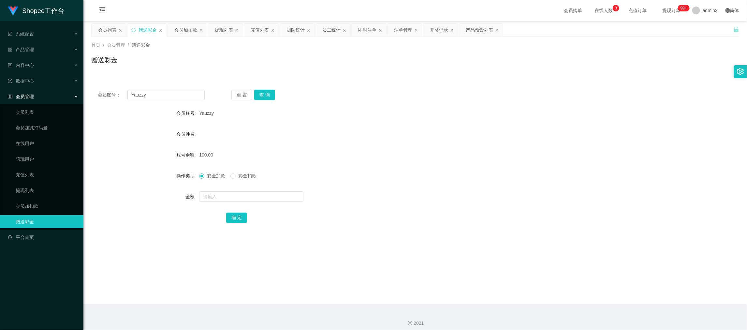
click at [225, 30] on div "提现列表" at bounding box center [224, 30] width 18 height 12
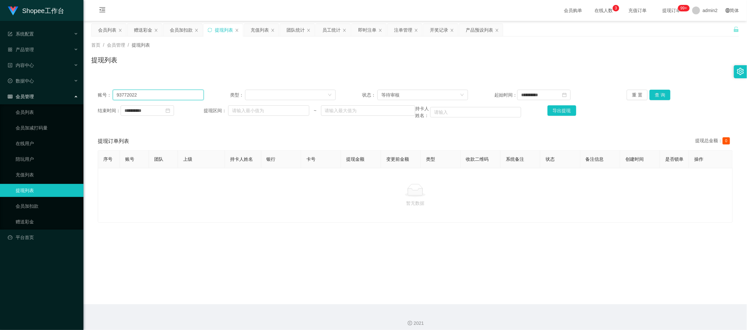
click at [179, 90] on input "93772022" at bounding box center [158, 95] width 91 height 10
drag, startPoint x: 179, startPoint y: 90, endPoint x: 360, endPoint y: 89, distance: 181.6
click at [181, 90] on input "93772022" at bounding box center [158, 95] width 91 height 10
paste input "Yauzzy"
type input "Yauzzy"
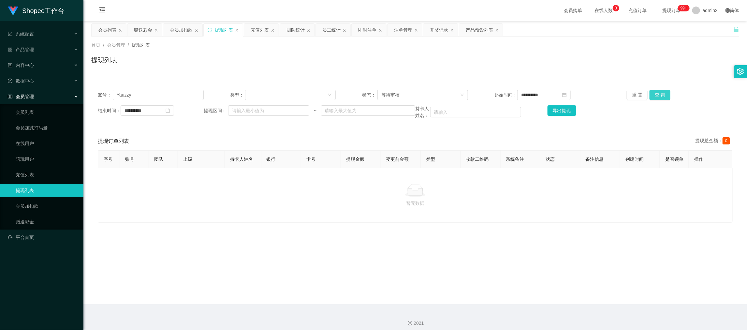
click at [663, 93] on button "查 询" at bounding box center [660, 95] width 21 height 10
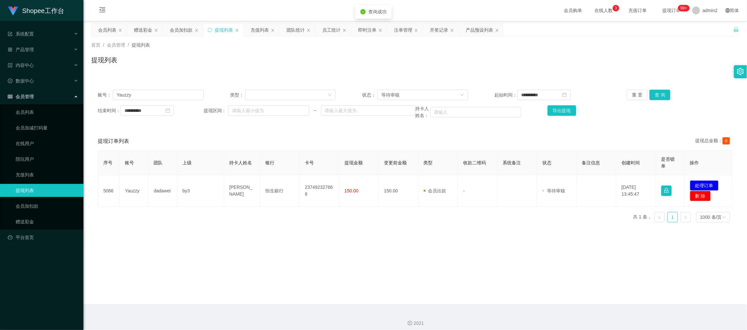
click at [268, 223] on div "序号 账号 团队 上级 持卡人姓名 银行 卡号 提现金额 变更前金额 类型 收款二维码 系统备注 状态 备注信息 创建时间 是否锁单 操作 5066 Yauz…" at bounding box center [415, 188] width 635 height 77
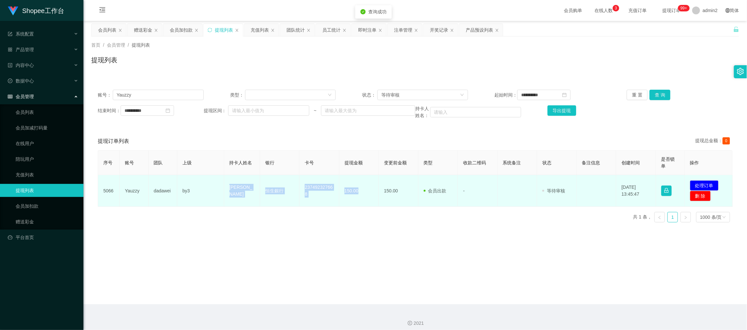
drag, startPoint x: 227, startPoint y: 184, endPoint x: 369, endPoint y: 191, distance: 141.7
click at [369, 191] on tr "5066 Yauzzy dadawei by3 Andrew Yau 恒生銀行 237492327668 150.00 150.00 会员出款 人工取款 - …" at bounding box center [415, 191] width 635 height 32
click at [703, 186] on button "处理订单" at bounding box center [704, 185] width 29 height 10
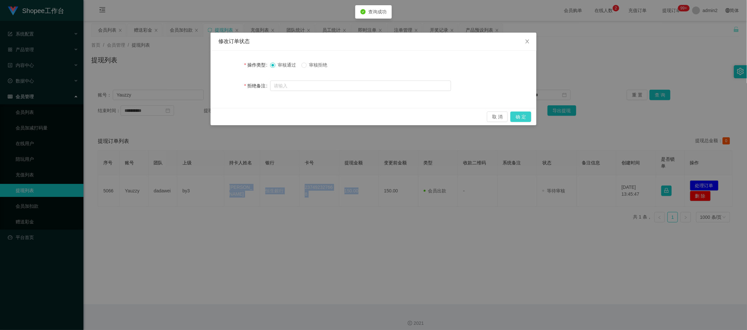
click at [516, 116] on button "确 定" at bounding box center [521, 117] width 21 height 10
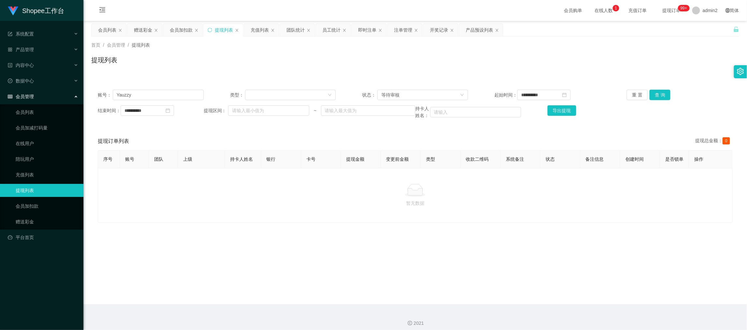
drag, startPoint x: 583, startPoint y: 278, endPoint x: 342, endPoint y: 164, distance: 267.2
click at [583, 280] on main "**********" at bounding box center [415, 162] width 664 height 283
click at [144, 29] on div "赠送彩金" at bounding box center [143, 30] width 18 height 12
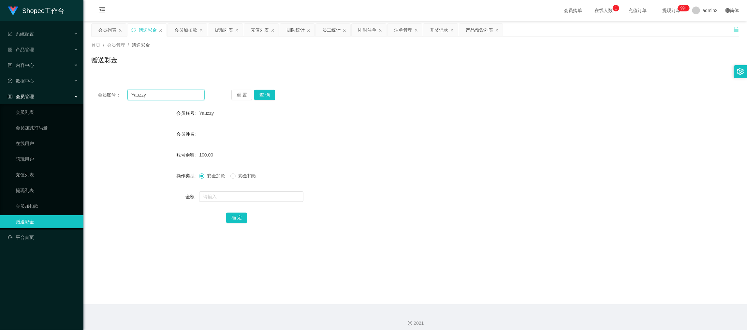
click at [183, 93] on input "Yauzzy" at bounding box center [165, 95] width 77 height 10
click at [262, 92] on button "查 询" at bounding box center [264, 95] width 21 height 10
click at [272, 193] on input "text" at bounding box center [251, 196] width 104 height 10
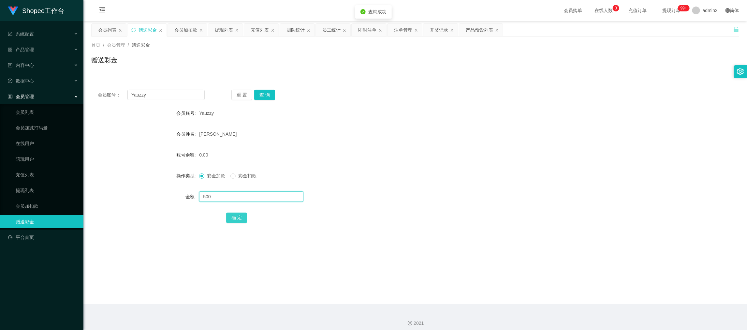
type input "500"
drag, startPoint x: 234, startPoint y: 219, endPoint x: 309, endPoint y: 200, distance: 77.8
click at [234, 220] on button "确 定" at bounding box center [236, 218] width 21 height 10
click at [441, 177] on div "彩金加款 彩金扣款" at bounding box center [388, 175] width 378 height 13
click at [488, 86] on div "会员账号： Yauzzy 重 置 查 询 会员账号 Yauzzy 会员姓名 Andrew Yau 账号余额 500.00 操作类型 彩金加款 彩金扣款 金额 …" at bounding box center [415, 160] width 648 height 155
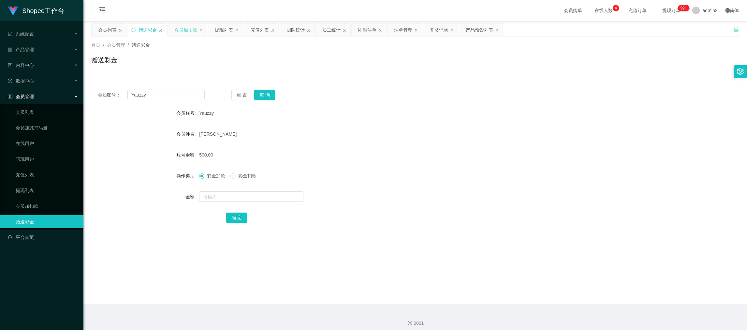
click at [178, 31] on div "会员加扣款" at bounding box center [185, 30] width 23 height 12
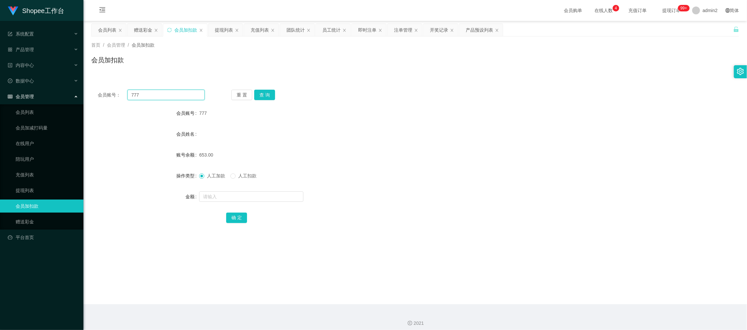
click at [179, 95] on input "777" at bounding box center [165, 95] width 77 height 10
paste input "68"
type input "68"
click at [269, 98] on button "查 询" at bounding box center [264, 95] width 21 height 10
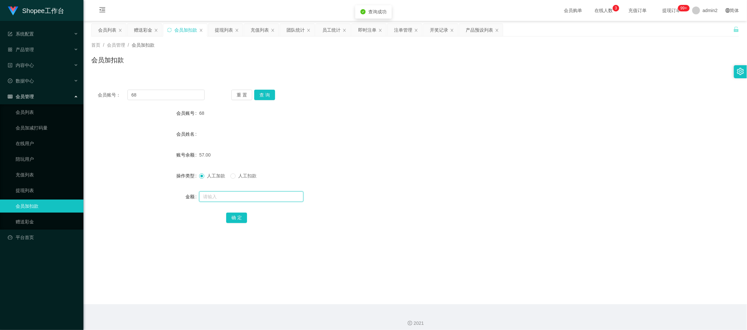
click at [274, 194] on input "text" at bounding box center [251, 196] width 104 height 10
type input "57"
click at [236, 215] on button "确 定" at bounding box center [236, 218] width 21 height 10
click at [144, 29] on div "赠送彩金" at bounding box center [143, 30] width 18 height 12
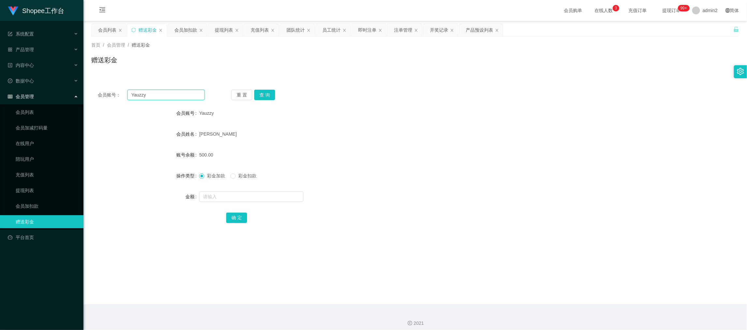
click at [181, 90] on input "Yauzzy" at bounding box center [165, 95] width 77 height 10
paste input "93772022"
type input "93772022"
click at [260, 93] on button "查 询" at bounding box center [264, 95] width 21 height 10
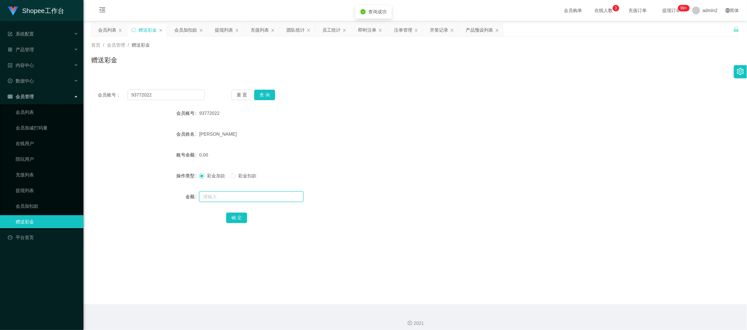
click at [281, 196] on input "text" at bounding box center [251, 196] width 104 height 10
type input "500"
drag, startPoint x: 244, startPoint y: 216, endPoint x: 249, endPoint y: 212, distance: 7.1
click at [243, 216] on button "确 定" at bounding box center [236, 218] width 21 height 10
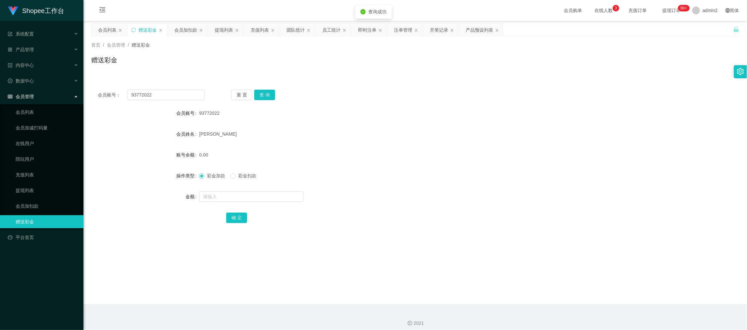
click at [434, 184] on form "会员账号 93772022 会员姓名 Yeung Hiu Wah 账号余额 0.00 操作类型 彩金加款 彩金扣款 金额 确 定" at bounding box center [415, 165] width 648 height 117
click at [185, 28] on div "会员加扣款" at bounding box center [185, 30] width 23 height 12
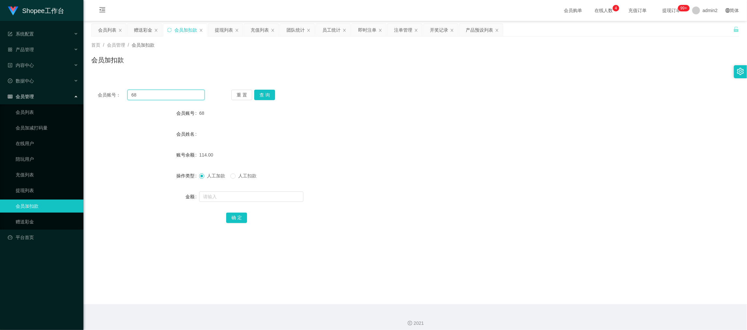
click at [189, 95] on input "68" at bounding box center [165, 95] width 77 height 10
drag, startPoint x: 189, startPoint y: 95, endPoint x: 245, endPoint y: 97, distance: 55.8
click at [189, 95] on input "68" at bounding box center [165, 95] width 77 height 10
click at [274, 93] on button "查 询" at bounding box center [264, 95] width 21 height 10
click at [277, 192] on input "text" at bounding box center [251, 196] width 104 height 10
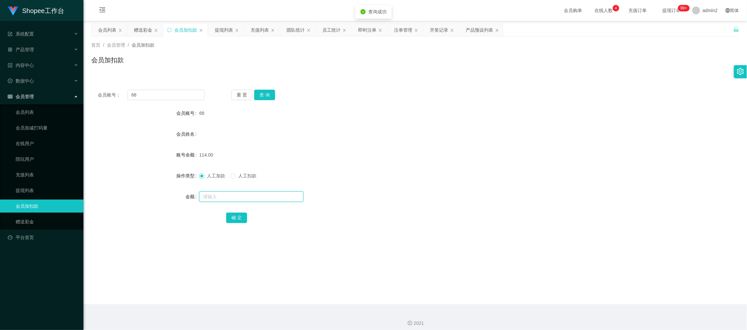
click at [277, 193] on input "text" at bounding box center [251, 196] width 104 height 10
type input "57"
click at [230, 219] on button "确 定" at bounding box center [236, 218] width 21 height 10
drag, startPoint x: 571, startPoint y: 279, endPoint x: 292, endPoint y: 135, distance: 313.8
click at [571, 278] on main "关闭左侧 关闭右侧 关闭其它 刷新页面 会员列表 赠送彩金 会员加扣款 提现列表 充值列表 团队统计 员工统计 即时注单 注单管理 开奖记录 产品预设列表 首…" at bounding box center [415, 162] width 664 height 283
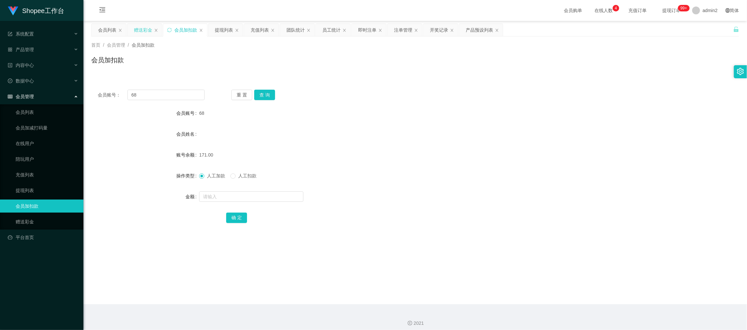
click at [145, 29] on div "赠送彩金" at bounding box center [143, 30] width 18 height 12
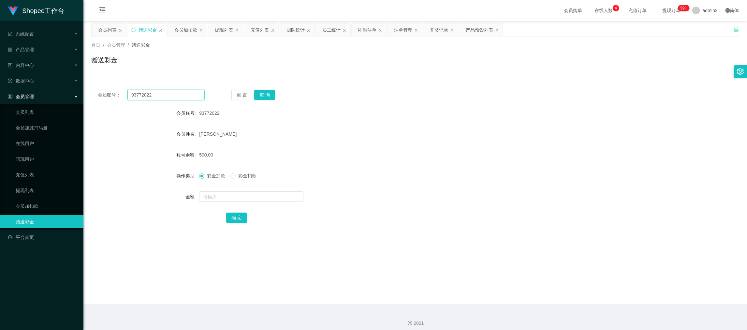
click at [170, 94] on input "93772022" at bounding box center [165, 95] width 77 height 10
paste input "kei0082003"
type input "kei0082003"
click at [258, 92] on button "查 询" at bounding box center [264, 95] width 21 height 10
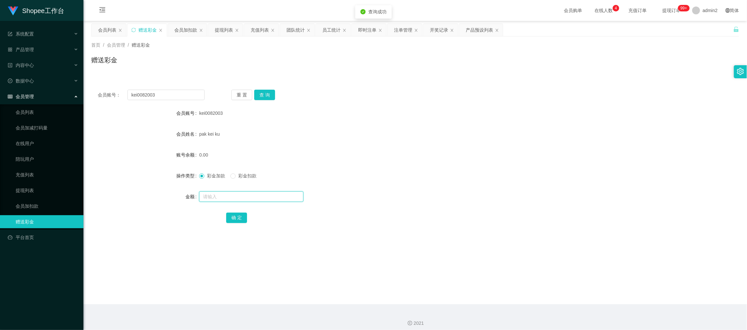
click at [273, 198] on input "text" at bounding box center [251, 196] width 104 height 10
type input "500"
click at [236, 214] on button "确 定" at bounding box center [236, 218] width 21 height 10
drag, startPoint x: 436, startPoint y: 182, endPoint x: 441, endPoint y: 182, distance: 5.2
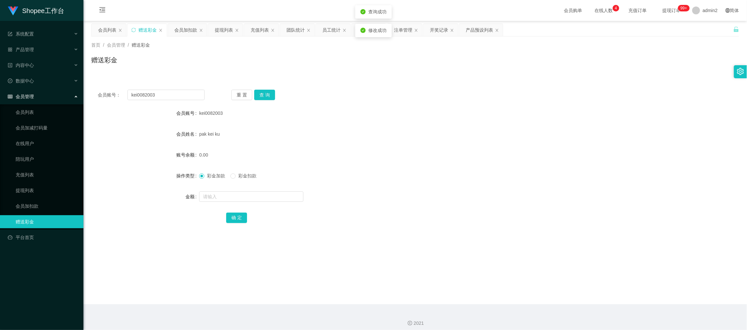
click at [441, 182] on div "彩金加款 彩金扣款" at bounding box center [388, 175] width 378 height 13
drag, startPoint x: 576, startPoint y: 294, endPoint x: 563, endPoint y: 277, distance: 21.6
click at [575, 290] on main "关闭左侧 关闭右侧 关闭其它 刷新页面 会员列表 赠送彩金 会员加扣款 提现列表 充值列表 团队统计 员工统计 即时注单 注单管理 开奖记录 产品预设列表 首…" at bounding box center [415, 162] width 664 height 283
click at [173, 97] on input "kei0082003" at bounding box center [165, 95] width 77 height 10
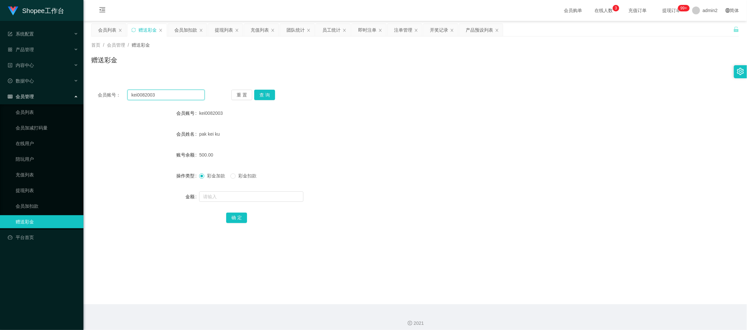
paste input "95001215"
type input "95001215"
click at [270, 95] on button "查 询" at bounding box center [264, 95] width 21 height 10
click at [283, 198] on input "text" at bounding box center [251, 196] width 104 height 10
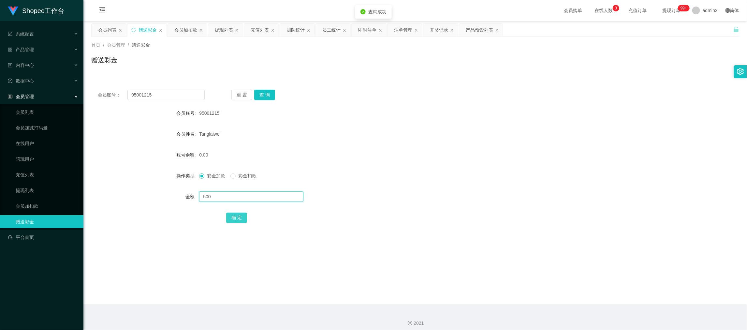
type input "500"
drag, startPoint x: 238, startPoint y: 214, endPoint x: 252, endPoint y: 211, distance: 14.3
click at [238, 214] on button "确 定" at bounding box center [236, 218] width 21 height 10
click at [442, 161] on div "0.00" at bounding box center [388, 154] width 378 height 13
click at [185, 30] on div "会员加扣款" at bounding box center [185, 30] width 23 height 12
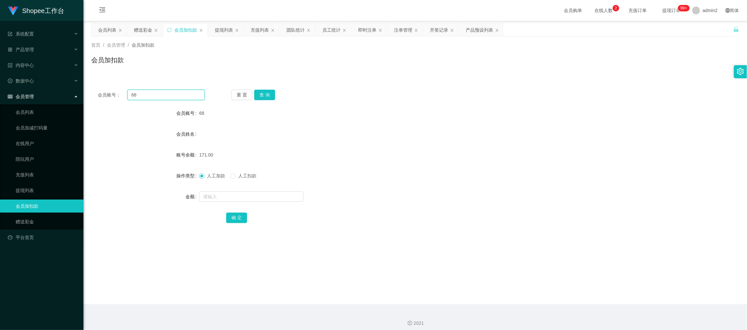
click at [181, 95] on input "68" at bounding box center [165, 95] width 77 height 10
drag, startPoint x: 181, startPoint y: 95, endPoint x: 189, endPoint y: 99, distance: 9.0
click at [181, 95] on input "68" at bounding box center [165, 95] width 77 height 10
paste input "777"
type input "777"
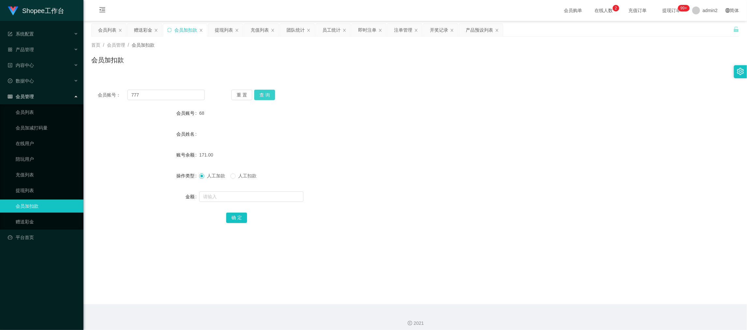
click at [255, 93] on button "查 询" at bounding box center [264, 95] width 21 height 10
click at [269, 195] on input "text" at bounding box center [251, 196] width 104 height 10
type input "58"
drag, startPoint x: 242, startPoint y: 218, endPoint x: 259, endPoint y: 207, distance: 20.4
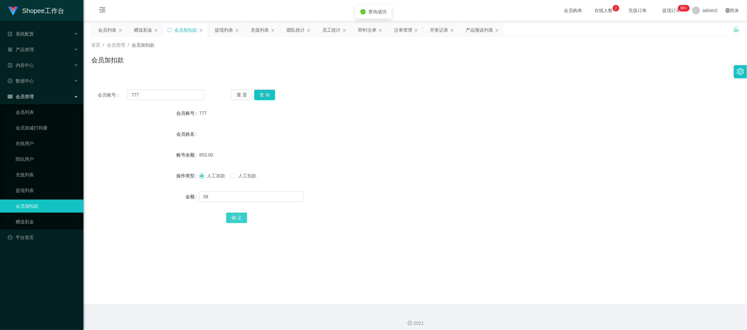
click at [242, 218] on button "确 定" at bounding box center [236, 218] width 21 height 10
click at [175, 97] on input "777" at bounding box center [165, 95] width 77 height 10
paste input "68"
type input "68"
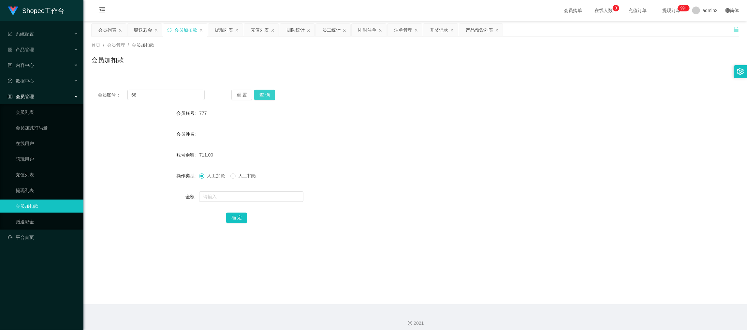
click at [266, 93] on button "查 询" at bounding box center [264, 95] width 21 height 10
click at [285, 197] on input "text" at bounding box center [251, 196] width 104 height 10
type input "57"
click at [235, 219] on button "确 定" at bounding box center [236, 218] width 21 height 10
click at [454, 170] on div "人工加款 人工扣款" at bounding box center [388, 175] width 378 height 13
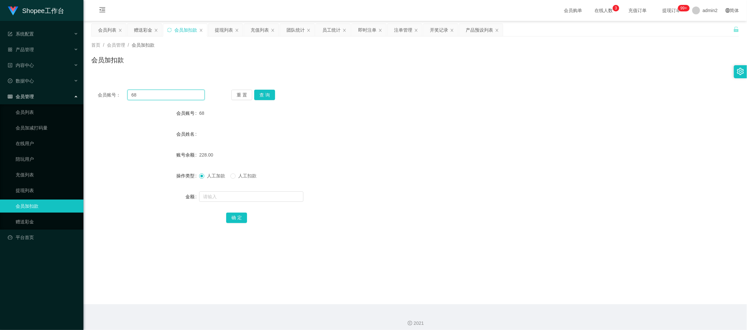
click at [177, 90] on input "68" at bounding box center [165, 95] width 77 height 10
paste input "444"
type input "444"
drag, startPoint x: 262, startPoint y: 92, endPoint x: 264, endPoint y: 101, distance: 9.9
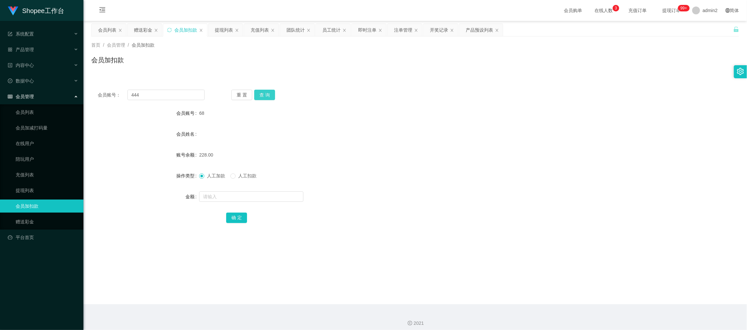
click at [262, 92] on button "查 询" at bounding box center [264, 95] width 21 height 10
click at [278, 197] on input "text" at bounding box center [251, 196] width 104 height 10
type input "57"
click at [232, 218] on button "确 定" at bounding box center [236, 218] width 21 height 10
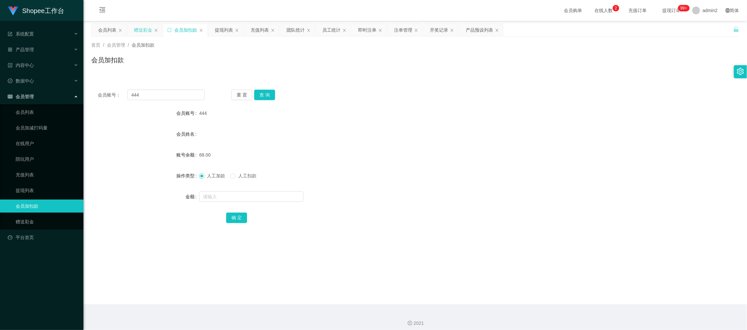
click at [146, 27] on div "赠送彩金" at bounding box center [143, 30] width 18 height 12
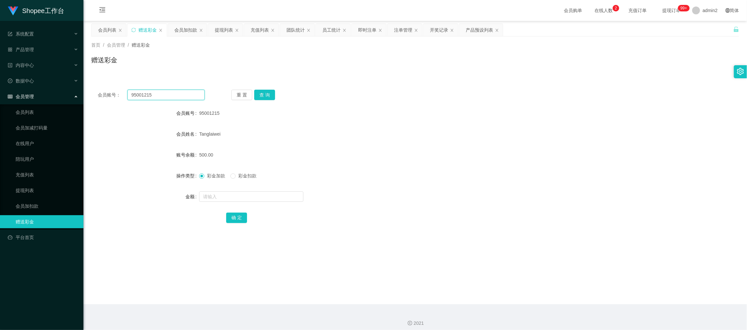
click at [187, 100] on input "95001215" at bounding box center [165, 95] width 77 height 10
click at [187, 99] on input "95001215" at bounding box center [165, 95] width 77 height 10
paste input "Yenicng"
type input "Yenicng"
click at [269, 93] on button "查 询" at bounding box center [264, 95] width 21 height 10
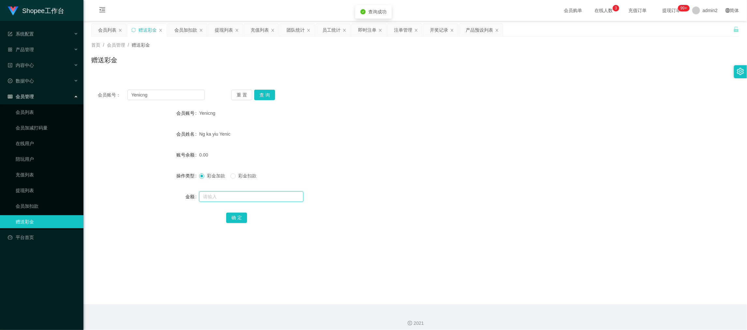
click at [278, 200] on input "text" at bounding box center [251, 196] width 104 height 10
type input "500"
click at [236, 219] on button "确 定" at bounding box center [236, 218] width 21 height 10
click at [423, 187] on form "会员账号 Yenicng 会员姓名 Ng ka yiu Yenic 账号余额 500.00 操作类型 彩金加款 彩金扣款 金额 确 定" at bounding box center [415, 165] width 648 height 117
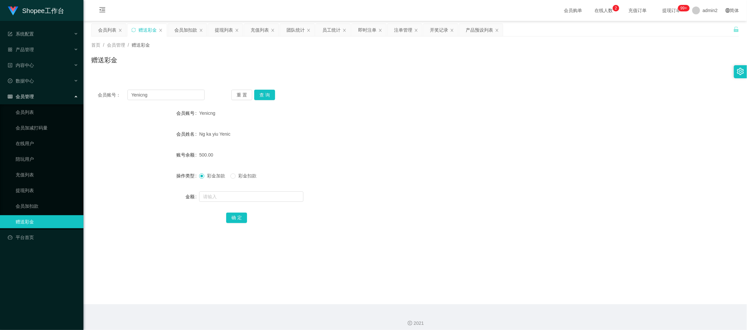
drag, startPoint x: 583, startPoint y: 287, endPoint x: 399, endPoint y: 143, distance: 233.8
click at [583, 286] on main "关闭左侧 关闭右侧 关闭其它 刷新页面 会员列表 赠送彩金 会员加扣款 提现列表 充值列表 团队统计 员工统计 即时注单 注单管理 开奖记录 产品预设列表 首…" at bounding box center [415, 162] width 664 height 283
click at [219, 32] on div "提现列表" at bounding box center [224, 30] width 18 height 12
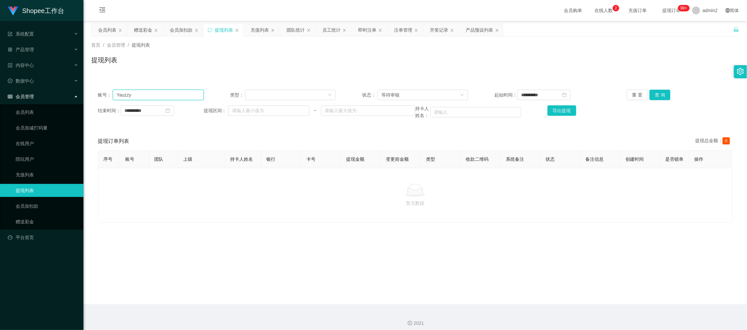
click at [172, 93] on input "Yauzzy" at bounding box center [158, 95] width 91 height 10
paste input "kei0082003"
click at [650, 92] on button "查 询" at bounding box center [660, 95] width 21 height 10
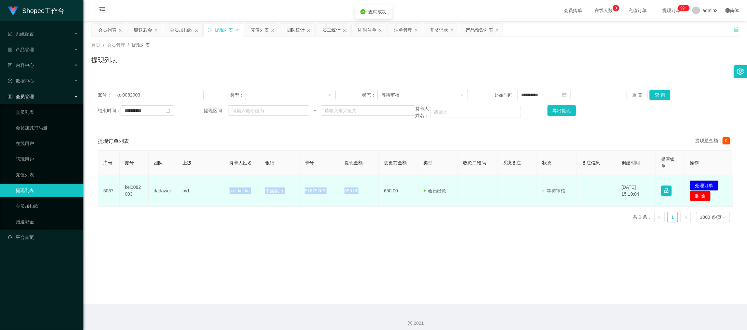
drag, startPoint x: 220, startPoint y: 185, endPoint x: 358, endPoint y: 193, distance: 137.8
click at [358, 193] on tr "5067 kei0082003 dadawei by1 pak kei ku 中國銀行 51675203 650.00 650.00 会员出款 人工取款 - …" at bounding box center [415, 191] width 635 height 32
click at [700, 184] on button "处理订单" at bounding box center [704, 185] width 29 height 10
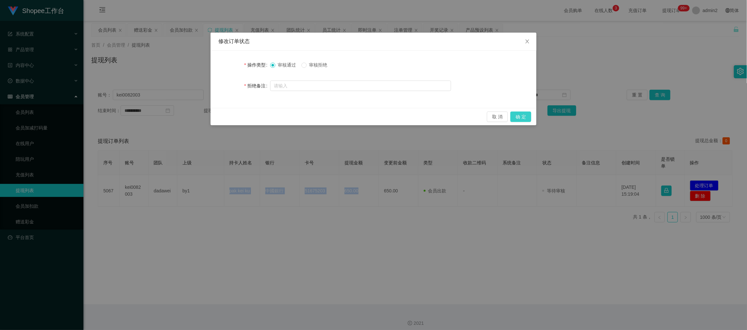
click at [519, 117] on button "确 定" at bounding box center [521, 117] width 21 height 10
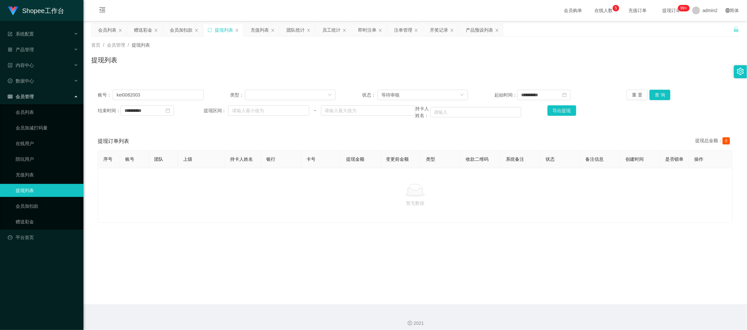
click at [585, 284] on main "**********" at bounding box center [415, 162] width 664 height 283
click at [163, 93] on input "kei0082003" at bounding box center [158, 95] width 91 height 10
paste input "95001215"
type input "95001215"
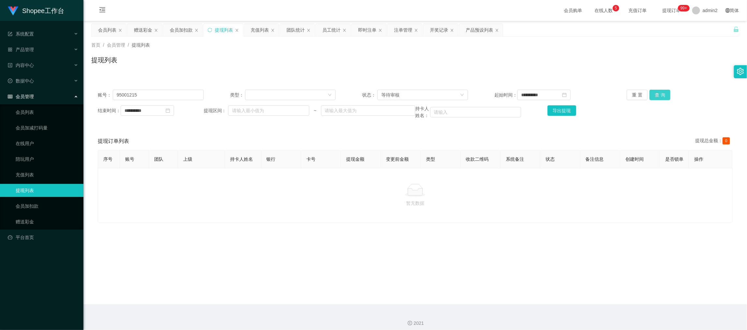
click at [655, 91] on button "查 询" at bounding box center [660, 95] width 21 height 10
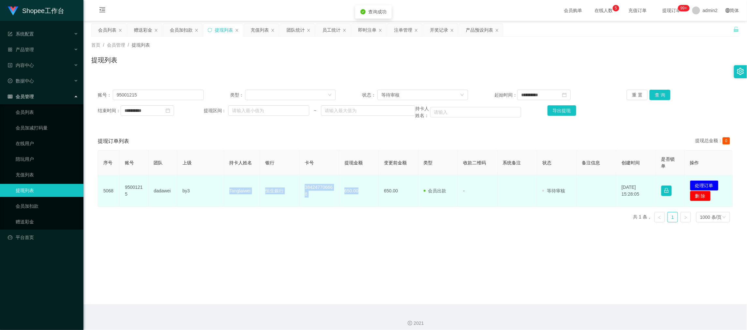
drag, startPoint x: 214, startPoint y: 188, endPoint x: 364, endPoint y: 195, distance: 150.5
click at [364, 195] on tr "5068 95001215 dadawei by3 Tanglaiwei 恒生銀行 384247706668 650.00 650.00 会员出款 人工取款 …" at bounding box center [415, 191] width 635 height 32
click at [694, 182] on button "处理订单" at bounding box center [704, 185] width 29 height 10
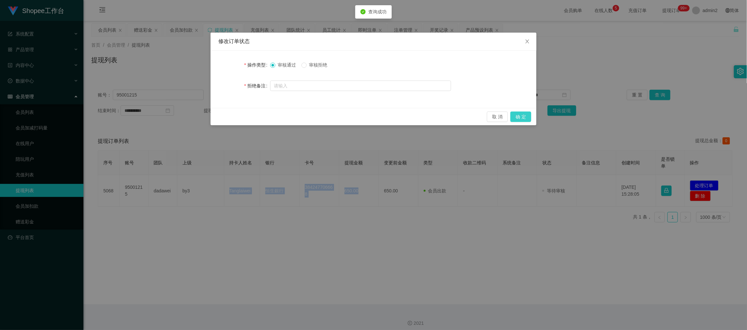
click at [524, 114] on button "确 定" at bounding box center [521, 117] width 21 height 10
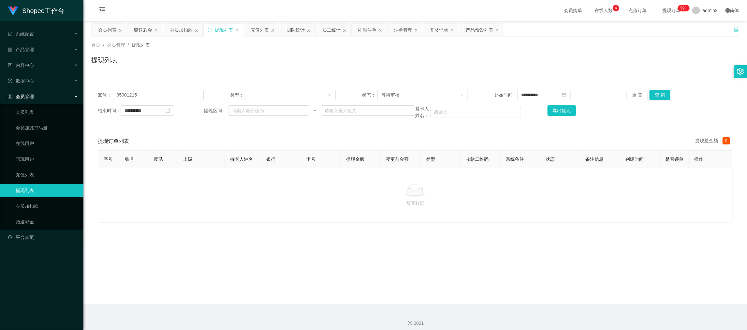
drag, startPoint x: 318, startPoint y: 203, endPoint x: 287, endPoint y: 168, distance: 46.9
click at [318, 197] on div at bounding box center [415, 190] width 624 height 13
click at [191, 98] on input "95001215" at bounding box center [158, 95] width 91 height 10
paste input "Yauzzy"
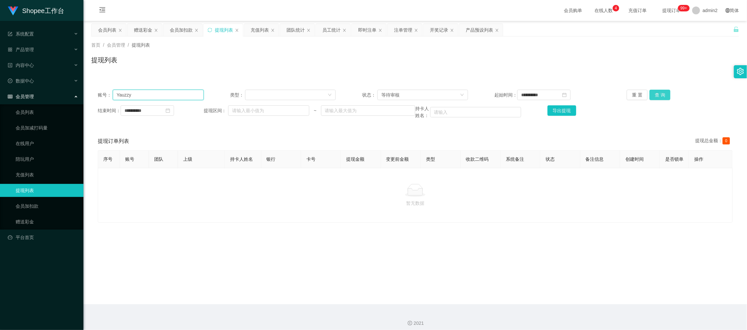
type input "Yauzzy"
drag, startPoint x: 661, startPoint y: 98, endPoint x: 616, endPoint y: 108, distance: 46.4
click at [661, 98] on button "查 询" at bounding box center [660, 95] width 21 height 10
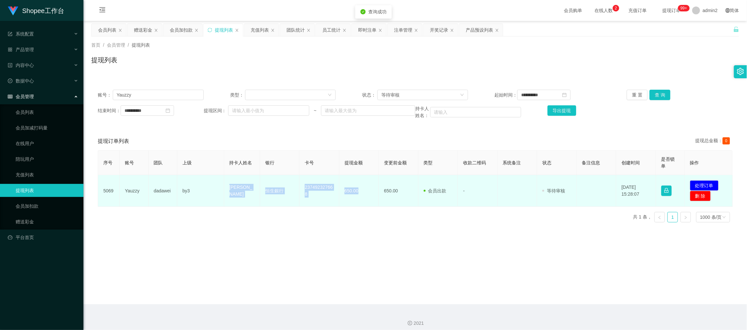
drag, startPoint x: 221, startPoint y: 189, endPoint x: 362, endPoint y: 197, distance: 141.4
click at [362, 197] on tr "5069 Yauzzy dadawei by3 Andrew Yau 恒生銀行 237492327668 650.00 650.00 会员出款 人工取款 - …" at bounding box center [415, 191] width 635 height 32
click at [706, 184] on button "处理订单" at bounding box center [704, 185] width 29 height 10
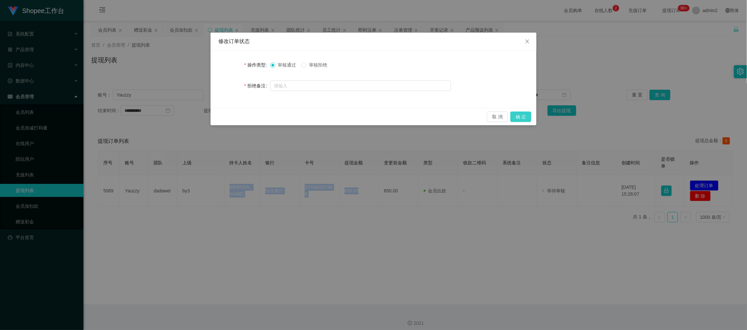
click at [521, 118] on button "确 定" at bounding box center [521, 117] width 21 height 10
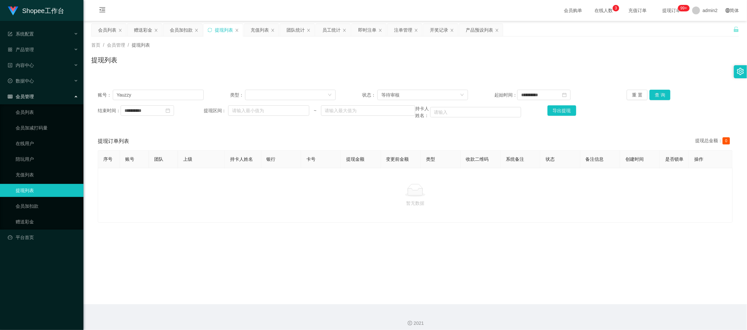
drag, startPoint x: 284, startPoint y: 216, endPoint x: 264, endPoint y: 167, distance: 52.7
click at [284, 214] on div "暂无数据" at bounding box center [415, 195] width 635 height 55
click at [191, 100] on input "Yauzzy" at bounding box center [158, 95] width 91 height 10
click at [191, 97] on input "Yauzzy" at bounding box center [158, 95] width 91 height 10
drag, startPoint x: 191, startPoint y: 97, endPoint x: 235, endPoint y: 99, distance: 44.0
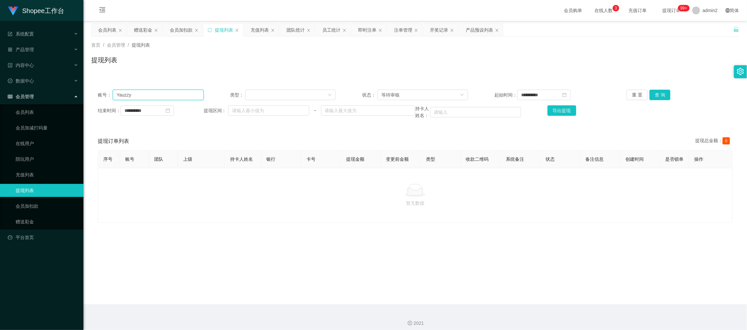
click at [191, 97] on input "Yauzzy" at bounding box center [158, 95] width 91 height 10
paste input "93772022"
type input "93772022"
drag, startPoint x: 662, startPoint y: 97, endPoint x: 598, endPoint y: 112, distance: 66.0
click at [662, 97] on button "查 询" at bounding box center [660, 95] width 21 height 10
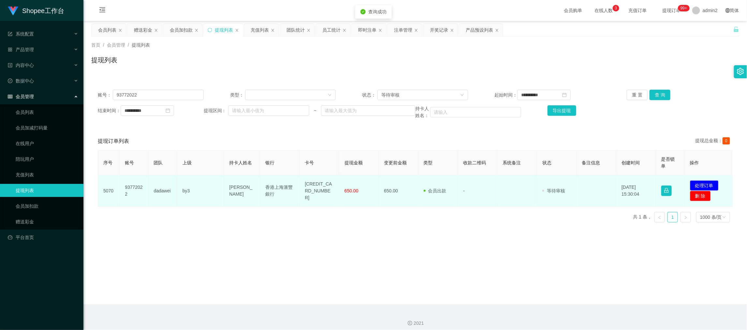
drag, startPoint x: 277, startPoint y: 213, endPoint x: 245, endPoint y: 197, distance: 36.2
click at [277, 212] on div "序号 账号 团队 上级 持卡人姓名 银行 卡号 提现金额 变更前金额 类型 收款二维码 系统备注 状态 备注信息 创建时间 是否锁单 操作 5070 9377…" at bounding box center [415, 188] width 635 height 77
drag, startPoint x: 226, startPoint y: 183, endPoint x: 368, endPoint y: 195, distance: 142.7
click at [368, 195] on tr "5070 93772022 dadawei by3 Yeung Hiu Wah 香港上海滙豐銀行 566762597292 650.00 650.00 会员出…" at bounding box center [415, 191] width 635 height 32
click at [690, 181] on button "处理订单" at bounding box center [704, 185] width 29 height 10
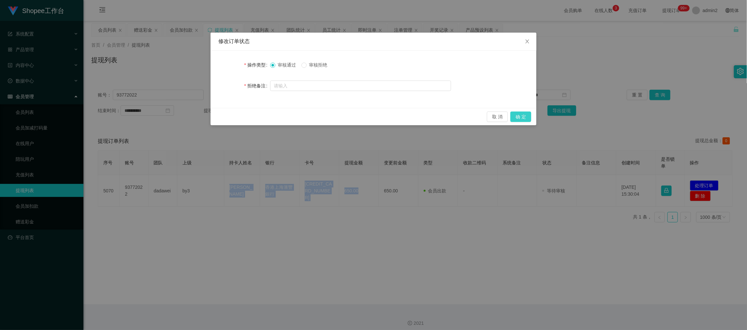
click at [523, 116] on button "确 定" at bounding box center [521, 117] width 21 height 10
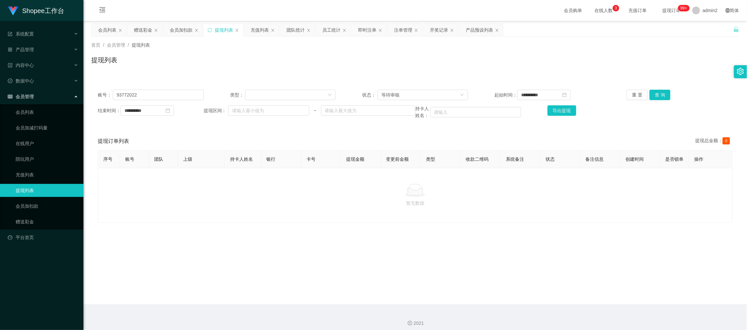
click at [582, 281] on main "**********" at bounding box center [415, 162] width 664 height 283
click at [182, 31] on div "会员加扣款" at bounding box center [181, 30] width 23 height 12
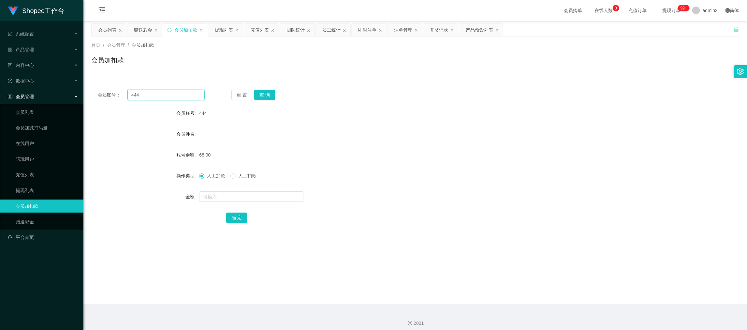
click at [187, 97] on input "444" at bounding box center [165, 95] width 77 height 10
paste input "Yenicng"
type input "Yenicng"
click at [269, 94] on button "查 询" at bounding box center [264, 95] width 21 height 10
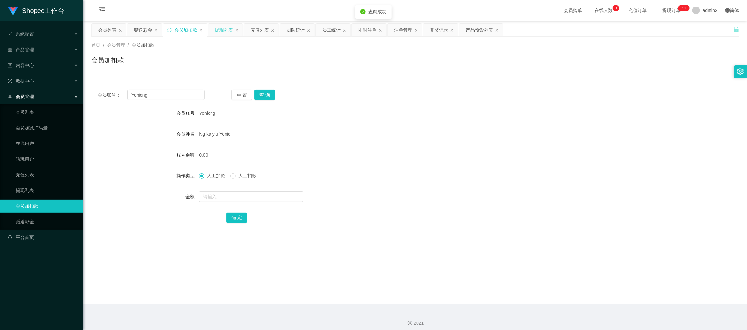
click at [218, 29] on div "提现列表" at bounding box center [224, 30] width 18 height 12
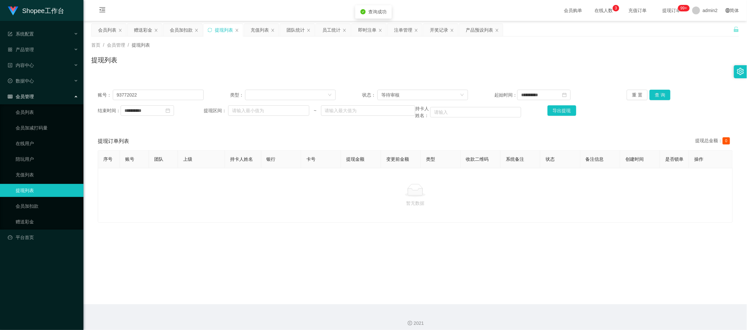
click at [184, 87] on div "**********" at bounding box center [415, 104] width 648 height 42
click at [182, 90] on input "93772022" at bounding box center [158, 95] width 91 height 10
paste input "Yenicng"
type input "Yenicng"
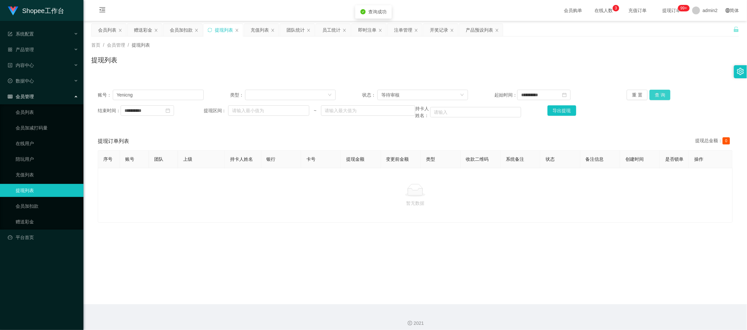
click at [650, 94] on button "查 询" at bounding box center [660, 95] width 21 height 10
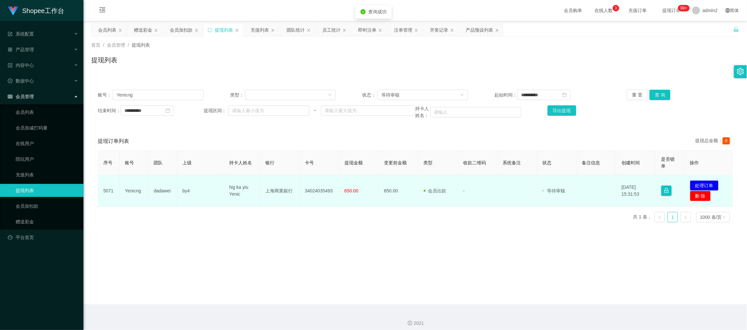
drag, startPoint x: 304, startPoint y: 229, endPoint x: 230, endPoint y: 204, distance: 77.8
click at [302, 228] on main "**********" at bounding box center [415, 162] width 664 height 283
drag, startPoint x: 219, startPoint y: 187, endPoint x: 362, endPoint y: 196, distance: 143.4
click at [362, 196] on tr "5071 Yenicng dadawei by4 Ng ka yiu Yenic 上海商業銀行 34024035493 650.00 650.00 会员出款 …" at bounding box center [415, 191] width 635 height 32
click at [700, 183] on button "处理订单" at bounding box center [704, 185] width 29 height 10
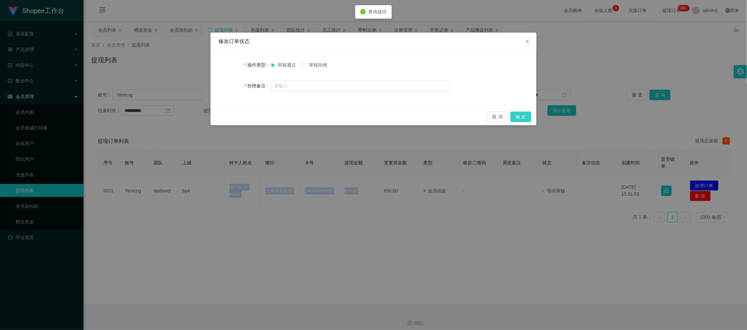
click at [526, 115] on button "确 定" at bounding box center [521, 117] width 21 height 10
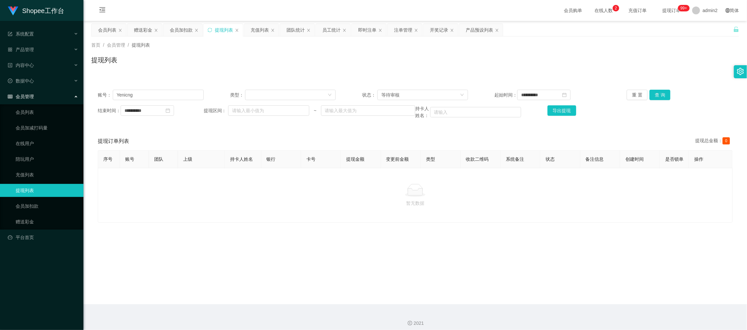
click at [471, 283] on main "**********" at bounding box center [415, 162] width 664 height 283
click at [184, 31] on div "会员加扣款" at bounding box center [181, 30] width 23 height 12
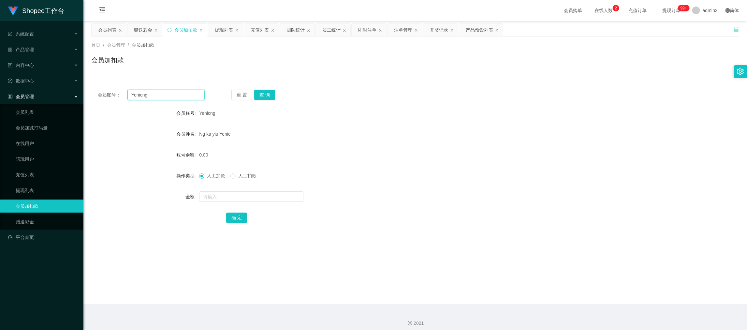
click at [173, 97] on input "Yenicng" at bounding box center [165, 95] width 77 height 10
paste input "777"
type input "777"
click at [258, 96] on button "查 询" at bounding box center [264, 95] width 21 height 10
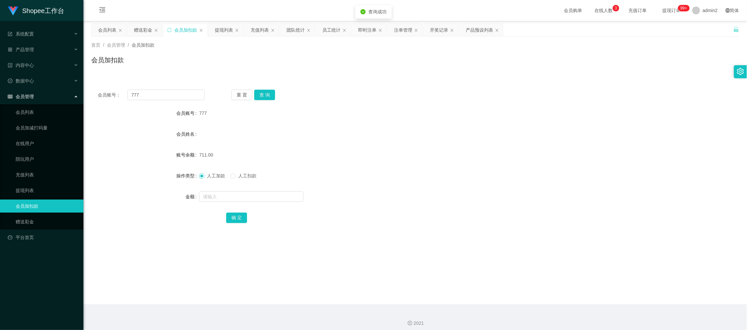
drag, startPoint x: 484, startPoint y: 298, endPoint x: 414, endPoint y: 238, distance: 93.0
click at [484, 298] on main "关闭左侧 关闭右侧 关闭其它 刷新页面 会员列表 赠送彩金 会员加扣款 提现列表 充值列表 团队统计 员工统计 即时注单 注单管理 开奖记录 产品预设列表 首…" at bounding box center [415, 162] width 664 height 283
click at [255, 198] on input "text" at bounding box center [251, 196] width 104 height 10
type input "12"
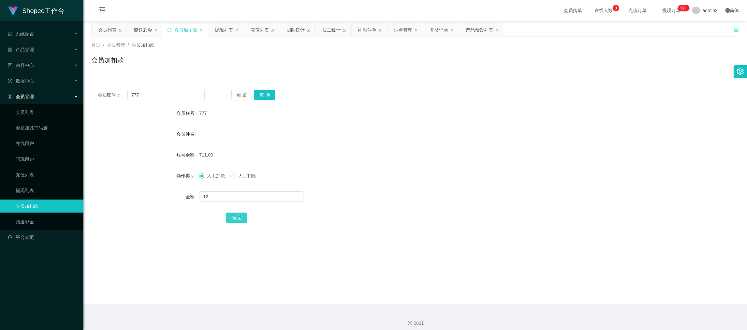
click at [235, 218] on button "确 定" at bounding box center [236, 218] width 21 height 10
click at [137, 26] on div "赠送彩金" at bounding box center [143, 30] width 18 height 12
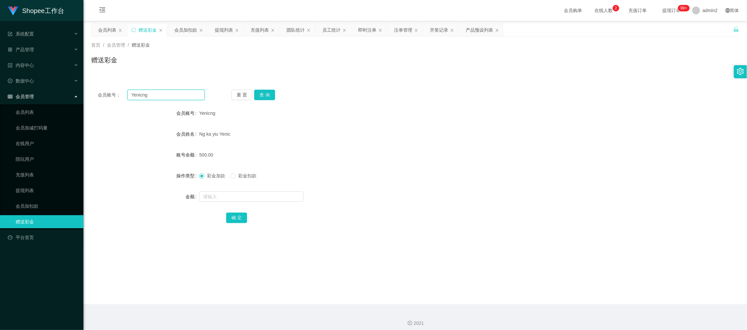
click at [191, 94] on input "Yenicng" at bounding box center [165, 95] width 77 height 10
paste input "Lawtinglolo"
type input "Lawtinglolo"
click at [261, 94] on button "查 询" at bounding box center [264, 95] width 21 height 10
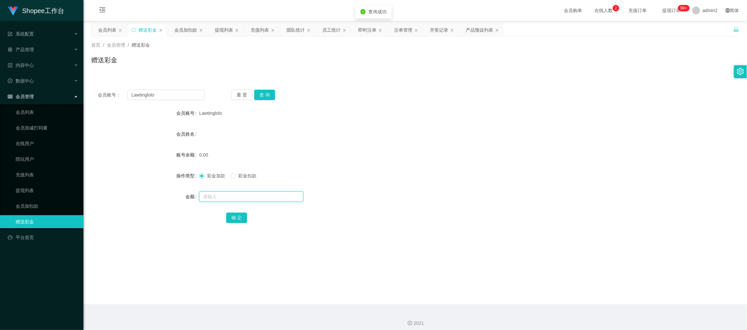
click at [277, 195] on input "text" at bounding box center [251, 196] width 104 height 10
type input "100"
click at [245, 215] on button "确 定" at bounding box center [236, 218] width 21 height 10
click at [439, 185] on form "会员账号 Lawtinglolo 会员姓名 账号余额 100.00 操作类型 彩金加款 彩金扣款 金额 确 定" at bounding box center [415, 165] width 648 height 117
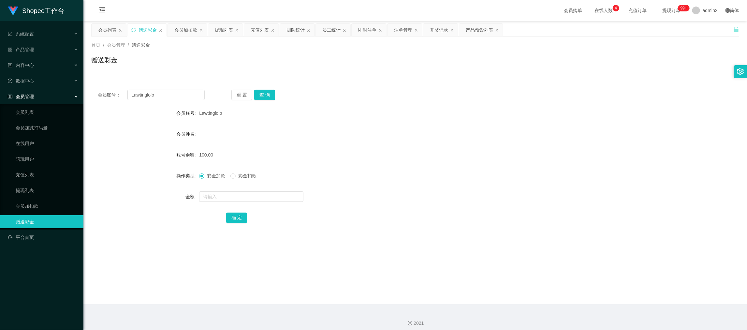
drag, startPoint x: 594, startPoint y: 295, endPoint x: 506, endPoint y: 227, distance: 111.1
click at [594, 295] on main "关闭左侧 关闭右侧 关闭其它 刷新页面 会员列表 赠送彩金 会员加扣款 提现列表 充值列表 团队统计 员工统计 即时注单 注单管理 开奖记录 产品预设列表 首…" at bounding box center [415, 162] width 664 height 283
click at [363, 31] on div "即时注单" at bounding box center [367, 30] width 18 height 12
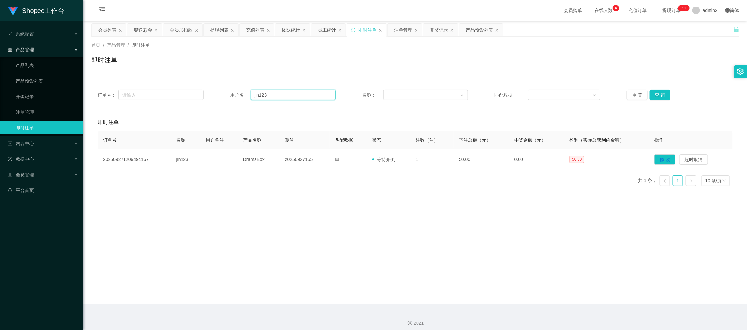
click at [320, 95] on input "jin123" at bounding box center [293, 95] width 85 height 10
paste input "Lawtinglolo"
type input "Lawtinglolo"
click at [657, 94] on button "查 询" at bounding box center [660, 95] width 21 height 10
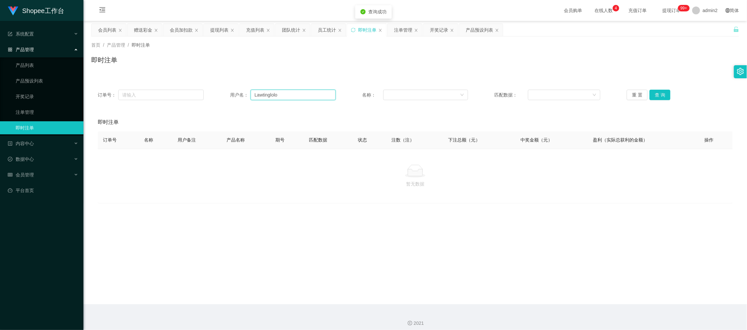
click at [303, 93] on input "Lawtinglolo" at bounding box center [293, 95] width 85 height 10
click at [660, 93] on button "查 询" at bounding box center [660, 95] width 21 height 10
click at [525, 211] on main "关闭左侧 关闭右侧 关闭其它 刷新页面 会员列表 赠送彩金 会员加扣款 提现列表 充值列表 团队统计 员工统计 即时注单 注单管理 开奖记录 产品预设列表 首…" at bounding box center [415, 162] width 664 height 283
click at [304, 186] on p "暂无数据" at bounding box center [415, 183] width 625 height 7
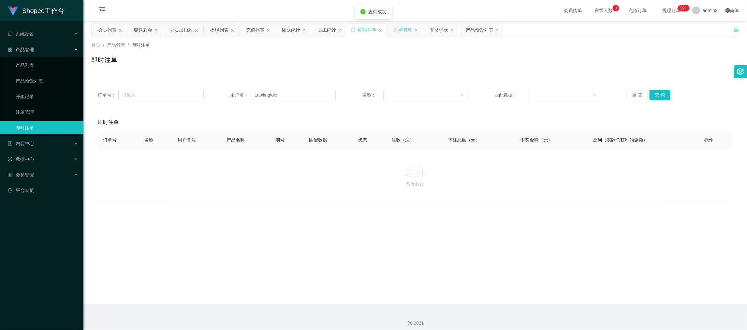
click at [403, 29] on div "注单管理" at bounding box center [403, 30] width 18 height 12
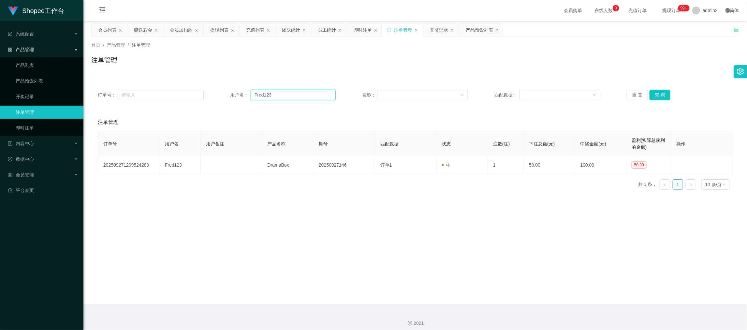
click at [298, 95] on input "Fred123" at bounding box center [293, 95] width 85 height 10
drag, startPoint x: 298, startPoint y: 95, endPoint x: 390, endPoint y: 97, distance: 92.3
click at [299, 95] on input "Fred123" at bounding box center [293, 95] width 85 height 10
paste input "Lawtinglolo"
type input "Lawtinglolo"
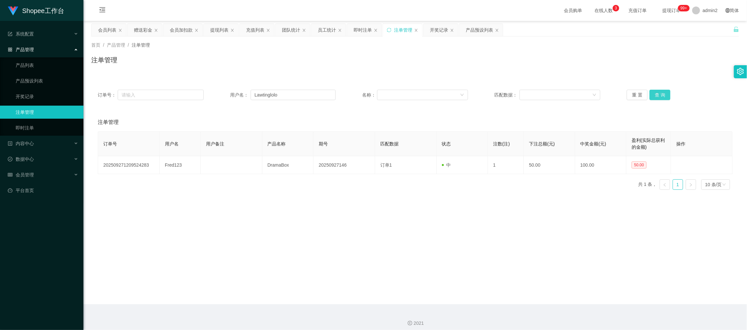
click at [663, 97] on button "查 询" at bounding box center [660, 95] width 21 height 10
click at [500, 214] on main "关闭左侧 关闭右侧 关闭其它 刷新页面 会员列表 赠送彩金 会员加扣款 提现列表 充值列表 团队统计 员工统计 即时注单 注单管理 开奖记录 产品预设列表 首…" at bounding box center [415, 162] width 664 height 283
click at [328, 209] on main "关闭左侧 关闭右侧 关闭其它 刷新页面 会员列表 赠送彩金 会员加扣款 提现列表 充值列表 团队统计 员工统计 即时注单 注单管理 开奖记录 产品预设列表 首…" at bounding box center [415, 162] width 664 height 283
click at [445, 207] on main "关闭左侧 关闭右侧 关闭其它 刷新页面 会员列表 赠送彩金 会员加扣款 提现列表 充值列表 团队统计 员工统计 即时注单 注单管理 开奖记录 产品预设列表 首…" at bounding box center [415, 162] width 664 height 283
click at [398, 202] on main "关闭左侧 关闭右侧 关闭其它 刷新页面 会员列表 赠送彩金 会员加扣款 提现列表 充值列表 团队统计 员工统计 即时注单 注单管理 开奖记录 产品预设列表 首…" at bounding box center [415, 162] width 664 height 283
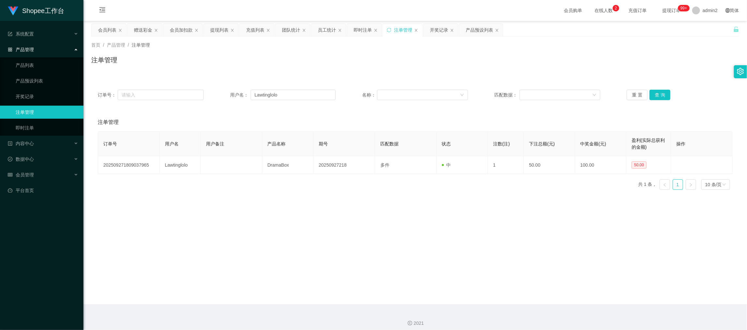
click at [300, 229] on main "关闭左侧 关闭右侧 关闭其它 刷新页面 会员列表 赠送彩金 会员加扣款 提现列表 充值列表 团队统计 员工统计 即时注单 注单管理 开奖记录 产品预设列表 首…" at bounding box center [415, 162] width 664 height 283
click at [382, 198] on main "关闭左侧 关闭右侧 关闭其它 刷新页面 会员列表 赠送彩金 会员加扣款 提现列表 充值列表 团队统计 员工统计 即时注单 注单管理 开奖记录 产品预设列表 首…" at bounding box center [415, 162] width 664 height 283
click at [474, 29] on div "产品预设列表" at bounding box center [479, 30] width 27 height 12
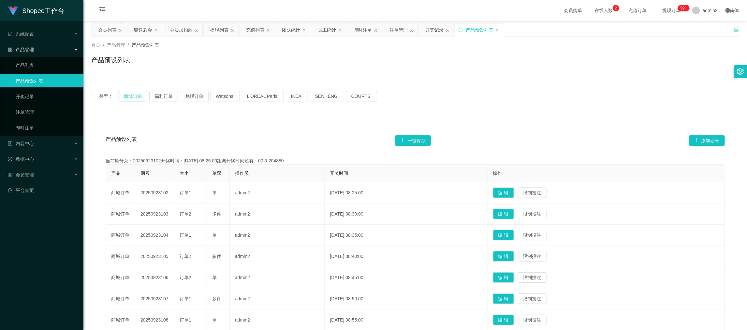
click at [136, 96] on button "商城订单" at bounding box center [133, 96] width 29 height 10
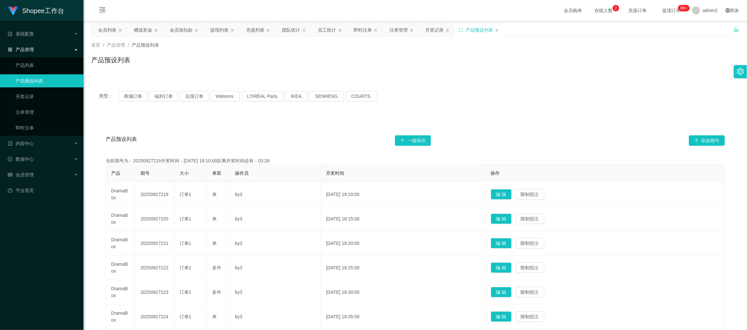
click at [511, 87] on div "类型： 商城订单 福利订单 兑现订单 Watsons. L'ORÉAL Paris. IKEA. [GEOGRAPHIC_DATA]. COURTS." at bounding box center [415, 96] width 648 height 26
click at [144, 29] on div "赠送彩金" at bounding box center [143, 30] width 18 height 12
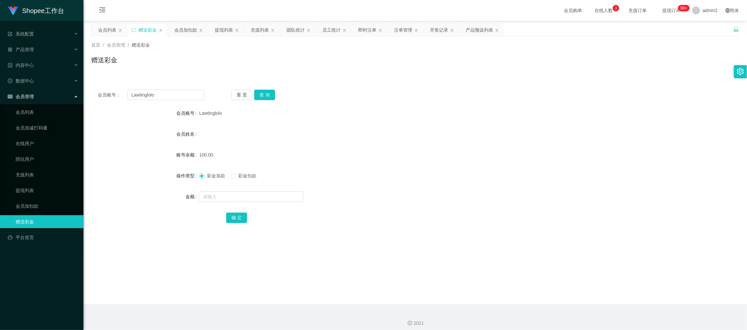
drag, startPoint x: 591, startPoint y: 294, endPoint x: 587, endPoint y: 293, distance: 5.1
click at [591, 296] on main "关闭左侧 关闭右侧 关闭其它 刷新页面 会员列表 赠送彩金 会员加扣款 提现列表 充值列表 团队统计 员工统计 即时注单 注单管理 开奖记录 产品预设列表 首…" at bounding box center [415, 162] width 664 height 283
click at [113, 29] on div "会员列表" at bounding box center [107, 30] width 18 height 12
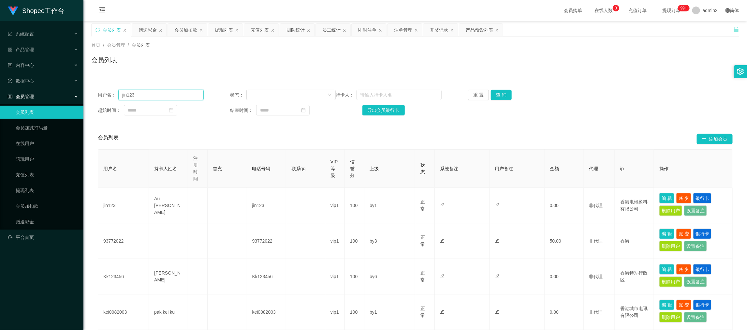
click at [193, 95] on input "jin123" at bounding box center [160, 95] width 85 height 10
paste input "Lawtinglolo"
type input "Lawtinglolo"
click at [501, 93] on button "查 询" at bounding box center [501, 95] width 21 height 10
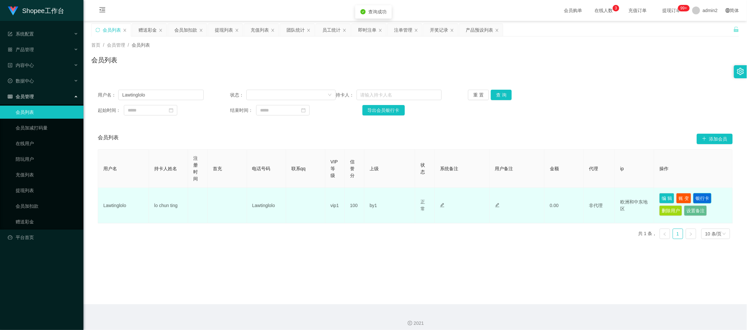
click at [695, 196] on button "银行卡" at bounding box center [702, 198] width 18 height 10
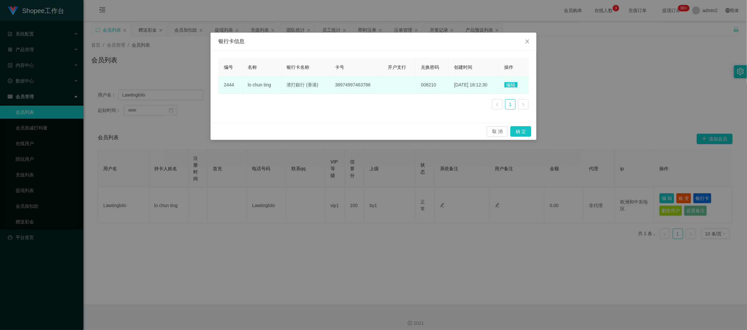
click at [302, 83] on span "渣打銀行 (香港)" at bounding box center [303, 84] width 32 height 5
copy span "銀行"
click at [302, 83] on span "渣打銀行 (香港)" at bounding box center [303, 84] width 32 height 5
copy span "渣打銀行 (香港)"
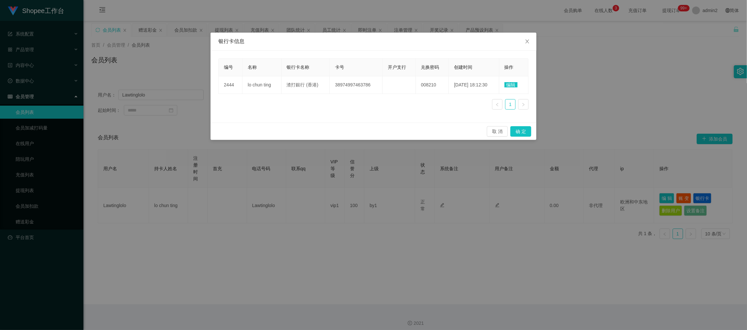
click at [316, 95] on div "编号 名称 银行卡名称 卡号 开户支行 兑换密码 创建时间 操作 2444 lo chun ting 渣打銀行 (香港) 38974997463786 008…" at bounding box center [373, 86] width 310 height 56
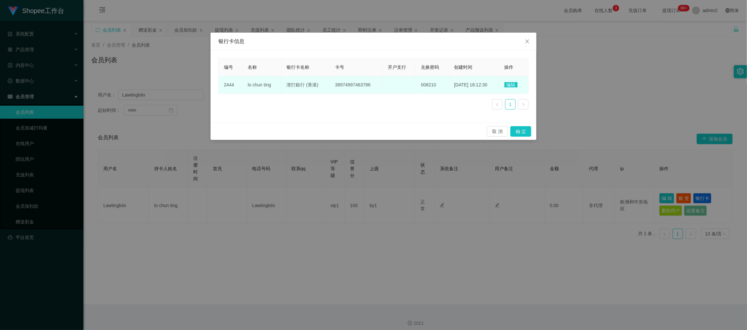
click at [304, 85] on span "渣打銀行 (香港)" at bounding box center [303, 84] width 32 height 5
copy span "渣打銀行 (香港)"
click at [304, 85] on span "渣打銀行 (香港)" at bounding box center [303, 84] width 32 height 5
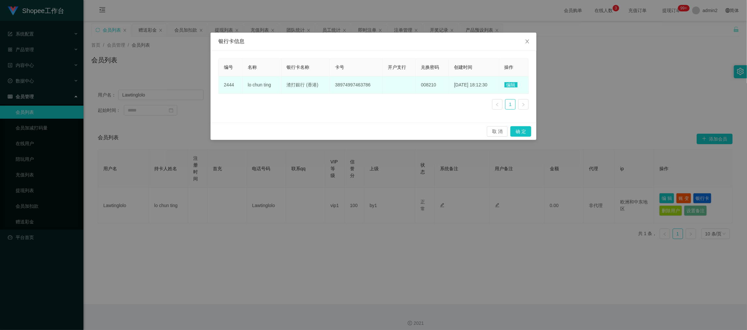
click at [516, 88] on td "编辑" at bounding box center [513, 85] width 29 height 18
click at [514, 83] on span "编辑" at bounding box center [511, 84] width 13 height 5
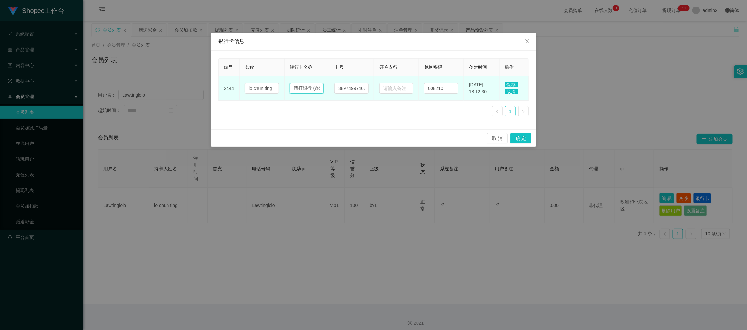
click at [301, 89] on input "渣打銀行 (香港)" at bounding box center [307, 88] width 34 height 10
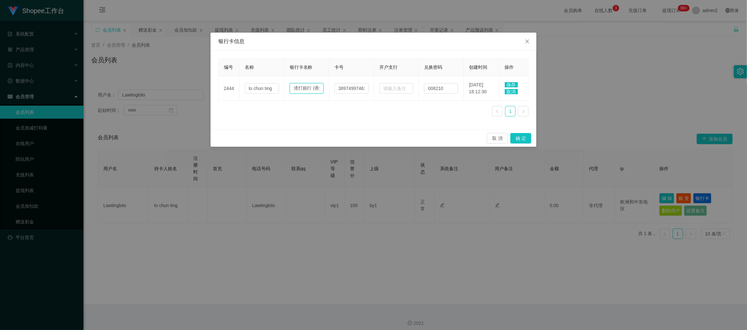
paste input "MOX"
type input "MOX"
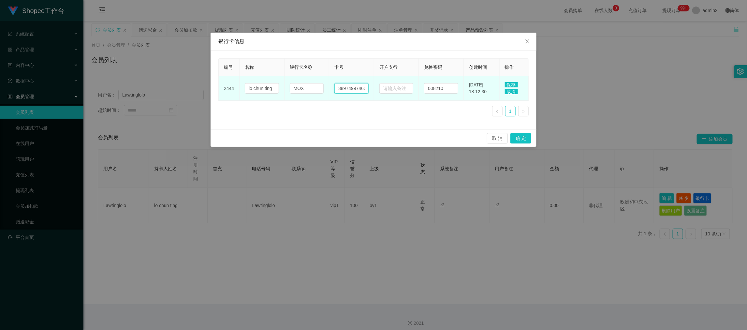
click at [352, 89] on input "38974997463786" at bounding box center [352, 88] width 34 height 10
paste input "51281167"
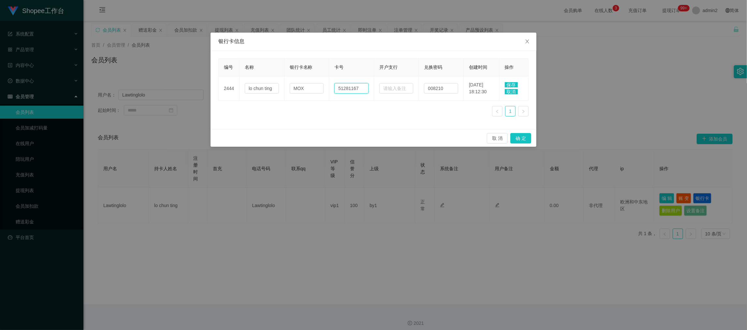
type input "51281167"
click at [511, 83] on span "保存" at bounding box center [511, 84] width 13 height 5
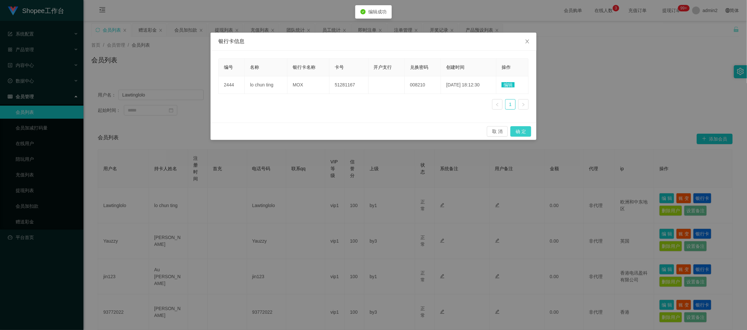
click at [526, 132] on button "确 定" at bounding box center [521, 131] width 21 height 10
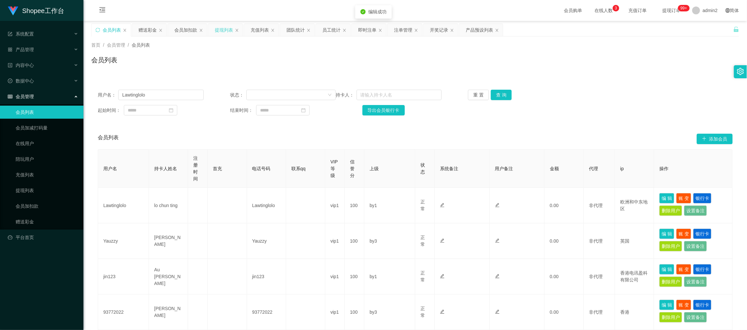
click at [221, 29] on div "提现列表" at bounding box center [224, 30] width 18 height 12
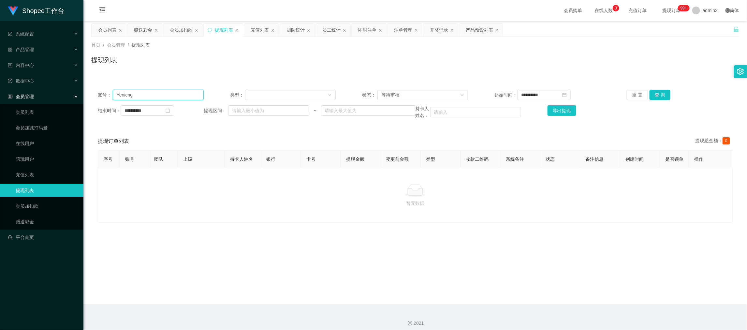
click at [157, 95] on input "Yenicng" at bounding box center [158, 95] width 91 height 10
paste input "Lawtinglolo"
type input "Lawtinglolo"
click at [657, 94] on button "查 询" at bounding box center [660, 95] width 21 height 10
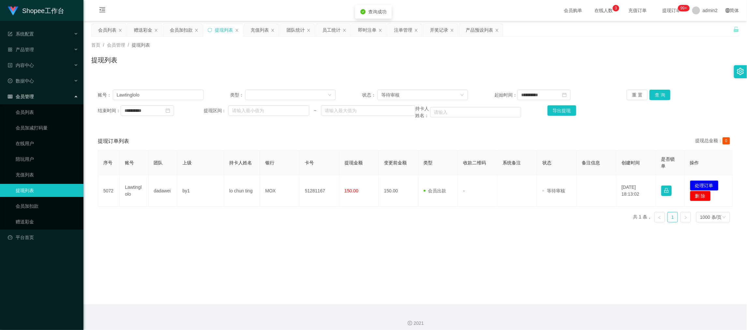
drag, startPoint x: 352, startPoint y: 239, endPoint x: 250, endPoint y: 207, distance: 107.1
click at [346, 235] on main "**********" at bounding box center [415, 162] width 664 height 283
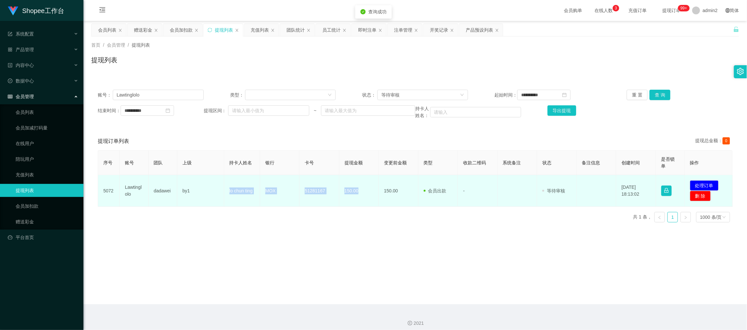
drag, startPoint x: 215, startPoint y: 186, endPoint x: 366, endPoint y: 194, distance: 151.5
click at [366, 194] on tr "5072 Lawtinglolo dadawei by1 lo chun ting MOX 51281167 150.00 150.00 会员出款 人工取款 …" at bounding box center [415, 191] width 635 height 32
copy tr "lo chun ting MOX 51281167 150.00"
click at [695, 183] on button "处理订单" at bounding box center [704, 185] width 29 height 10
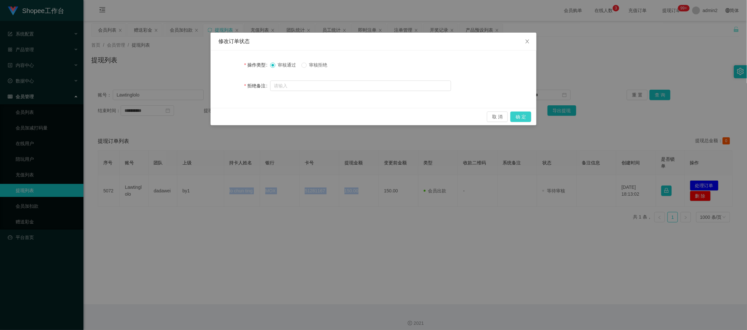
click at [525, 115] on button "确 定" at bounding box center [521, 117] width 21 height 10
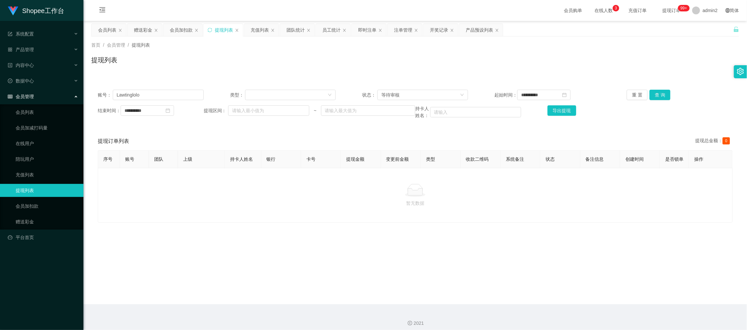
drag, startPoint x: 594, startPoint y: 297, endPoint x: 469, endPoint y: 225, distance: 144.9
click at [594, 297] on main "**********" at bounding box center [415, 162] width 664 height 283
click at [150, 28] on div "赠送彩金" at bounding box center [143, 30] width 18 height 12
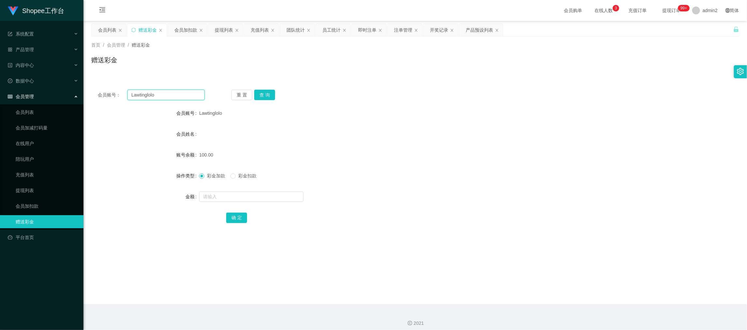
click at [182, 95] on input "Lawtinglolo" at bounding box center [165, 95] width 77 height 10
drag, startPoint x: 258, startPoint y: 91, endPoint x: 264, endPoint y: 100, distance: 11.0
click at [258, 91] on button "查 询" at bounding box center [264, 95] width 21 height 10
click at [286, 195] on input "text" at bounding box center [251, 196] width 104 height 10
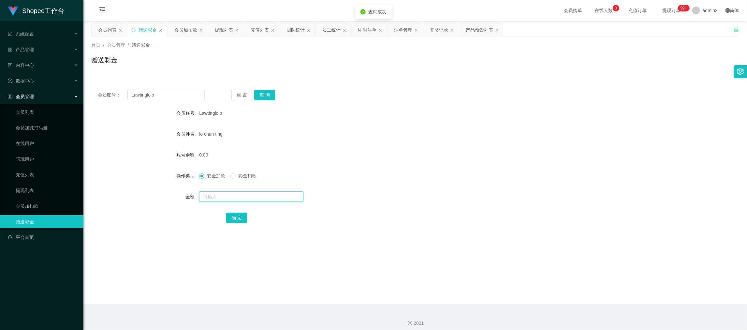
click at [286, 195] on input "text" at bounding box center [251, 196] width 104 height 10
type input "500"
click at [233, 216] on button "确 定" at bounding box center [236, 218] width 21 height 10
click at [408, 165] on form "会员账号 Lawtinglolo 会员姓名 lo chun ting 账号余额 0.00 操作类型 彩金加款 彩金扣款 金额 确 定" at bounding box center [415, 165] width 648 height 117
click at [186, 28] on div "会员加扣款" at bounding box center [185, 30] width 23 height 12
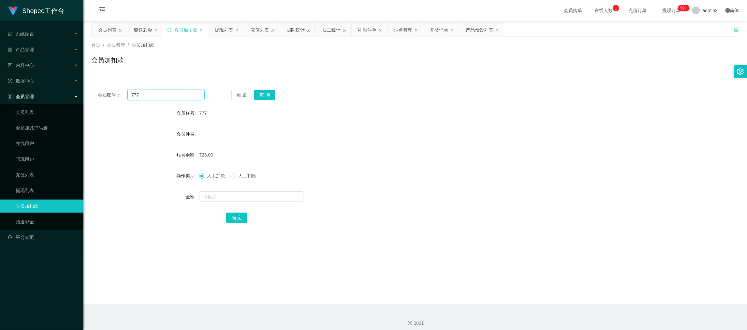
click at [172, 99] on input "777" at bounding box center [165, 95] width 77 height 10
drag, startPoint x: 172, startPoint y: 99, endPoint x: 254, endPoint y: 103, distance: 81.6
click at [173, 99] on input "777" at bounding box center [165, 95] width 77 height 10
click at [272, 97] on button "查 询" at bounding box center [264, 95] width 21 height 10
click at [277, 200] on input "text" at bounding box center [251, 196] width 104 height 10
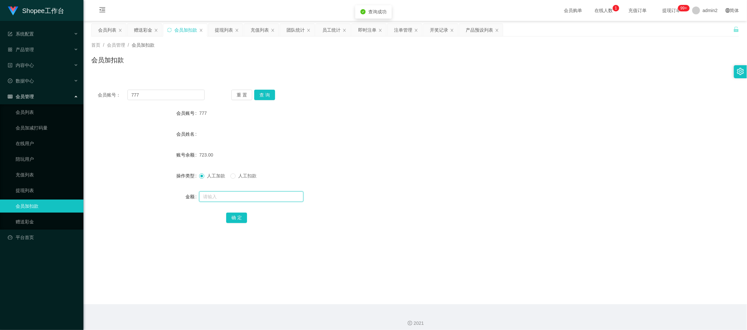
click at [277, 200] on input "text" at bounding box center [251, 196] width 104 height 10
type input "57"
click at [240, 218] on button "确 定" at bounding box center [236, 218] width 21 height 10
drag, startPoint x: 415, startPoint y: 191, endPoint x: 422, endPoint y: 190, distance: 7.2
click at [422, 190] on div at bounding box center [388, 196] width 378 height 13
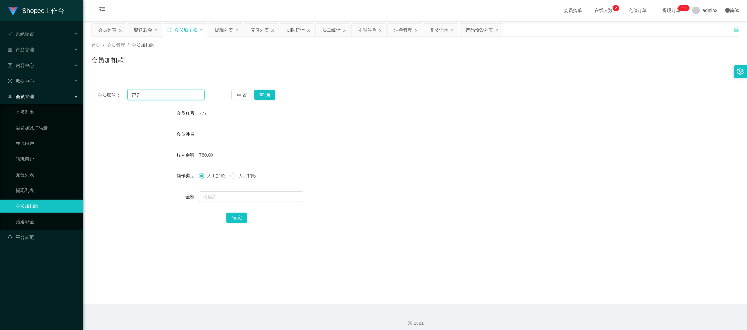
click at [192, 93] on input "777" at bounding box center [165, 95] width 77 height 10
click at [264, 95] on button "查 询" at bounding box center [264, 95] width 21 height 10
click at [276, 196] on input "text" at bounding box center [251, 196] width 104 height 10
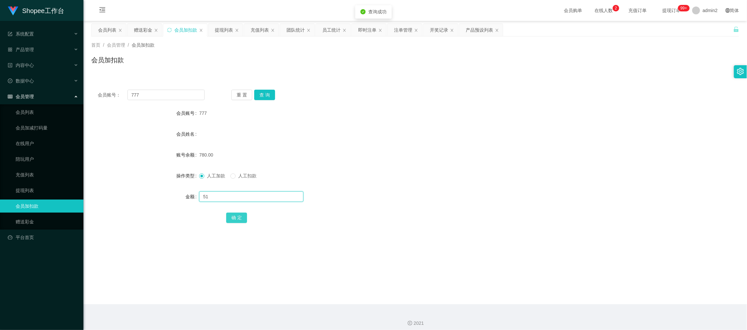
type input "51"
drag, startPoint x: 238, startPoint y: 218, endPoint x: 279, endPoint y: 210, distance: 42.6
click at [238, 218] on button "确 定" at bounding box center [236, 218] width 21 height 10
